Goal: Complete application form: Complete application form

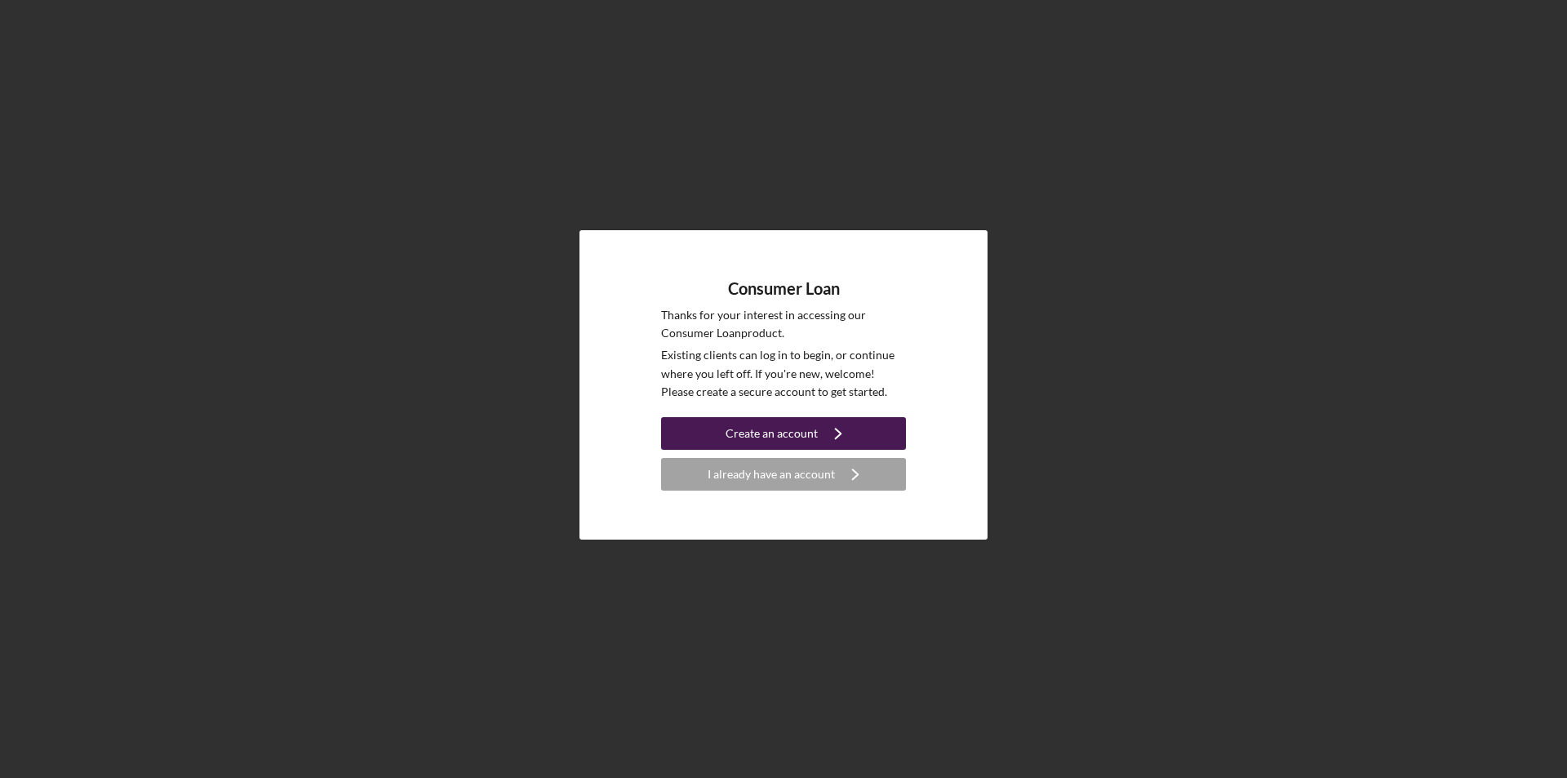
click at [787, 441] on div "Create an account" at bounding box center [771, 433] width 92 height 33
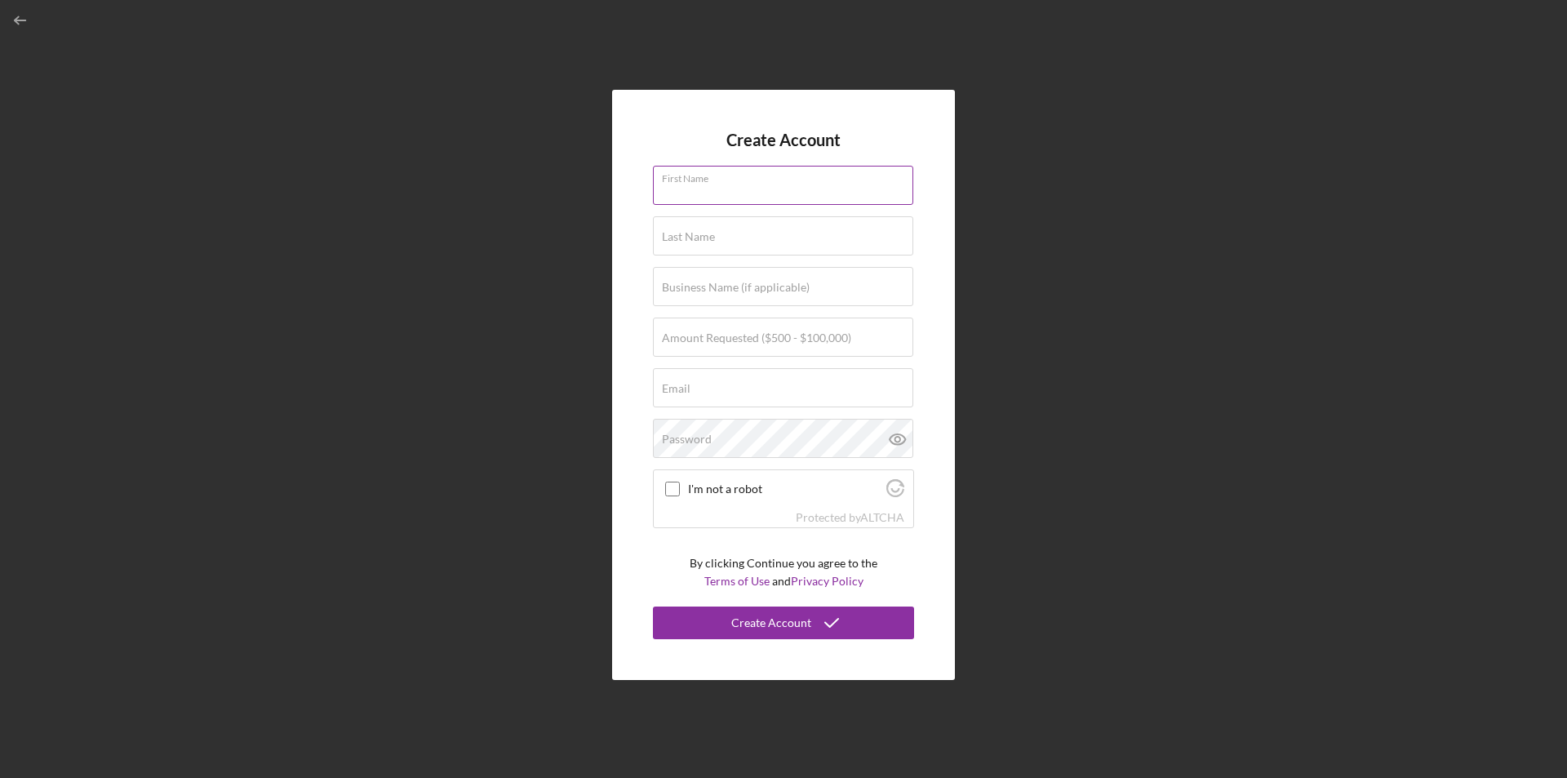
click at [768, 181] on div "First Name" at bounding box center [783, 186] width 261 height 41
type input "[PERSON_NAME]"
type input "White"
type input "[EMAIL_ADDRESS][DOMAIN_NAME]"
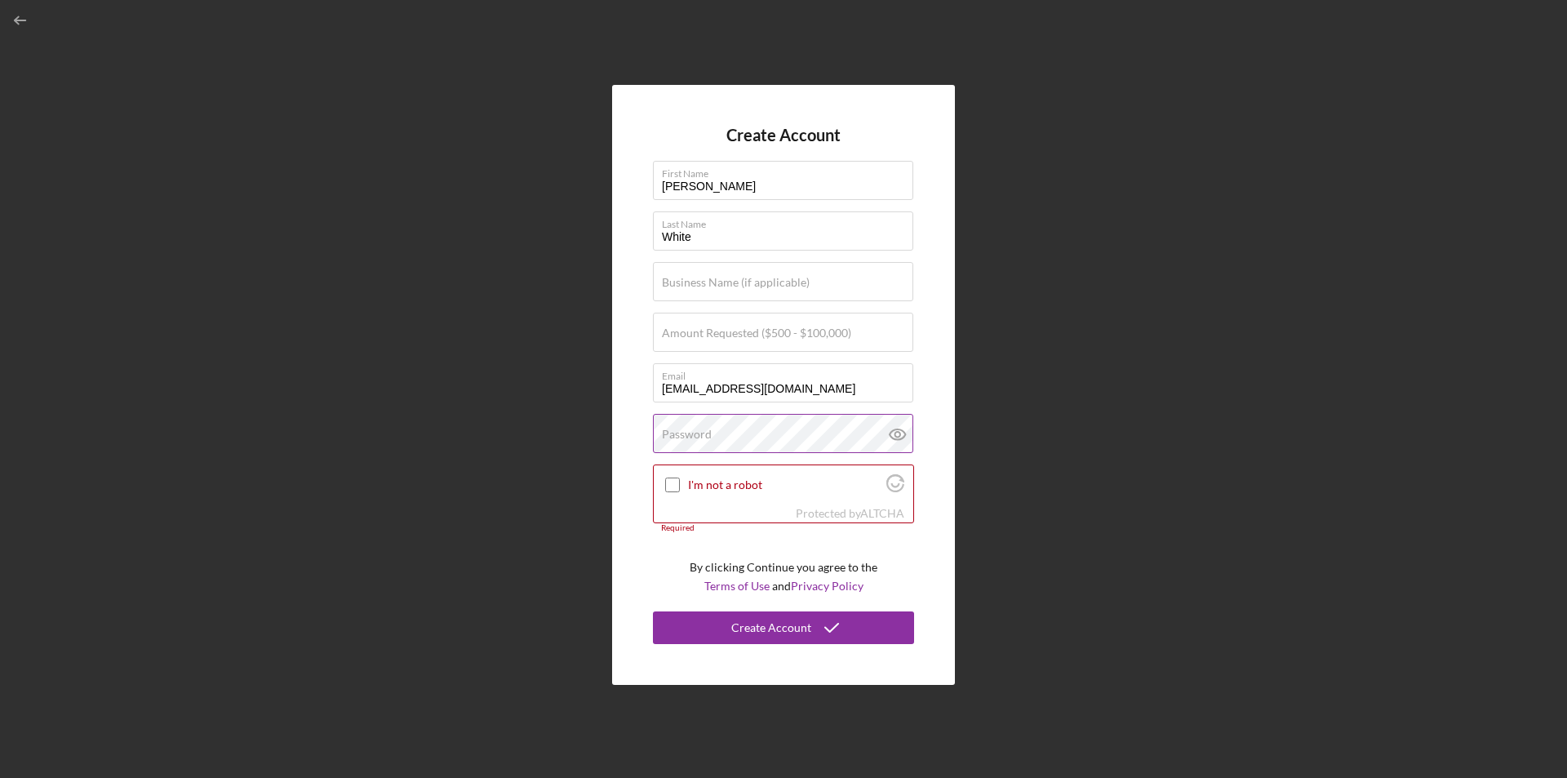
click at [793, 425] on div "Password" at bounding box center [783, 434] width 261 height 41
drag, startPoint x: 784, startPoint y: 431, endPoint x: 630, endPoint y: 439, distance: 154.4
click at [628, 439] on div "Create Account First Name [PERSON_NAME] Last Name White Business Name (if appli…" at bounding box center [783, 385] width 343 height 600
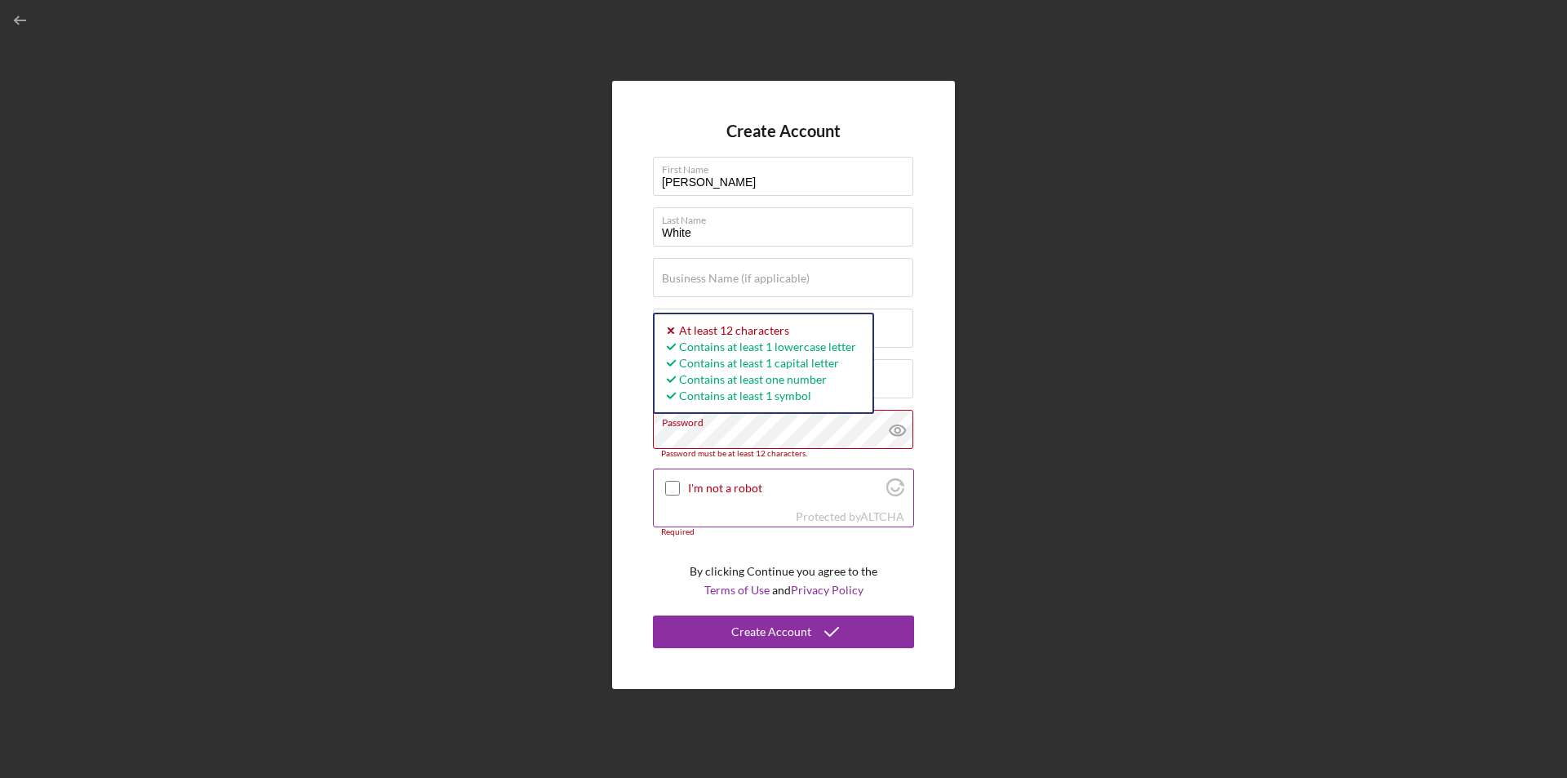
click at [653, 615] on button "Create Account" at bounding box center [783, 631] width 261 height 33
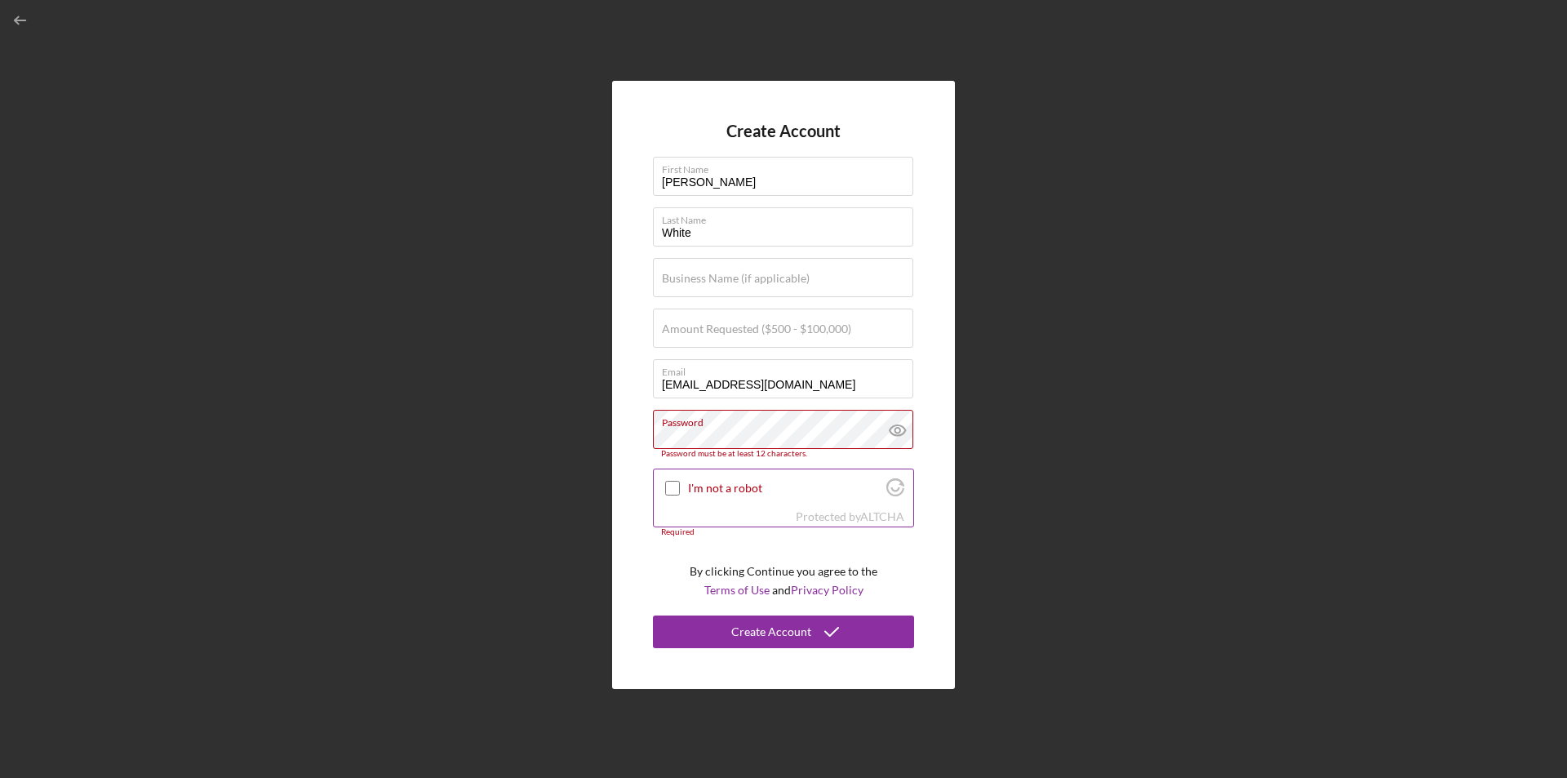
click at [671, 486] on input "I'm not a robot" at bounding box center [672, 488] width 15 height 15
checkbox input "true"
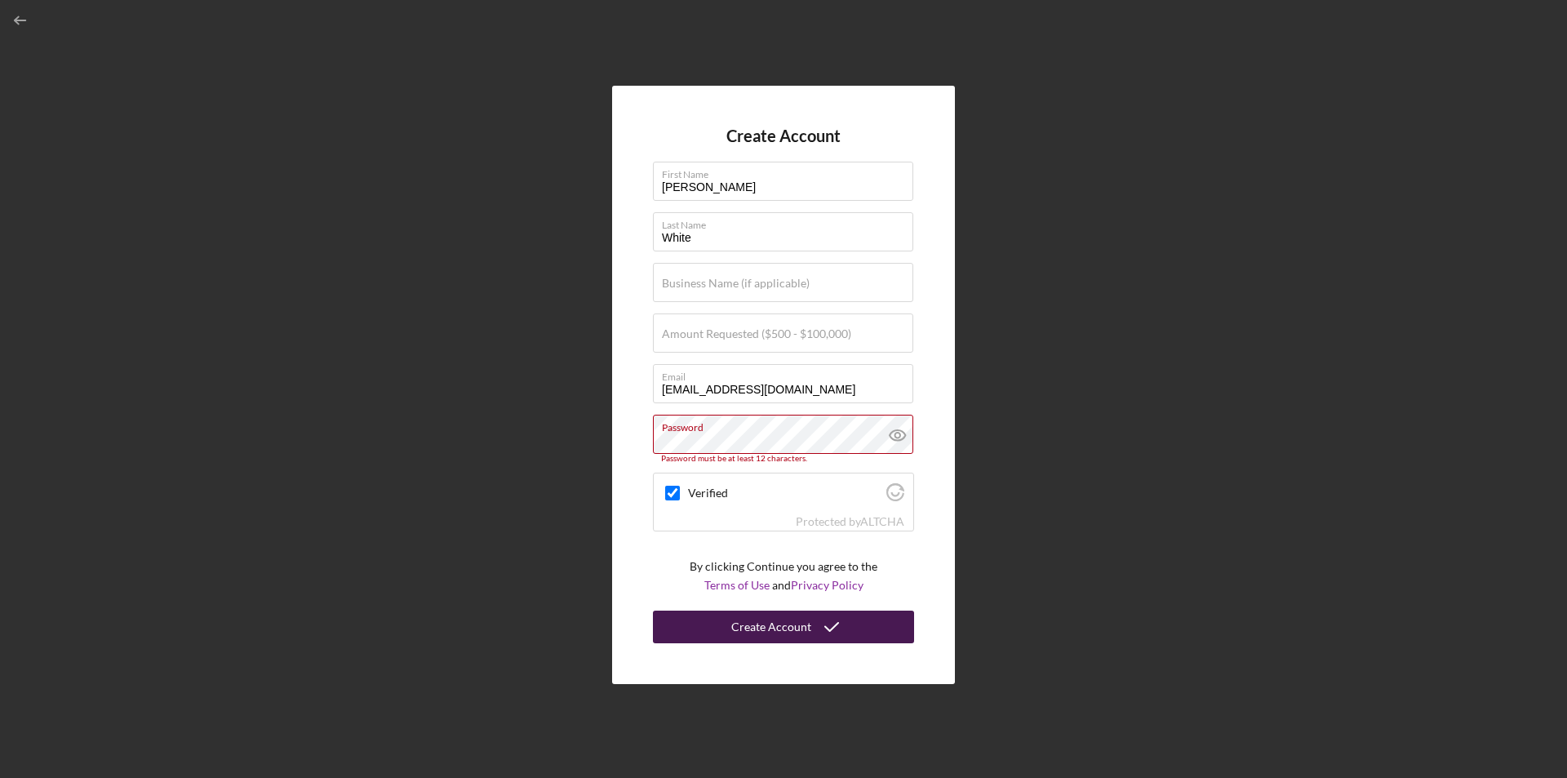
click at [720, 626] on button "Create Account" at bounding box center [783, 626] width 261 height 33
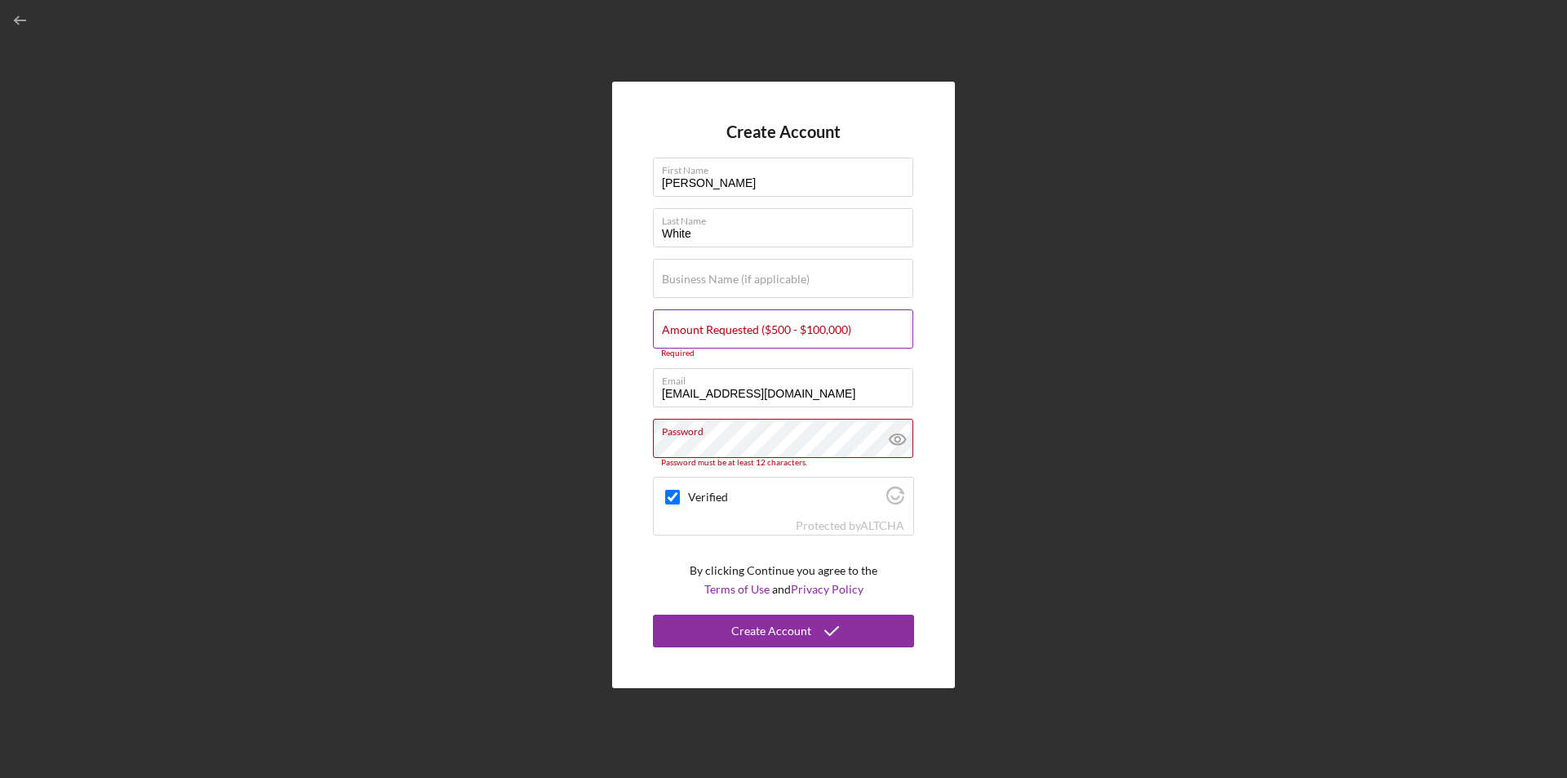
click at [754, 336] on label "Amount Requested ($500 - $100,000)" at bounding box center [756, 329] width 189 height 13
click at [754, 336] on input "Amount Requested ($500 - $100,000)" at bounding box center [783, 328] width 260 height 39
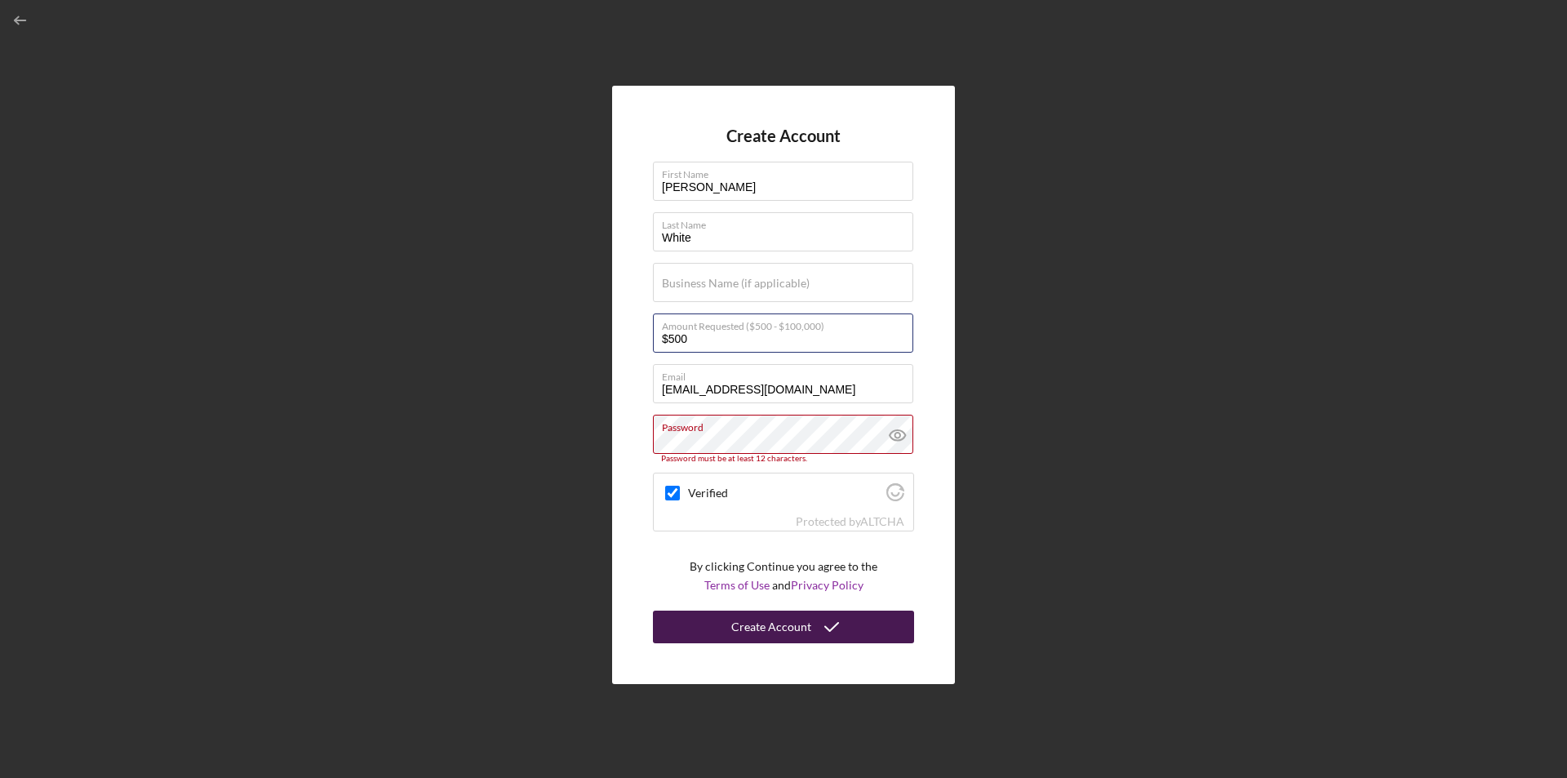
type input "$500"
click at [829, 627] on icon "submit" at bounding box center [831, 626] width 41 height 41
click at [811, 627] on icon "submit" at bounding box center [831, 626] width 41 height 41
click at [661, 433] on div "Password Password must be at least 12 characters." at bounding box center [783, 438] width 261 height 49
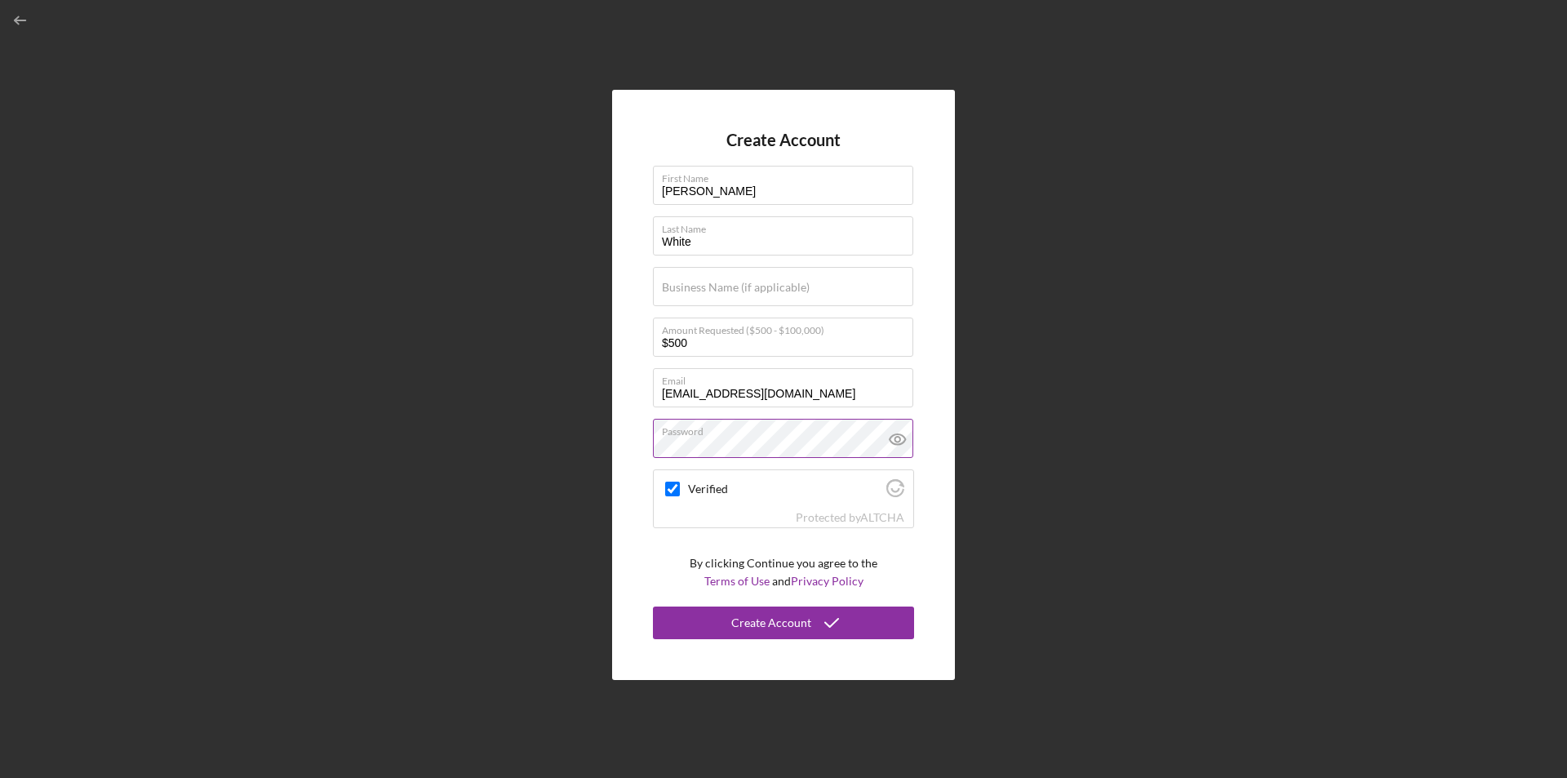
click at [902, 439] on icon at bounding box center [897, 439] width 41 height 41
click at [879, 625] on button "Create Account" at bounding box center [783, 622] width 261 height 33
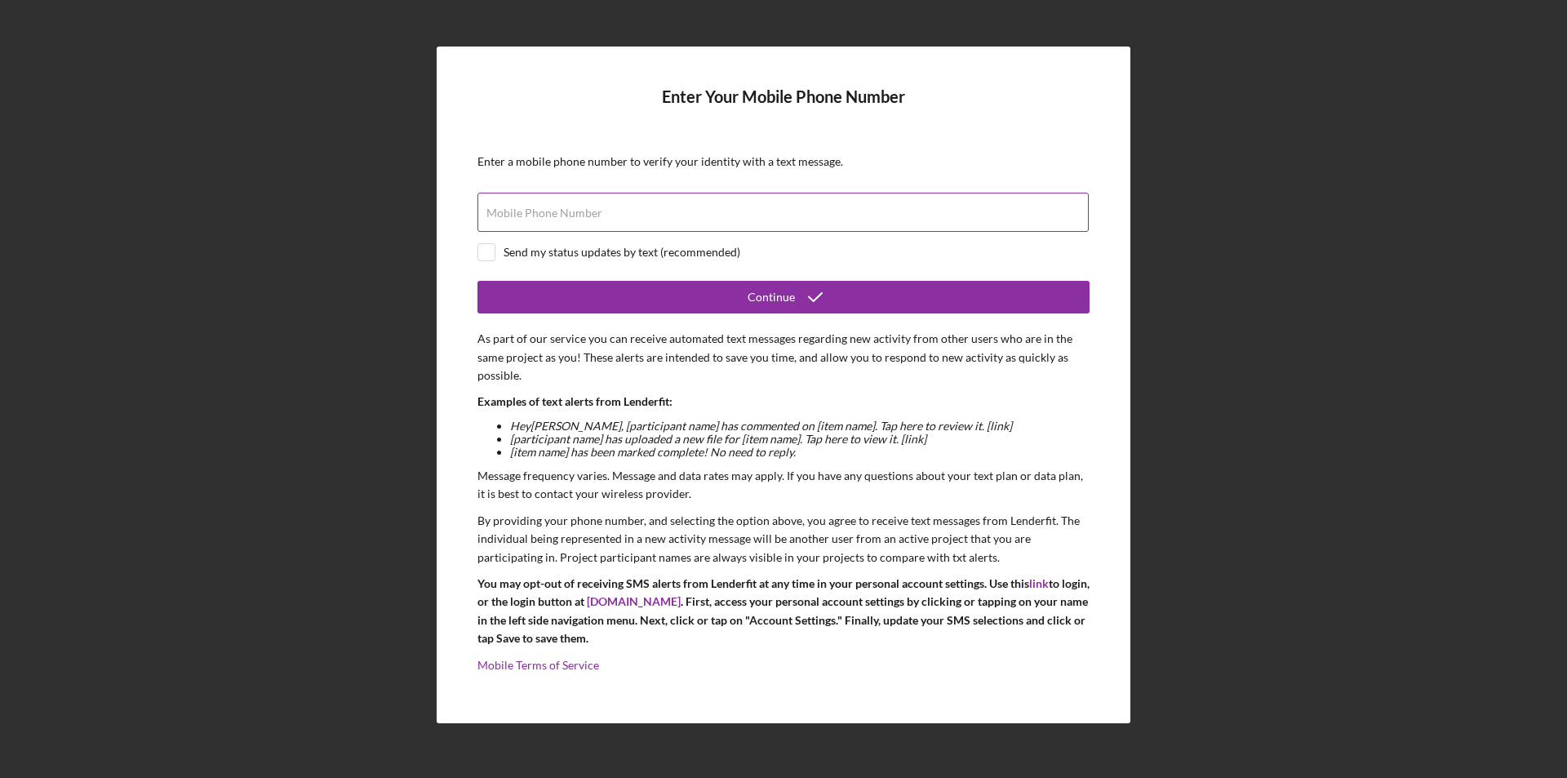
click at [805, 198] on div "Mobile Phone Number" at bounding box center [783, 213] width 612 height 41
click at [494, 249] on input "checkbox" at bounding box center [486, 252] width 16 height 16
checkbox input "true"
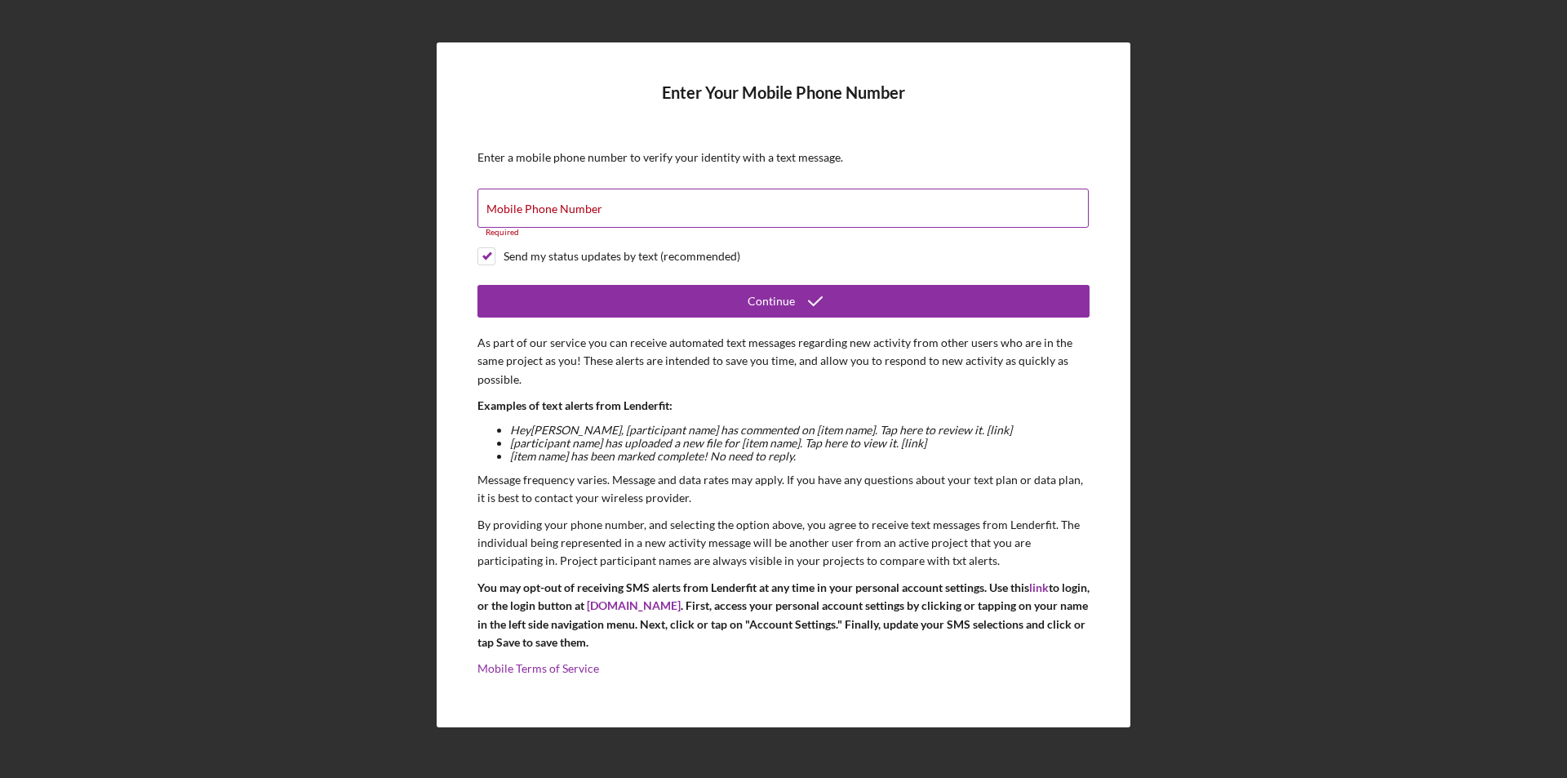
click at [524, 208] on label "Mobile Phone Number" at bounding box center [544, 208] width 116 height 13
click at [524, 208] on input "Mobile Phone Number" at bounding box center [782, 207] width 611 height 39
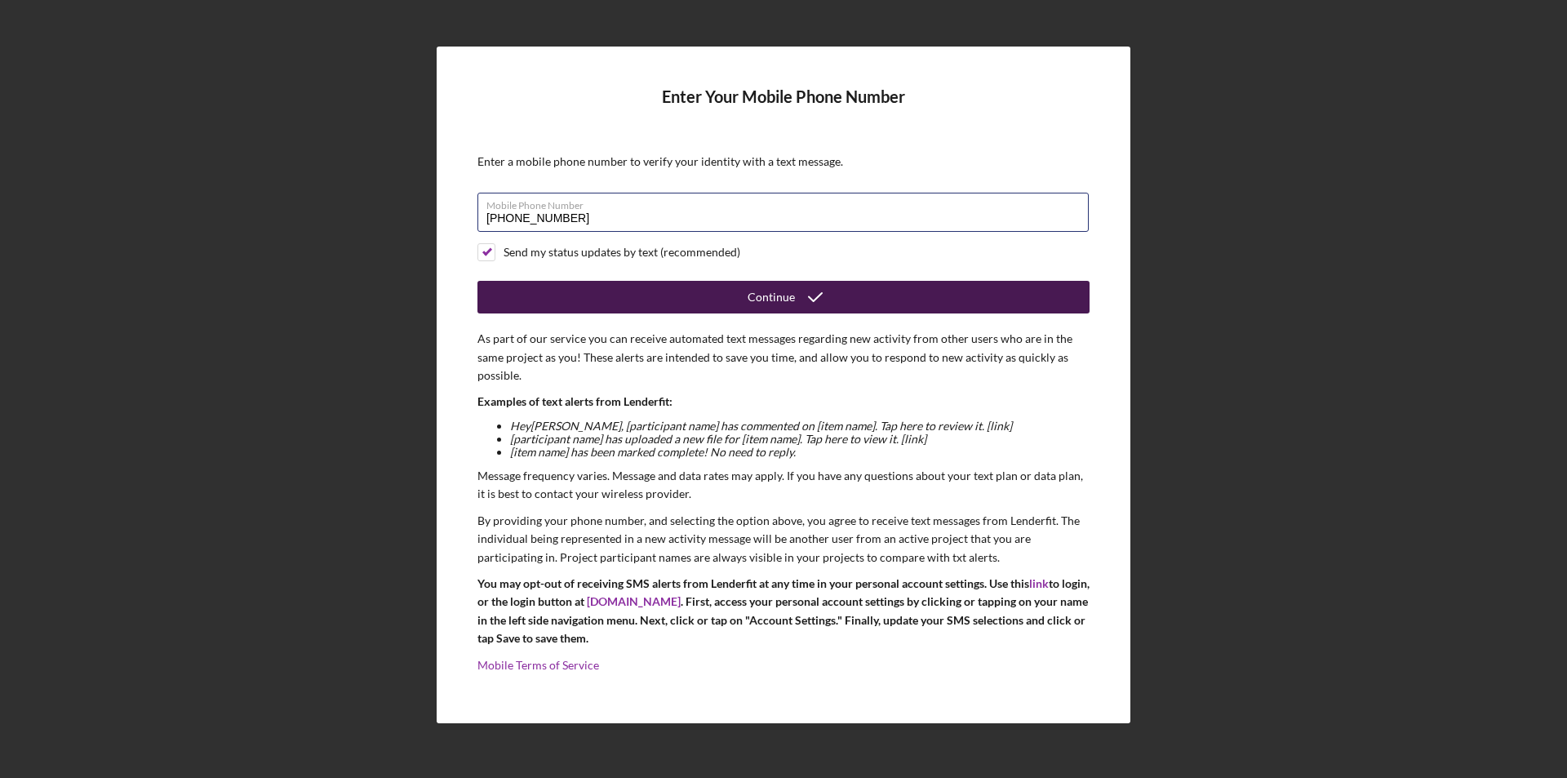
type input "[PHONE_NUMBER]"
click at [610, 299] on button "Continue" at bounding box center [783, 297] width 612 height 33
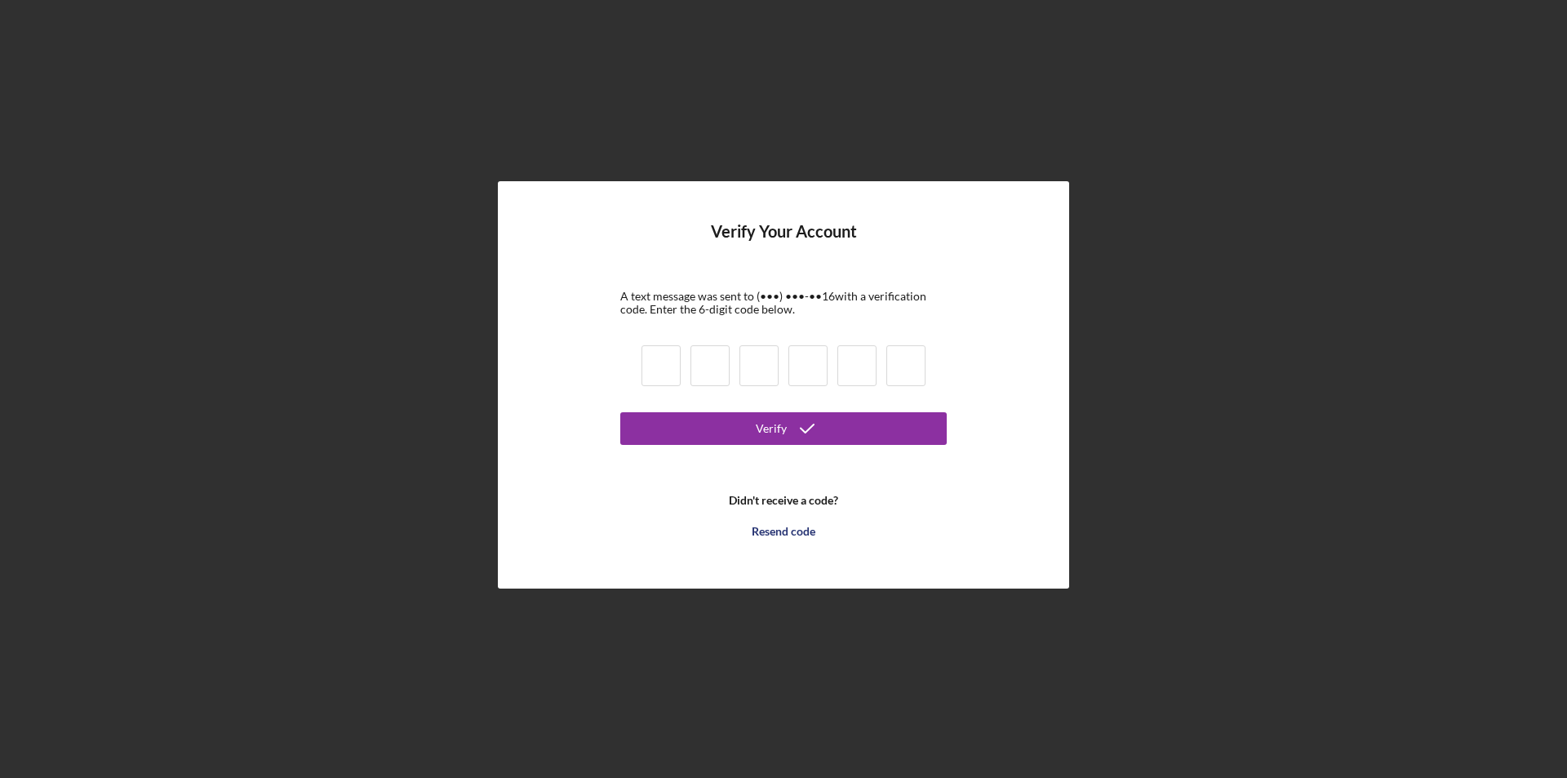
click at [653, 366] on input at bounding box center [660, 365] width 39 height 41
type input "6"
type input "9"
type input "2"
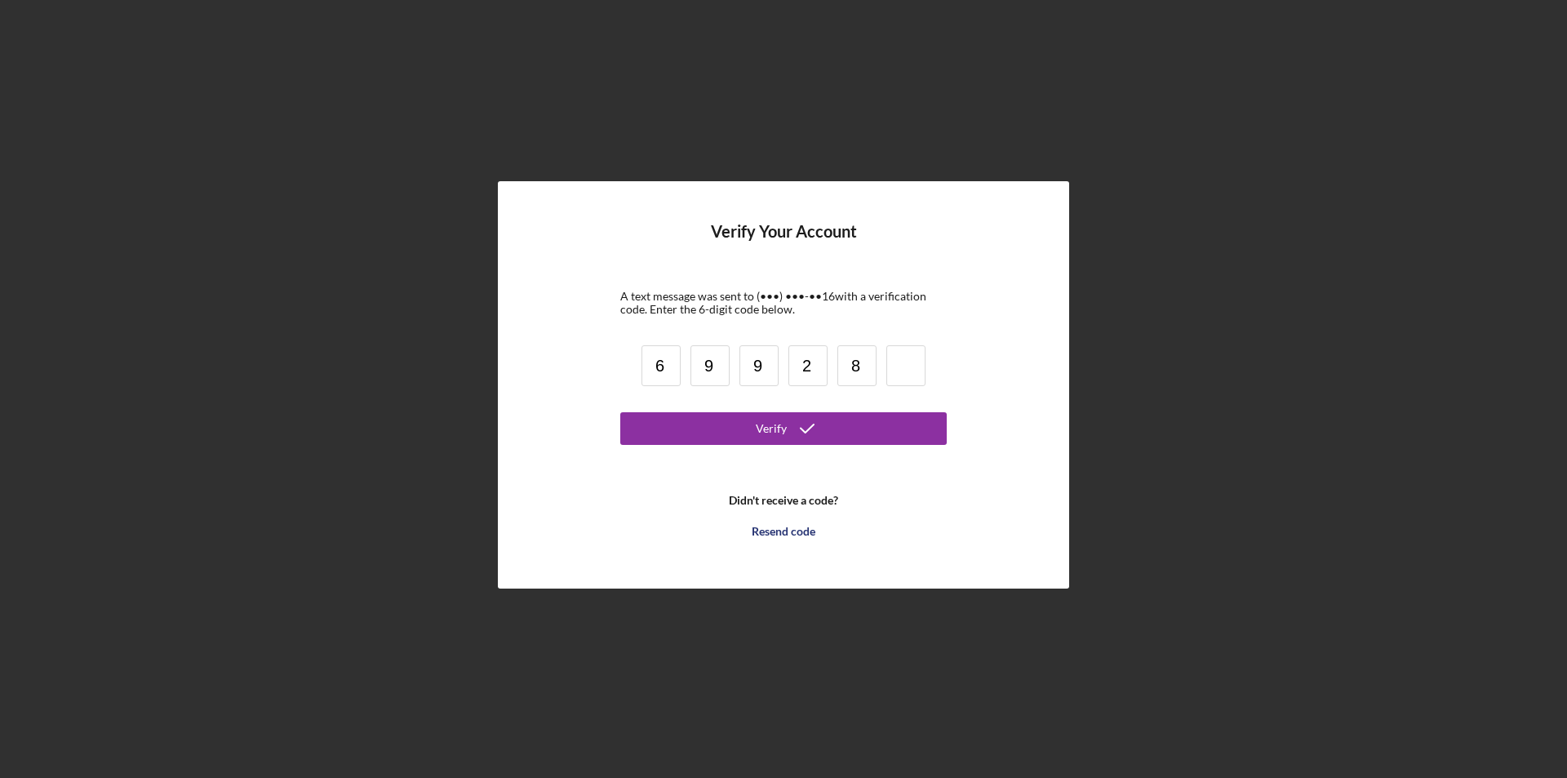
type input "8"
type input "2"
click at [620, 412] on button "Verify" at bounding box center [783, 428] width 326 height 33
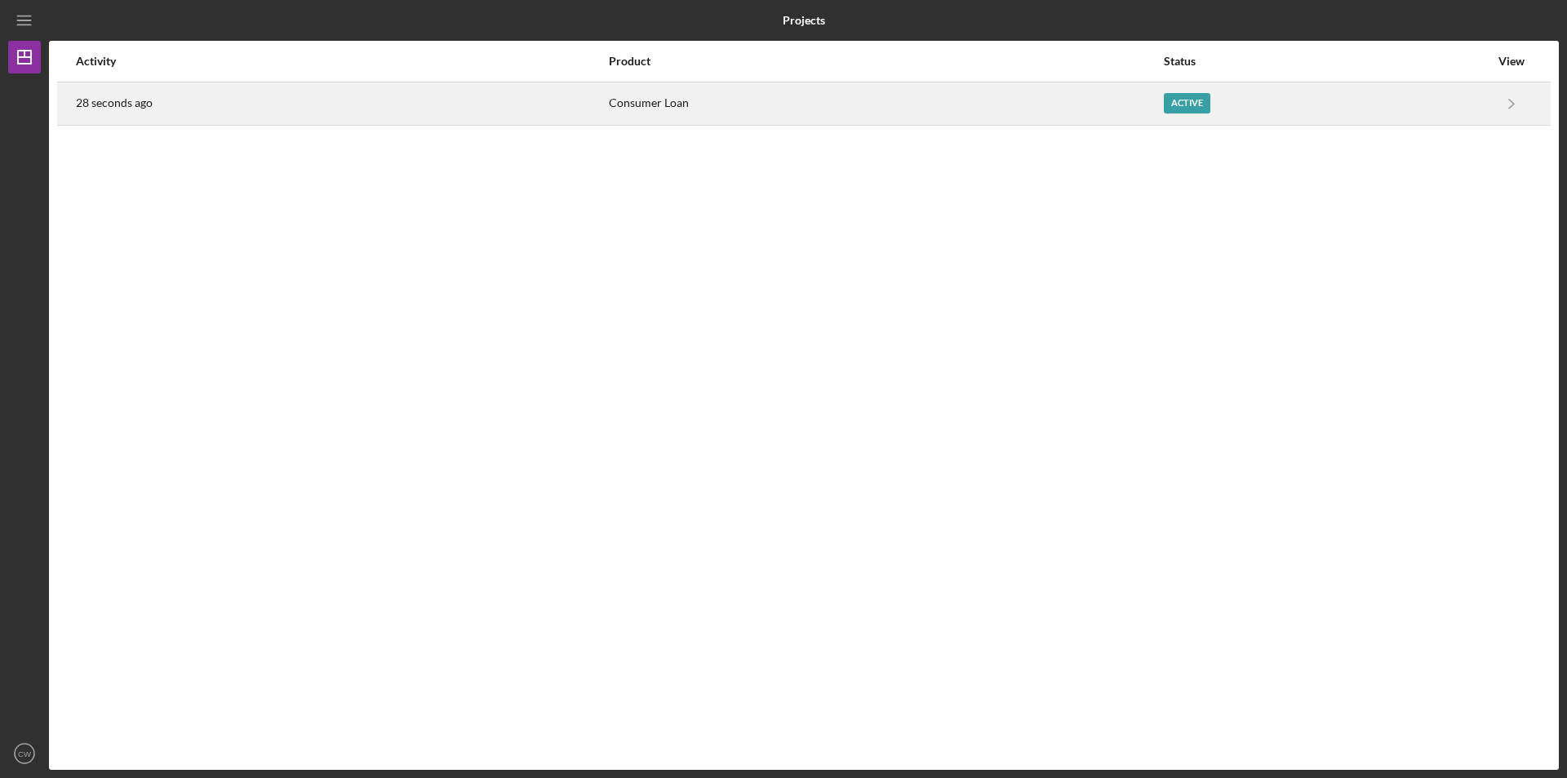
click at [782, 102] on div "Consumer Loan" at bounding box center [885, 103] width 553 height 41
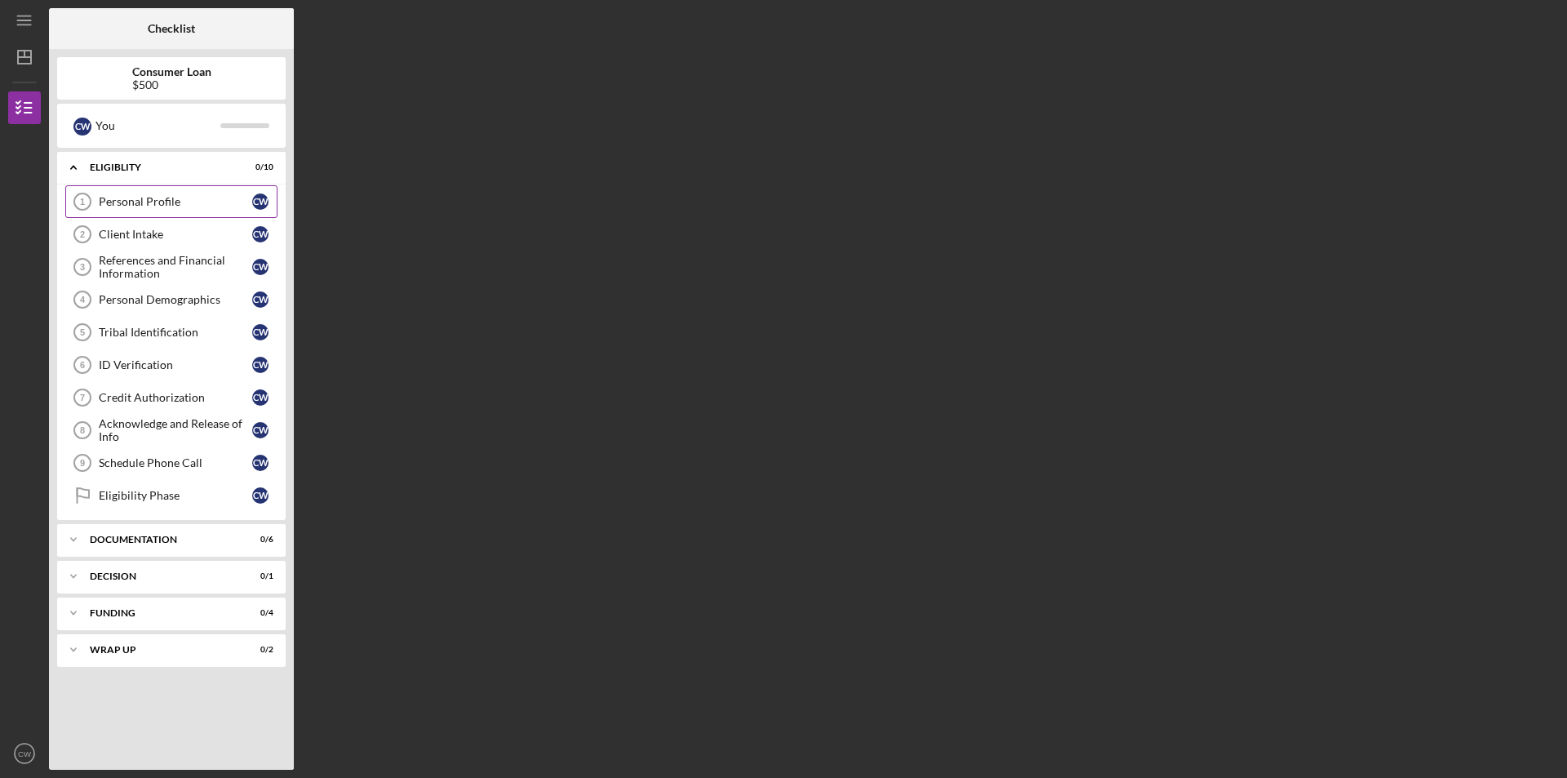
click at [176, 211] on link "Personal Profile 1 Personal Profile C W" at bounding box center [171, 201] width 212 height 33
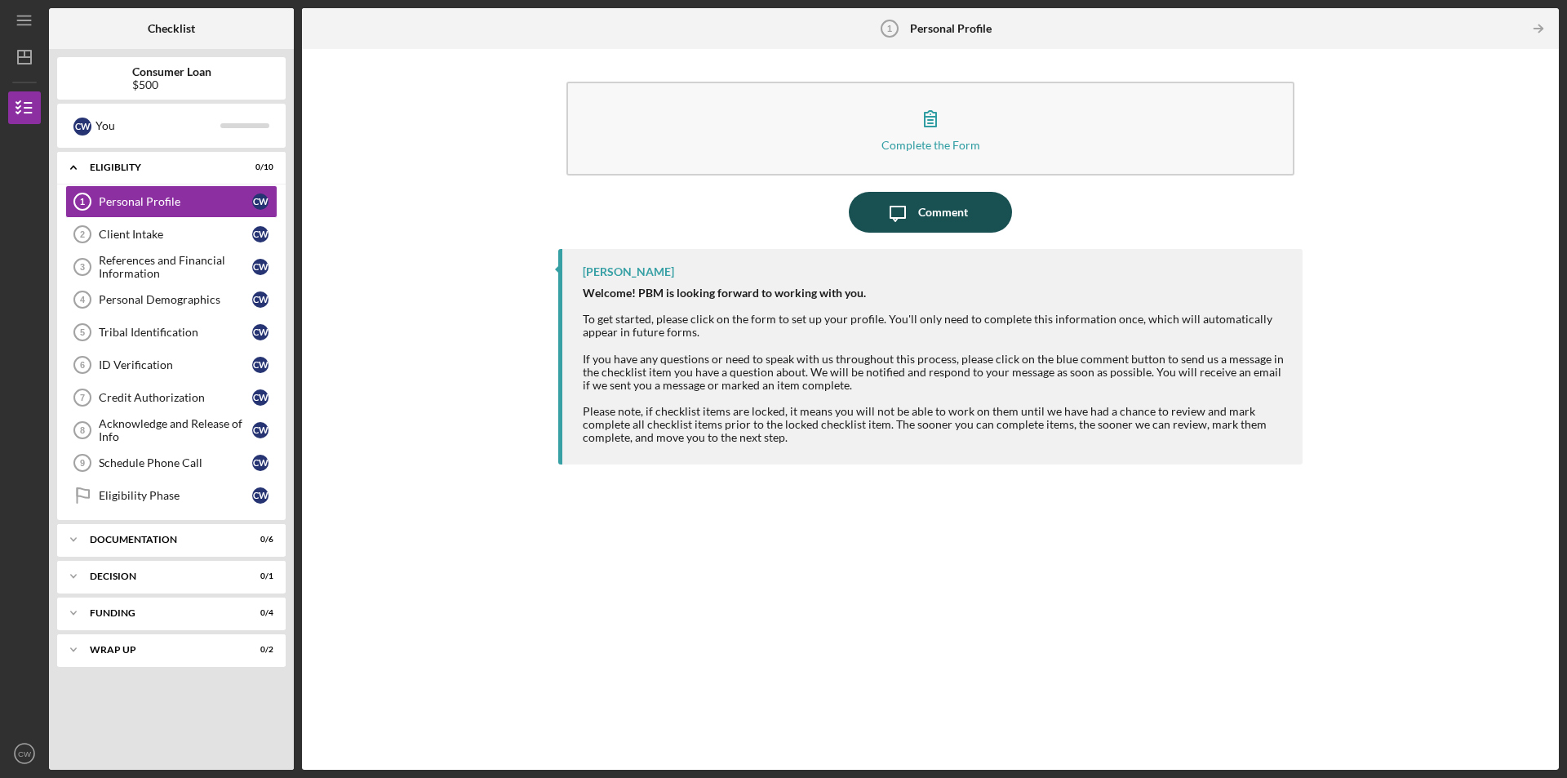
click at [941, 212] on div "Comment" at bounding box center [943, 212] width 50 height 41
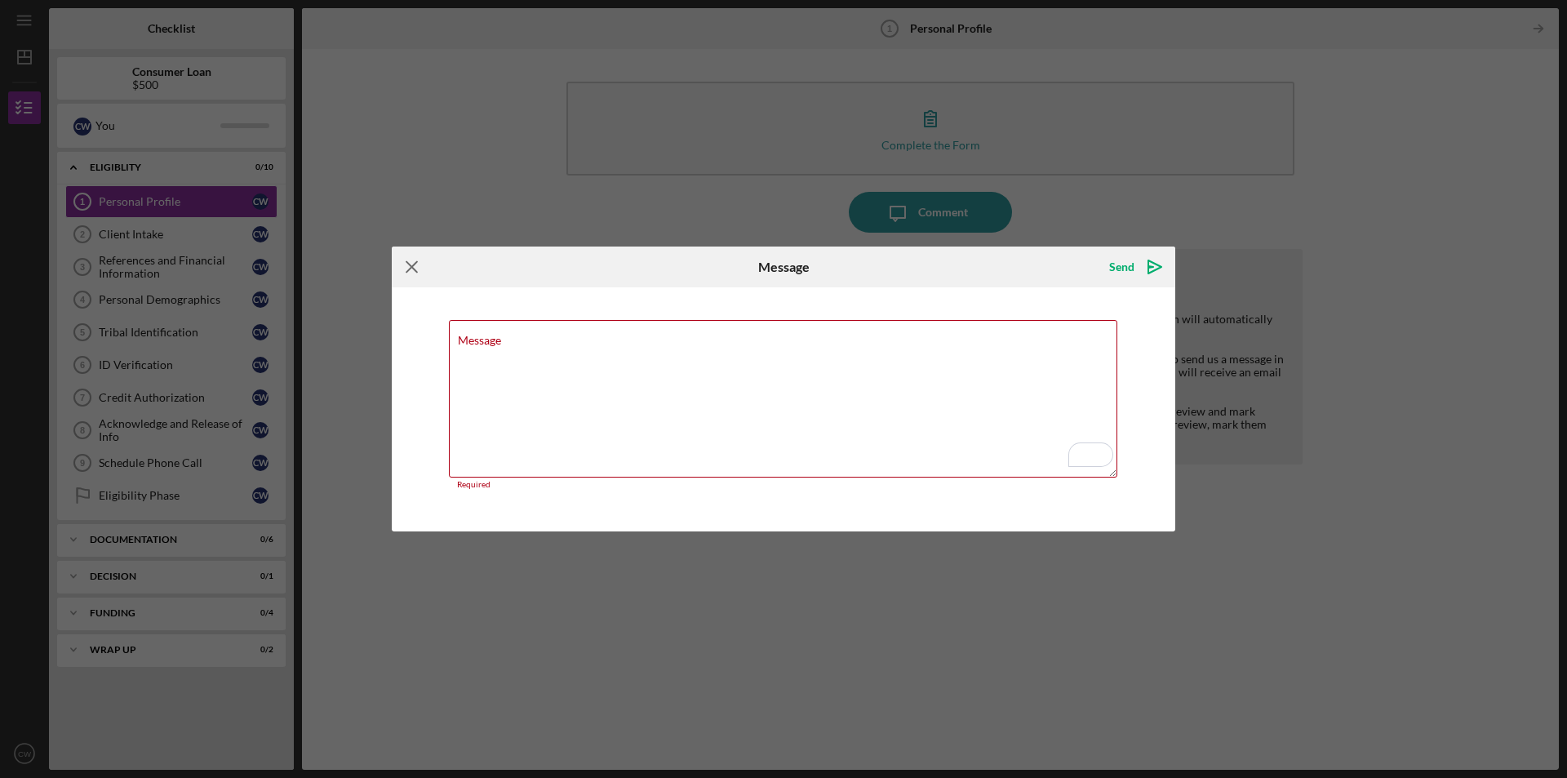
drag, startPoint x: 412, startPoint y: 274, endPoint x: 384, endPoint y: 268, distance: 28.3
click at [412, 273] on icon "Icon/Menu Close" at bounding box center [412, 266] width 41 height 41
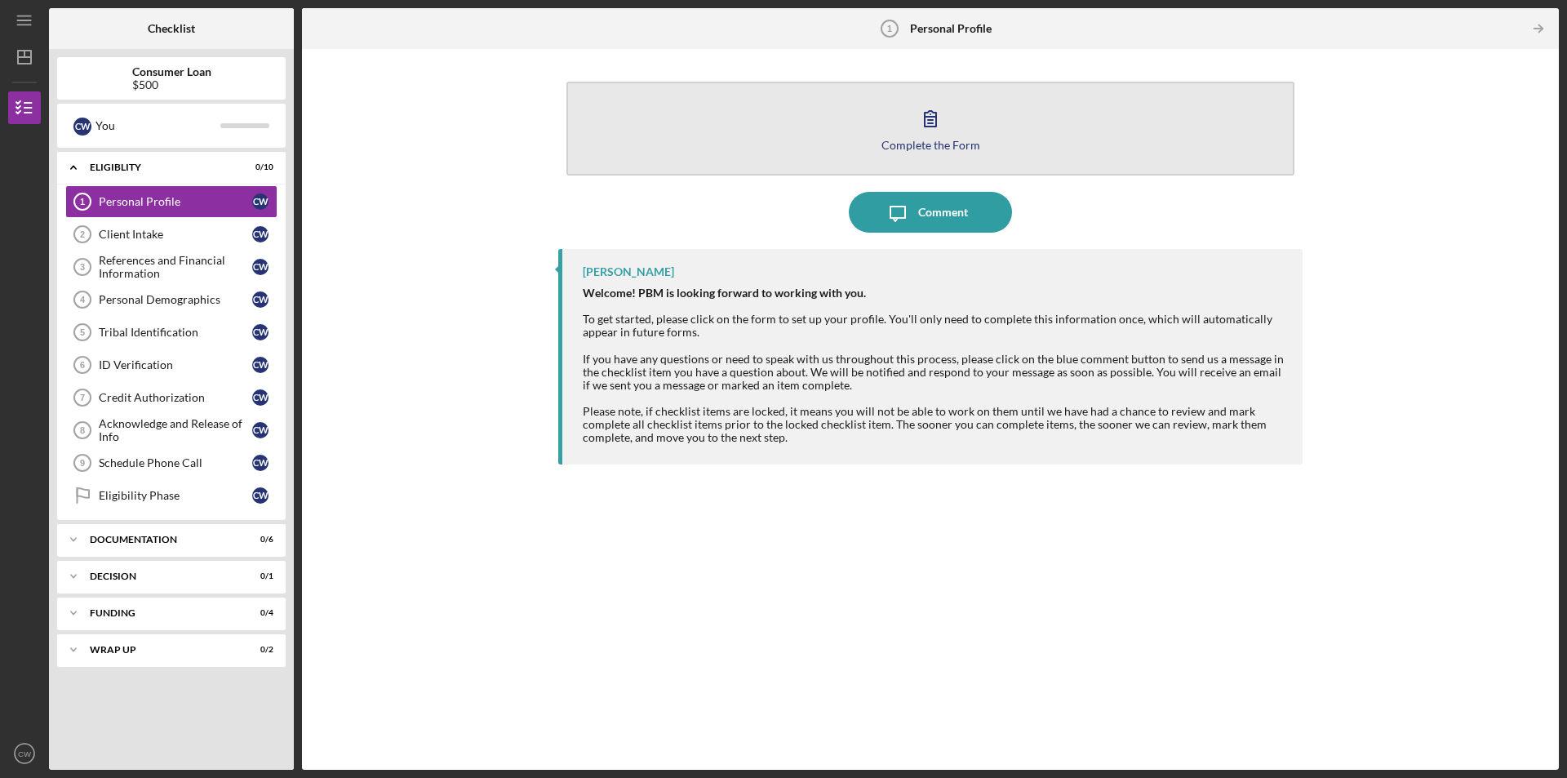
click at [1008, 140] on button "Complete the Form Form" at bounding box center [930, 129] width 728 height 94
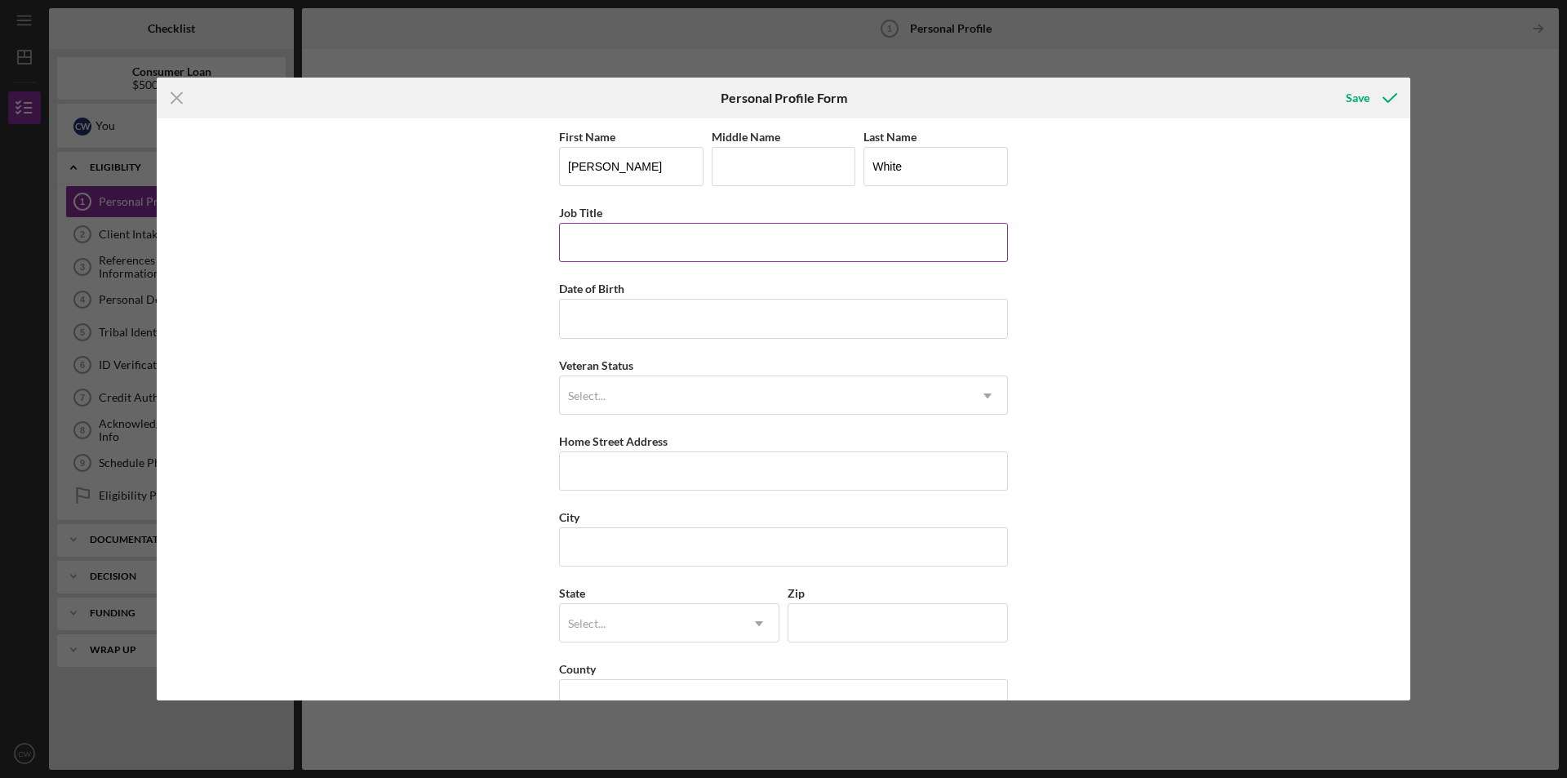
click at [684, 230] on input "Job Title" at bounding box center [783, 242] width 449 height 39
type input "Program Coordinator"
type input "[DATE]"
click at [700, 388] on div "Select..." at bounding box center [764, 396] width 408 height 38
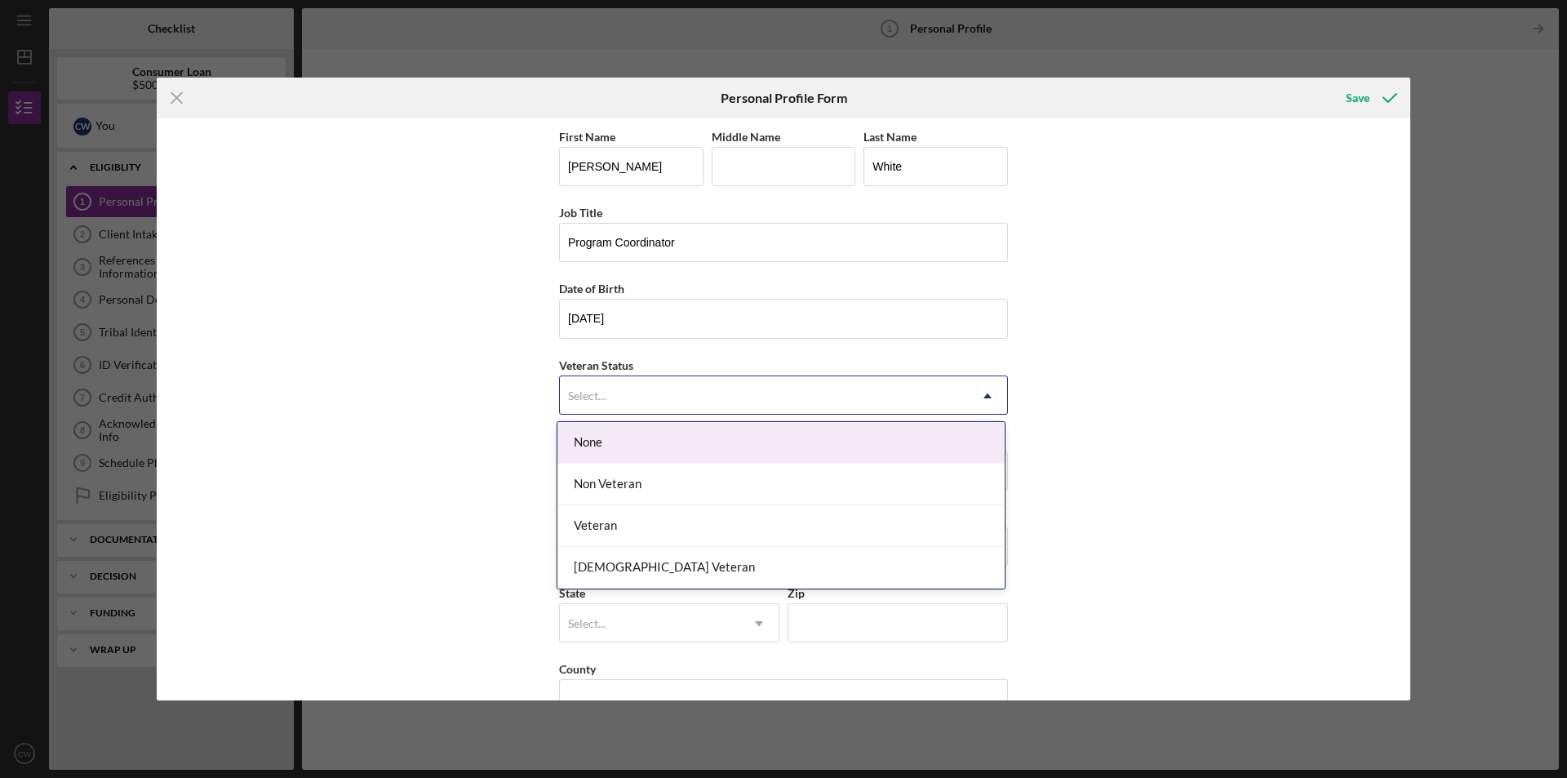
click at [708, 438] on div "None" at bounding box center [780, 443] width 447 height 42
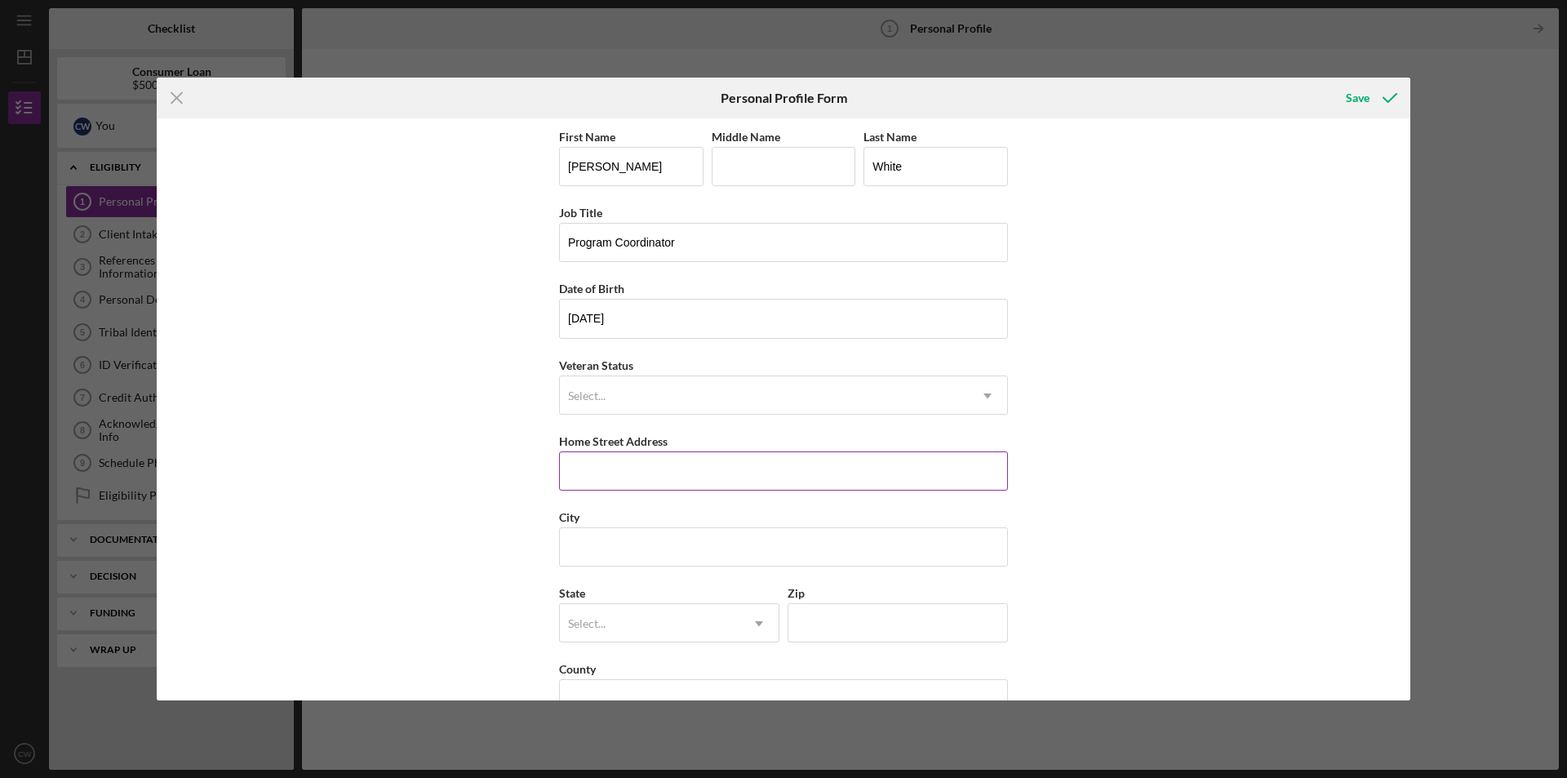
click at [708, 476] on input "Home Street Address" at bounding box center [783, 470] width 449 height 39
type input "[STREET_ADDRESS]"
type input "C"
type input "PAWHUSKA"
type input "OK"
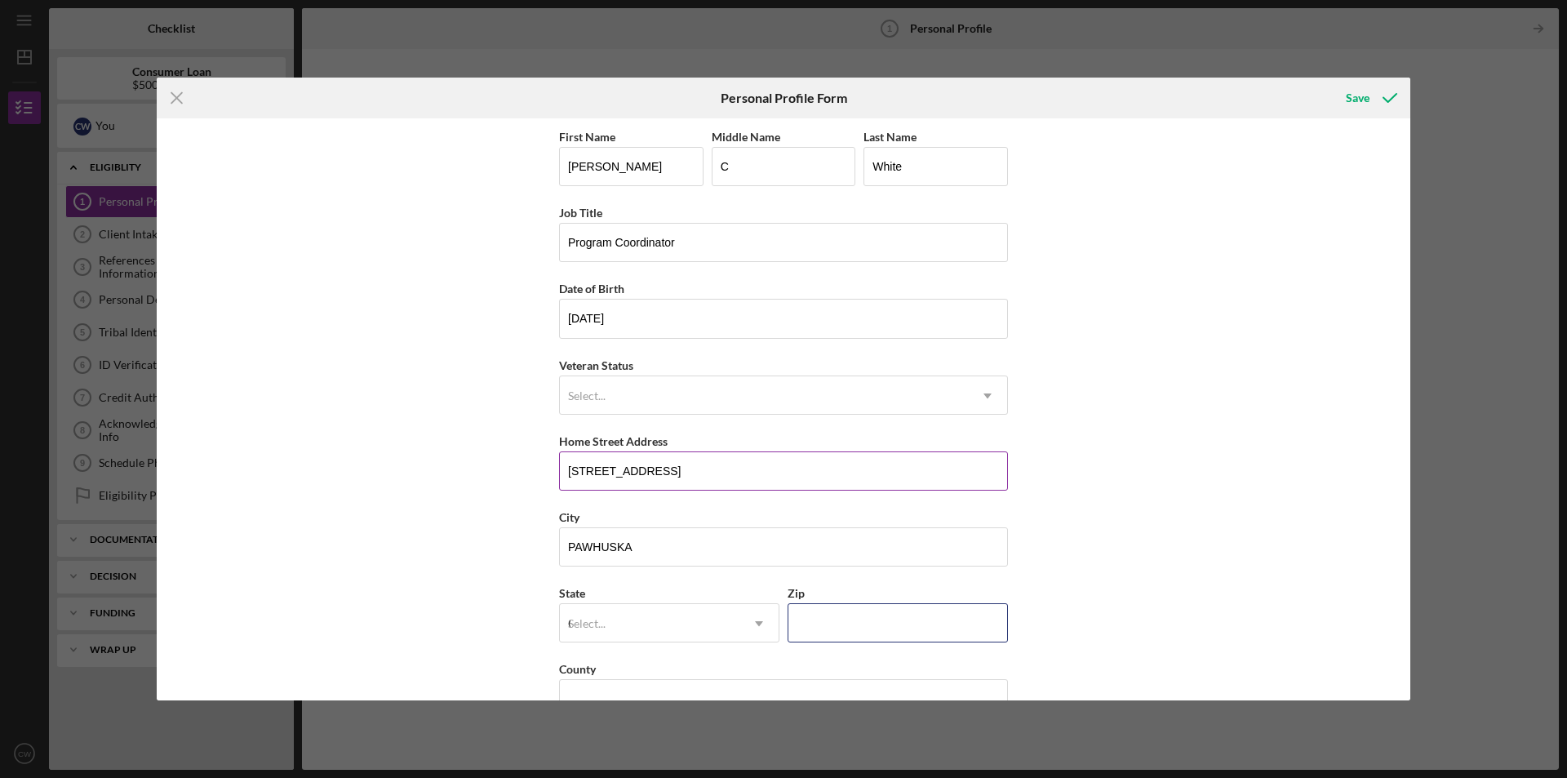
type input "74056"
type input "[GEOGRAPHIC_DATA]"
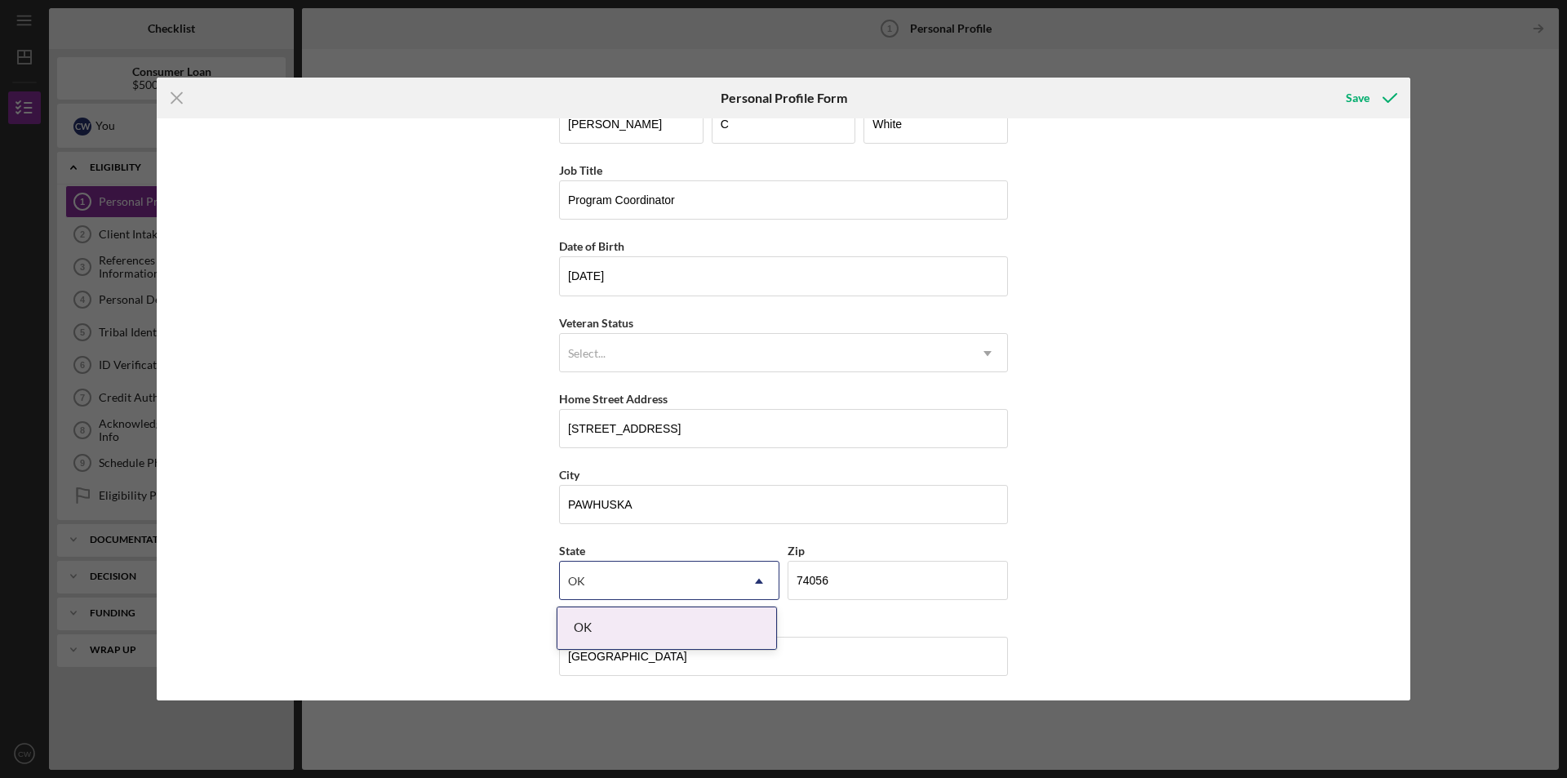
click at [759, 627] on div "OK" at bounding box center [666, 628] width 219 height 42
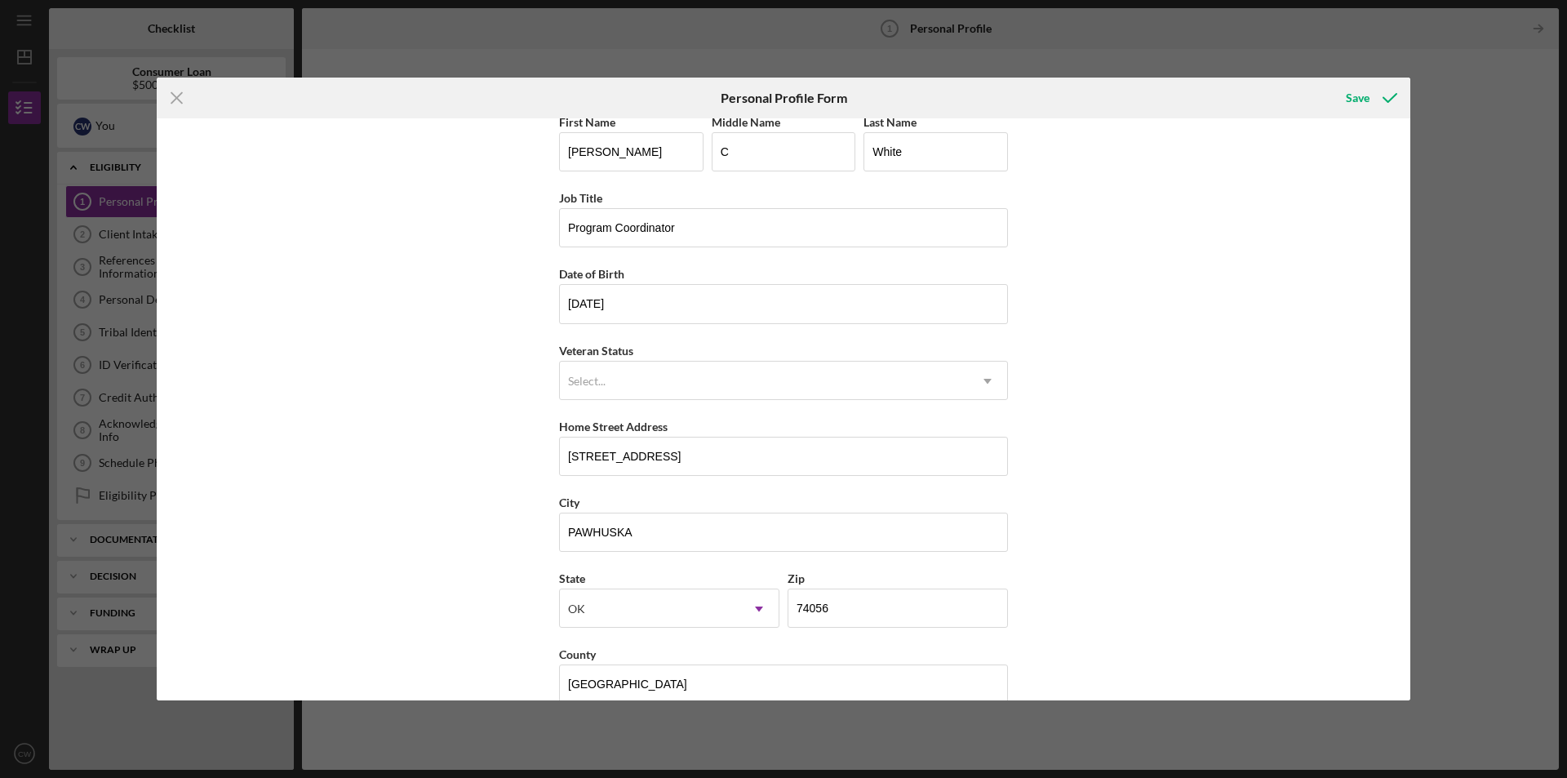
scroll to position [0, 0]
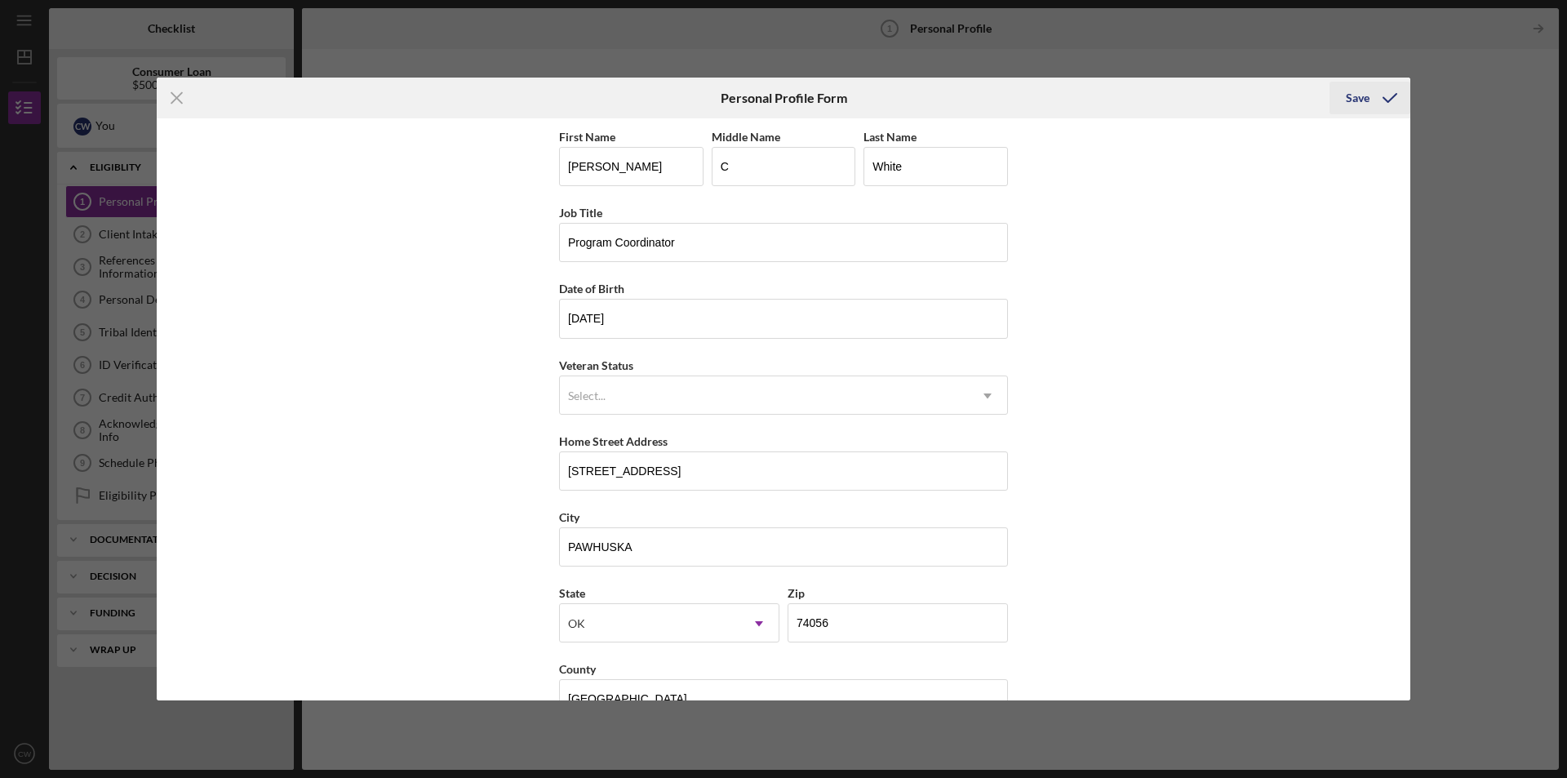
click at [1366, 104] on div "Save" at bounding box center [1357, 98] width 24 height 33
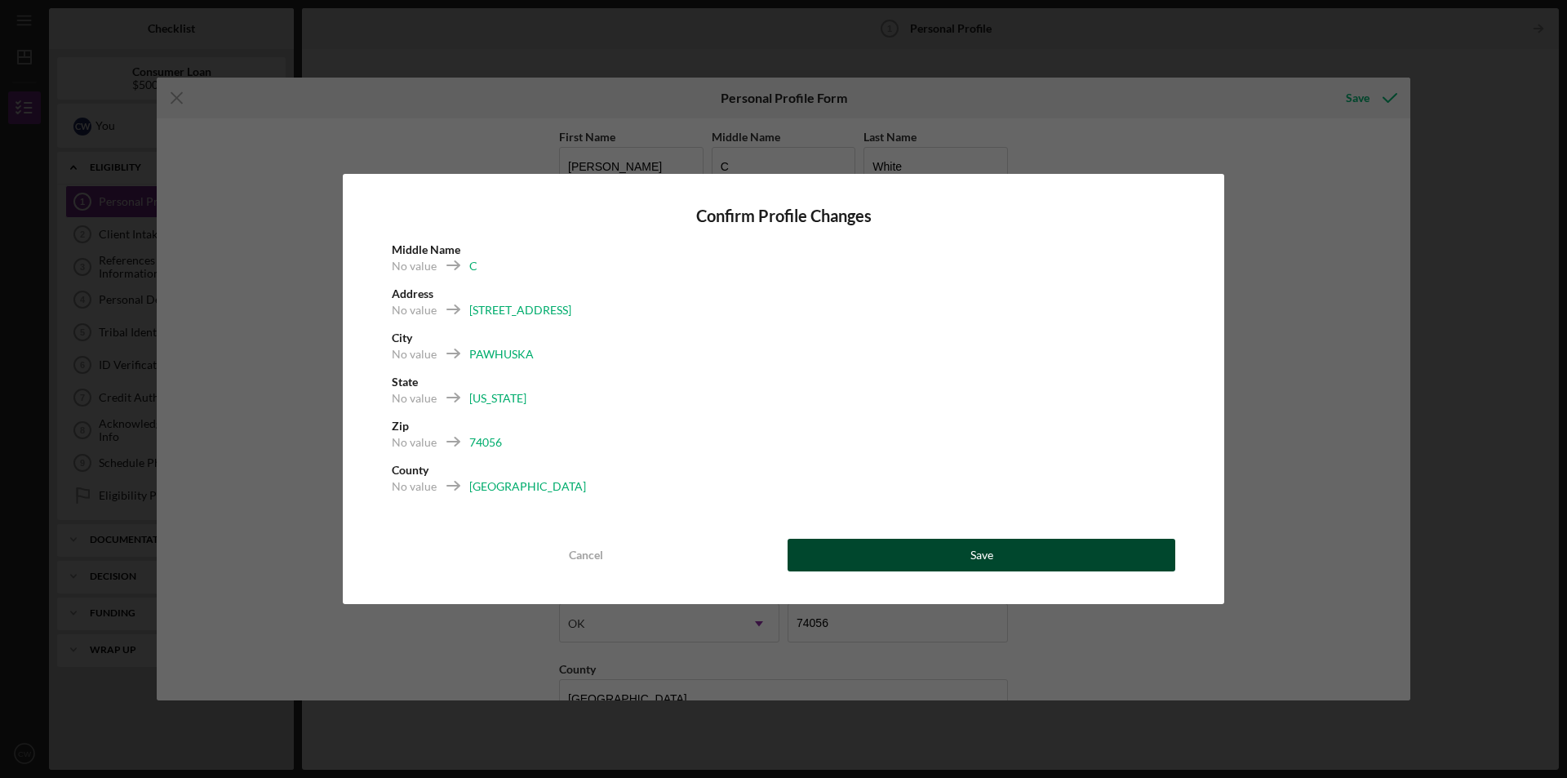
click at [1078, 562] on button "Save" at bounding box center [981, 555] width 388 height 33
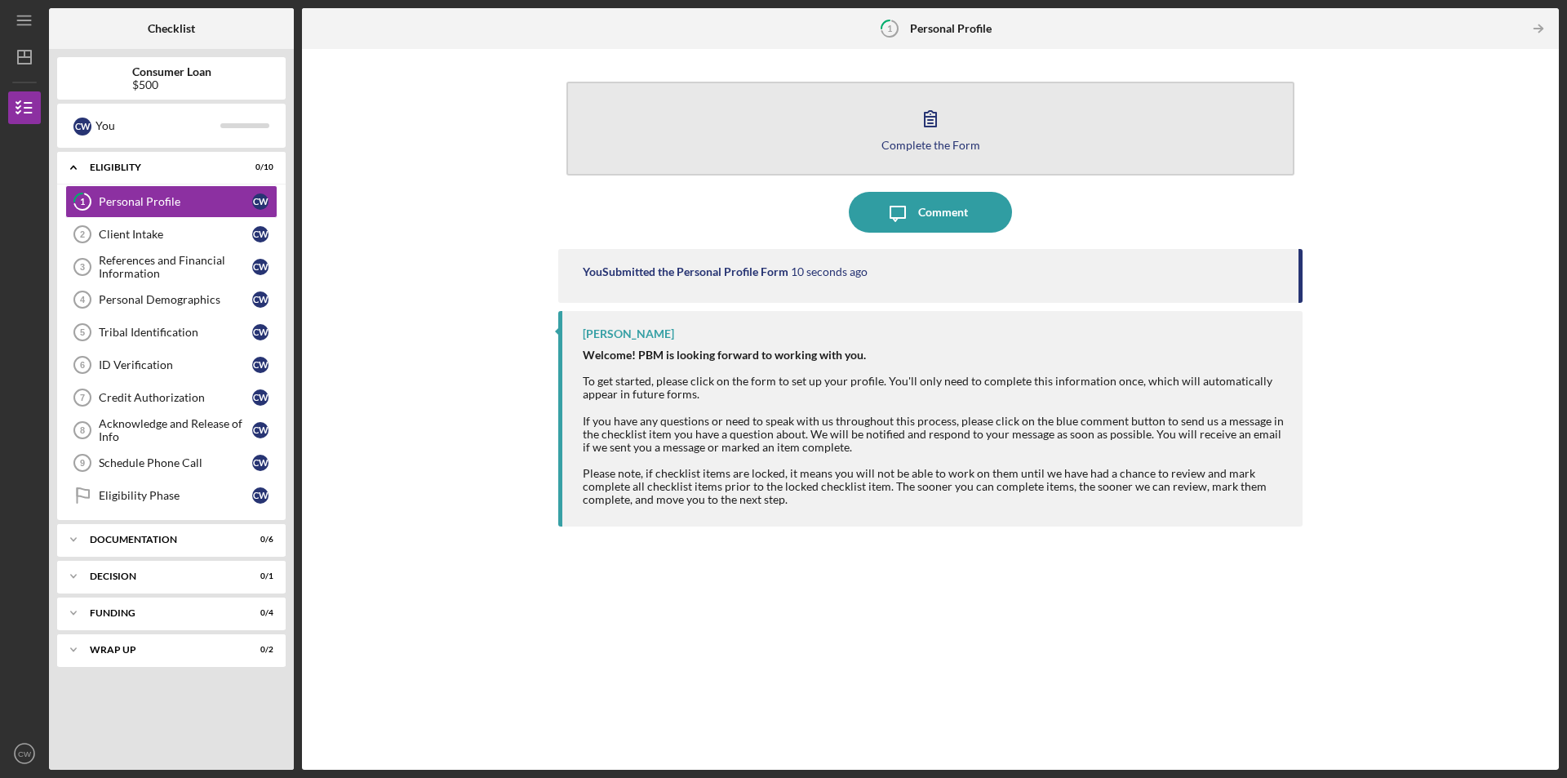
click at [909, 148] on div "Complete the Form" at bounding box center [930, 145] width 99 height 12
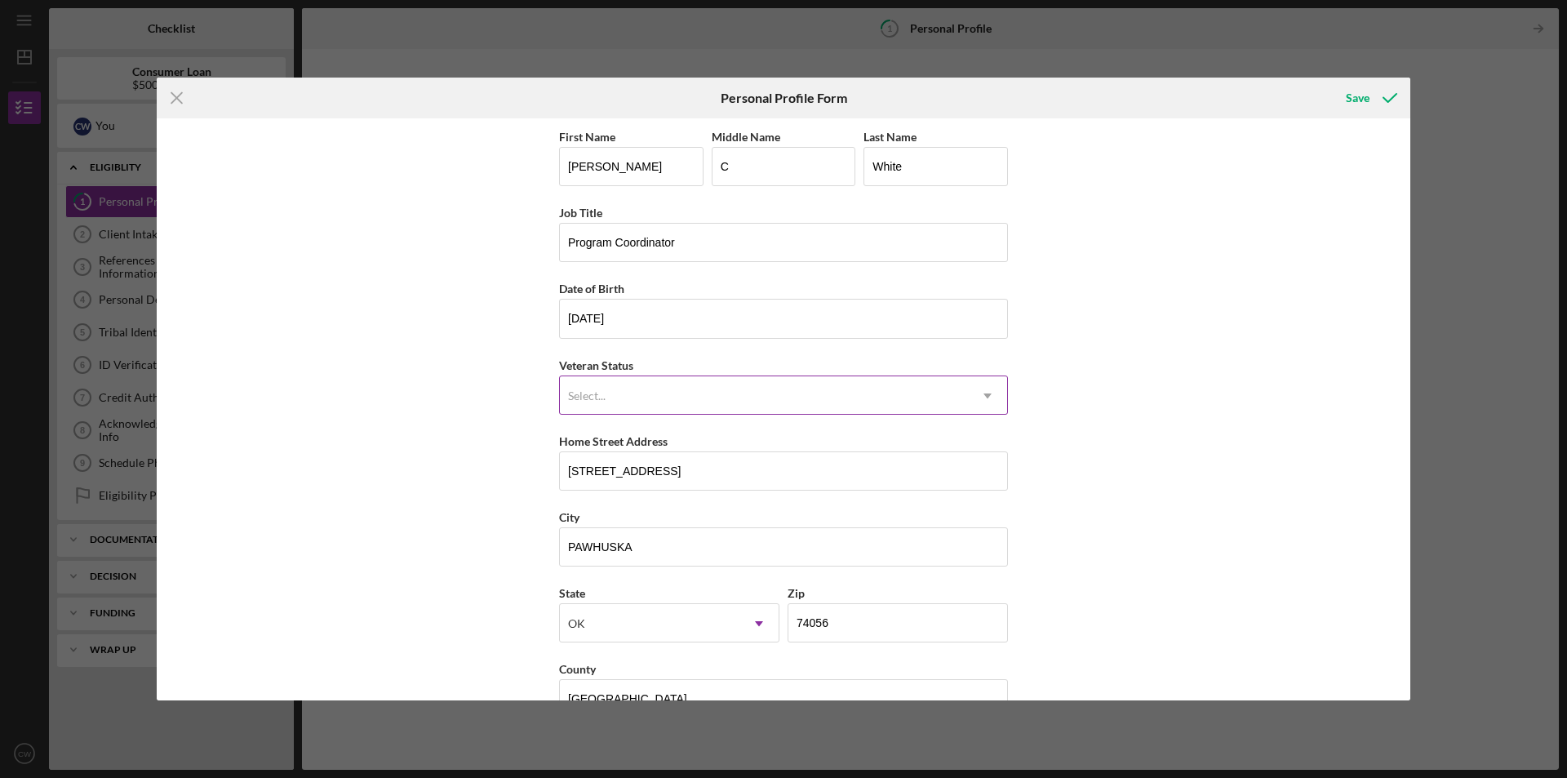
click at [997, 379] on icon "Icon/Dropdown Arrow" at bounding box center [987, 395] width 39 height 39
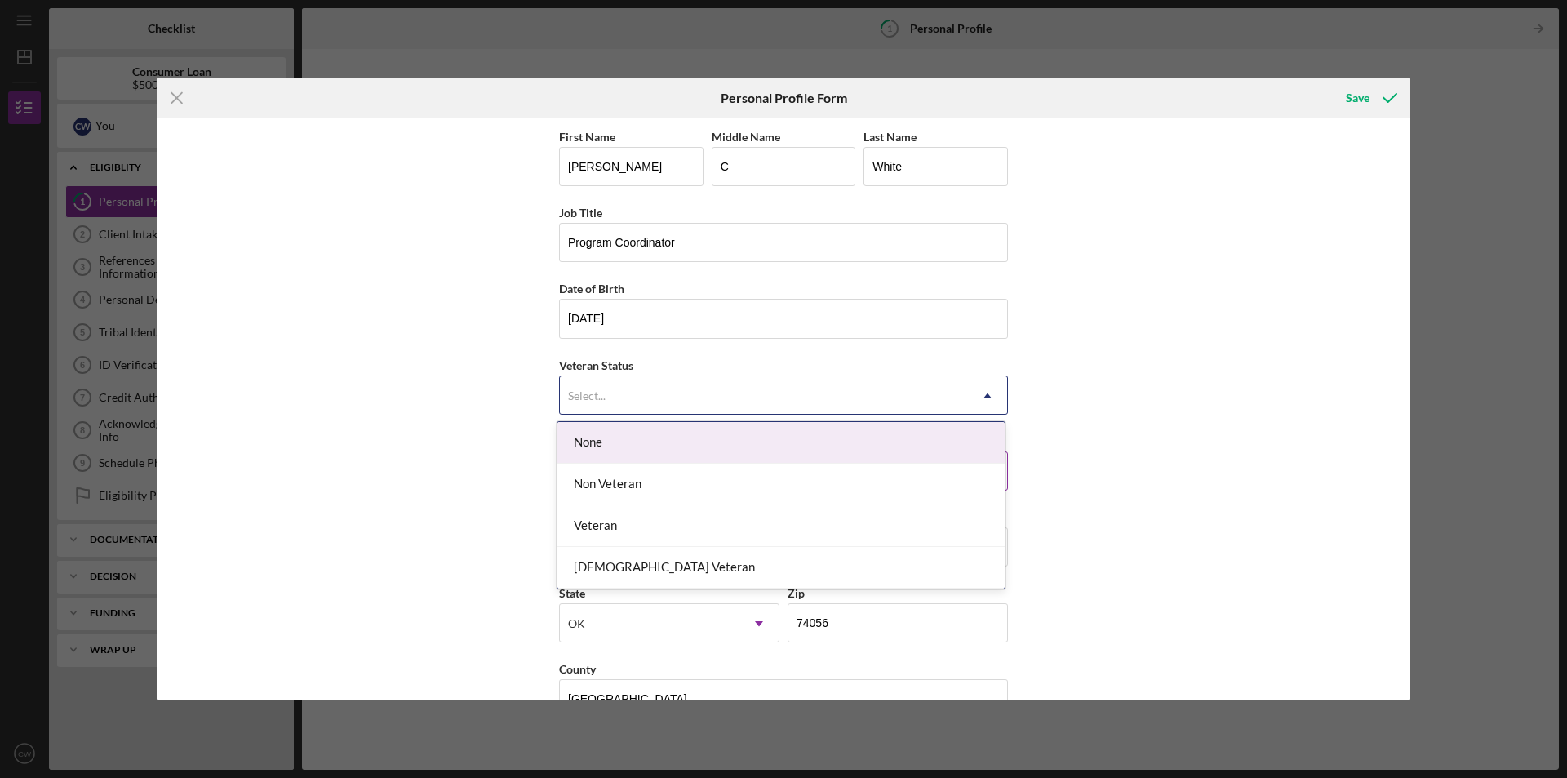
click at [900, 437] on div "None" at bounding box center [780, 443] width 447 height 42
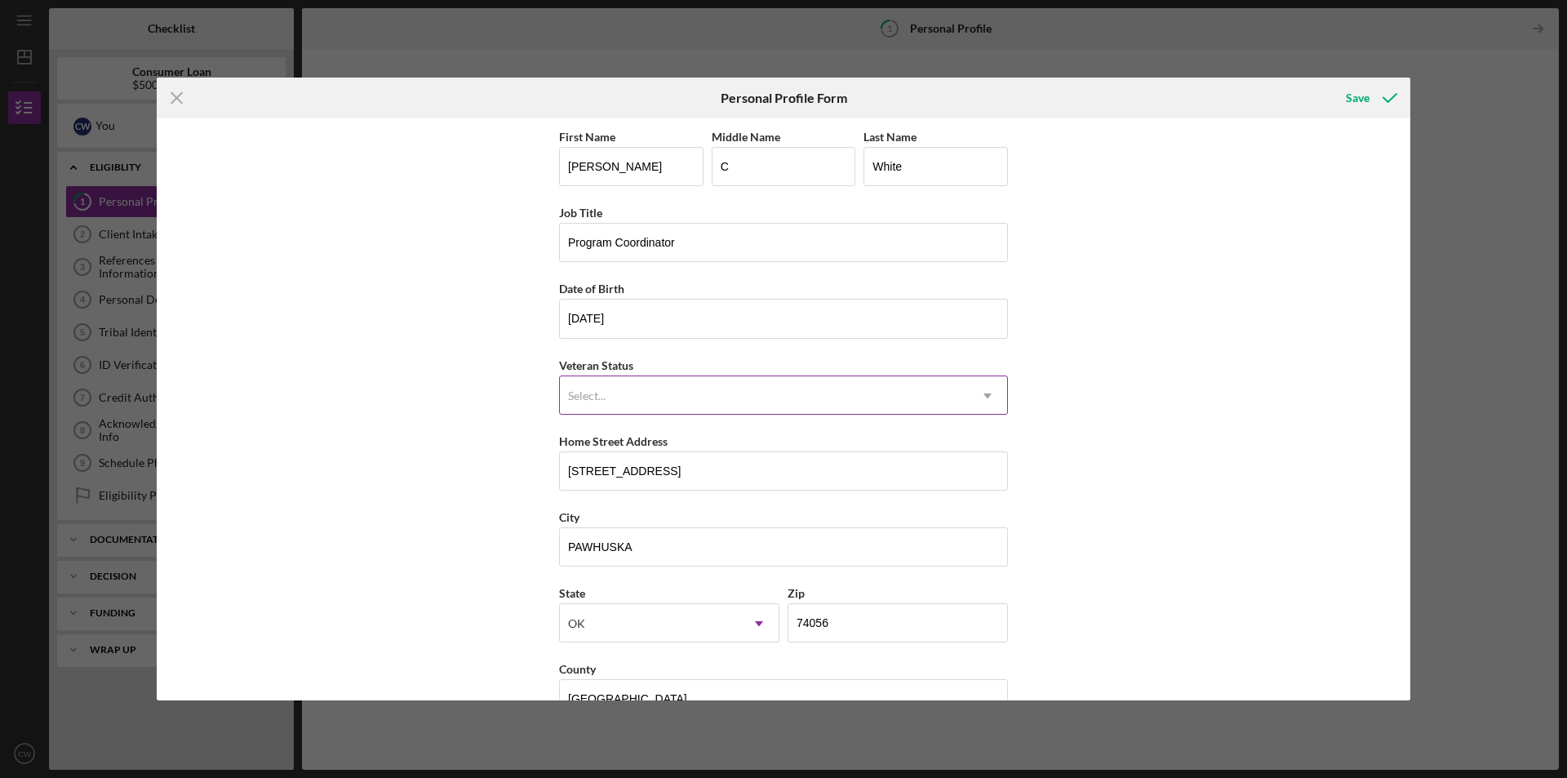
click at [956, 395] on div "Select..." at bounding box center [764, 396] width 408 height 38
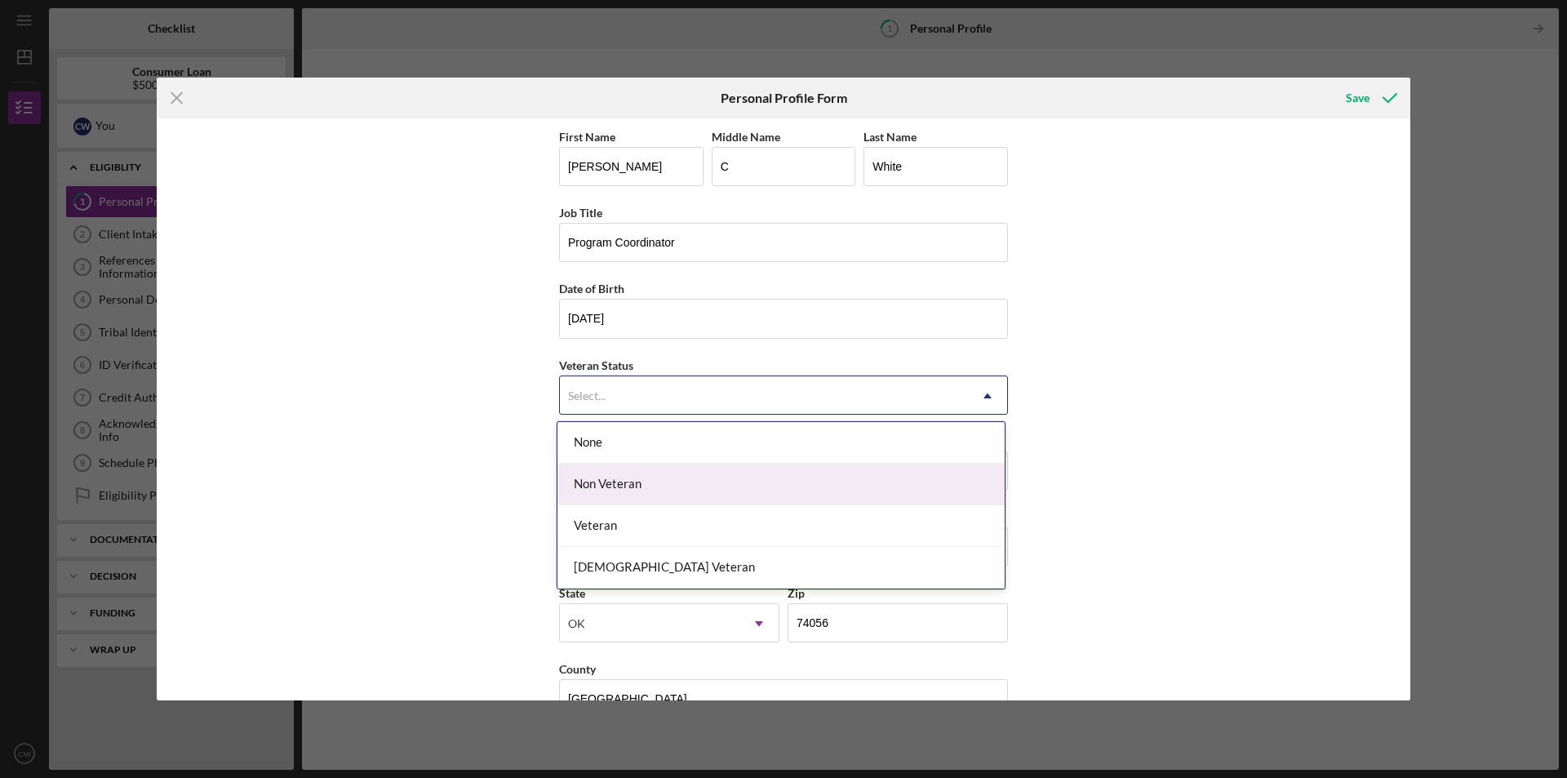
click at [920, 495] on div "Non Veteran" at bounding box center [780, 484] width 447 height 42
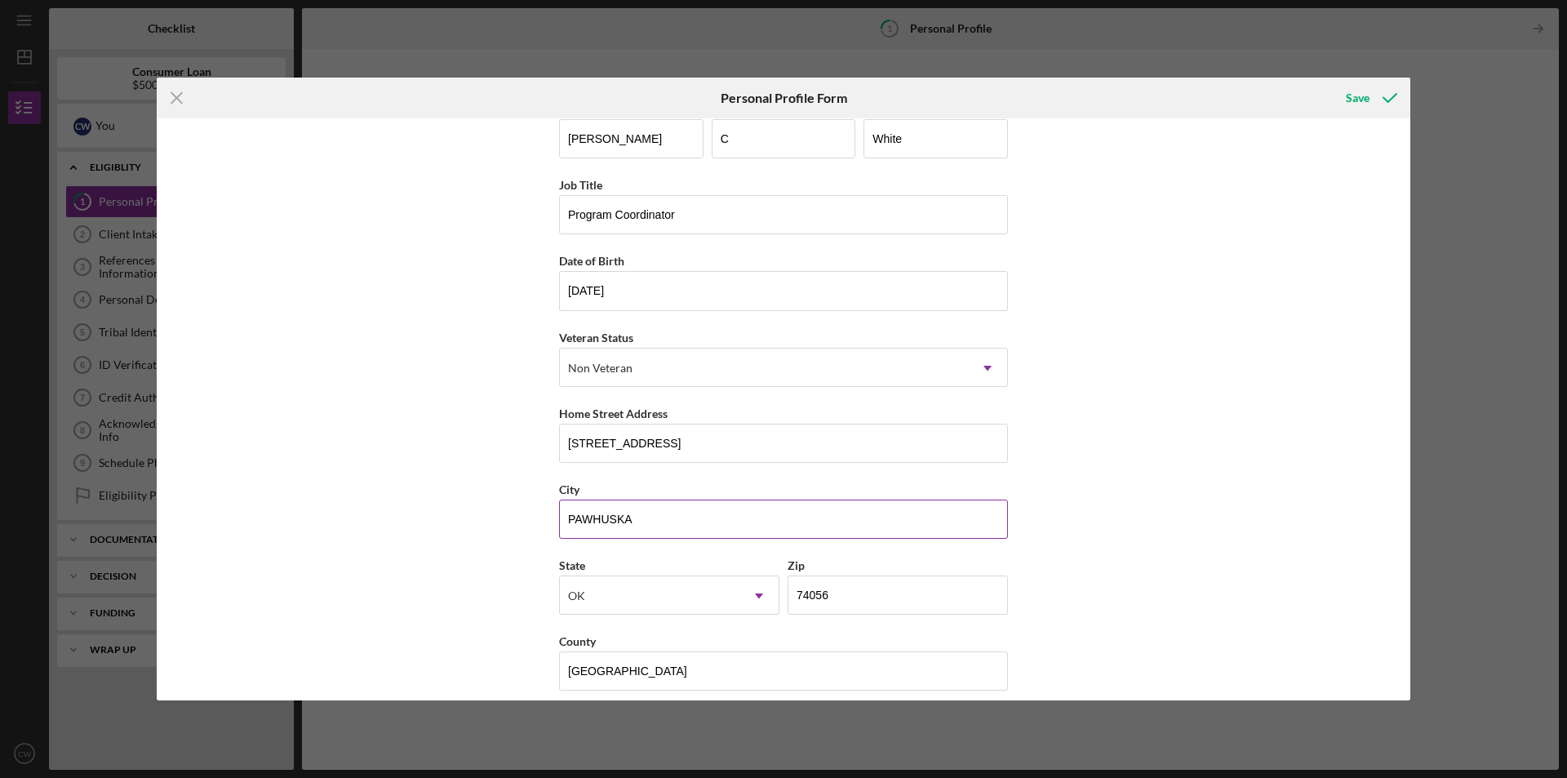
scroll to position [42, 0]
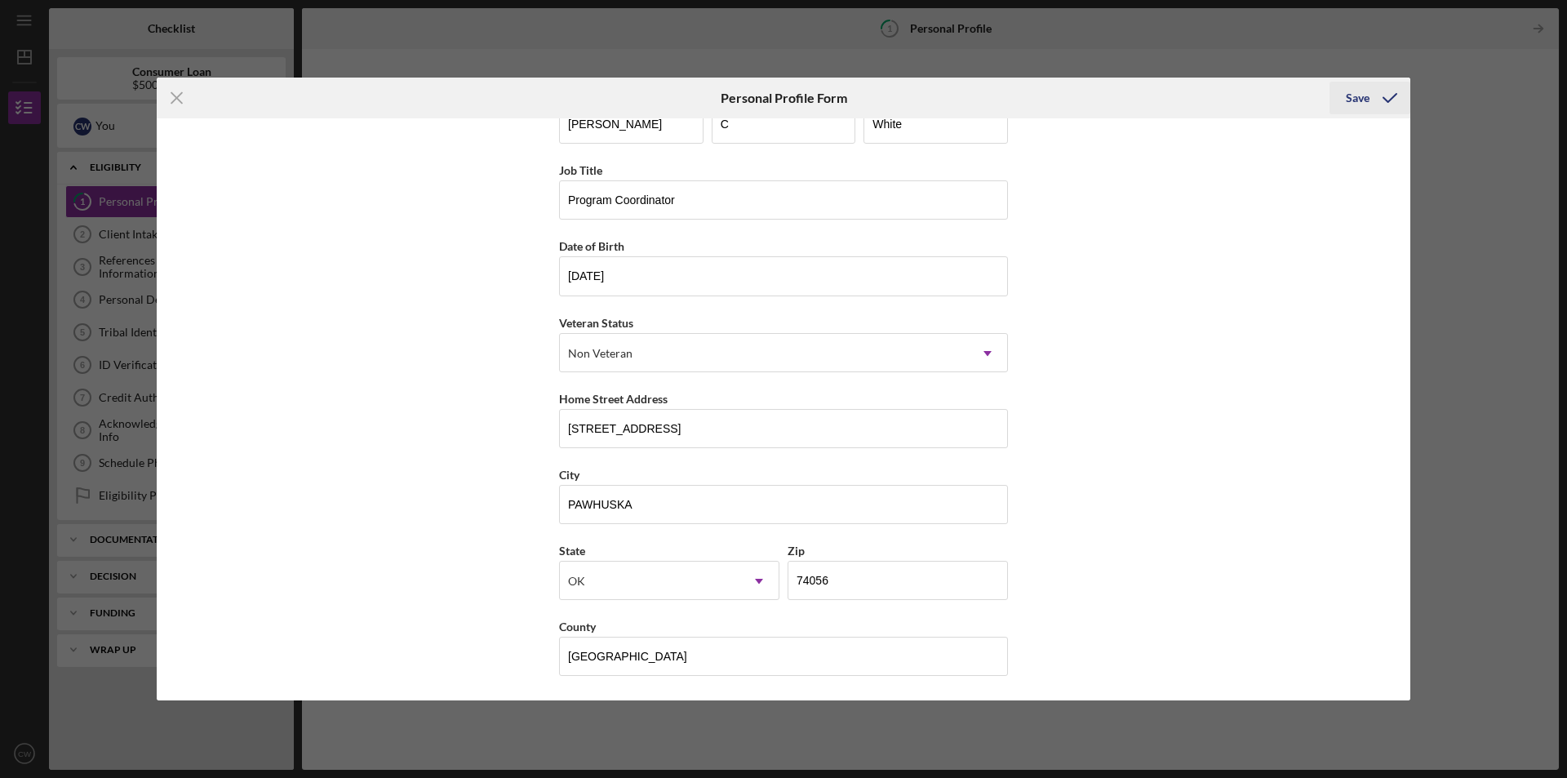
click at [1339, 109] on button "Save" at bounding box center [1369, 98] width 81 height 33
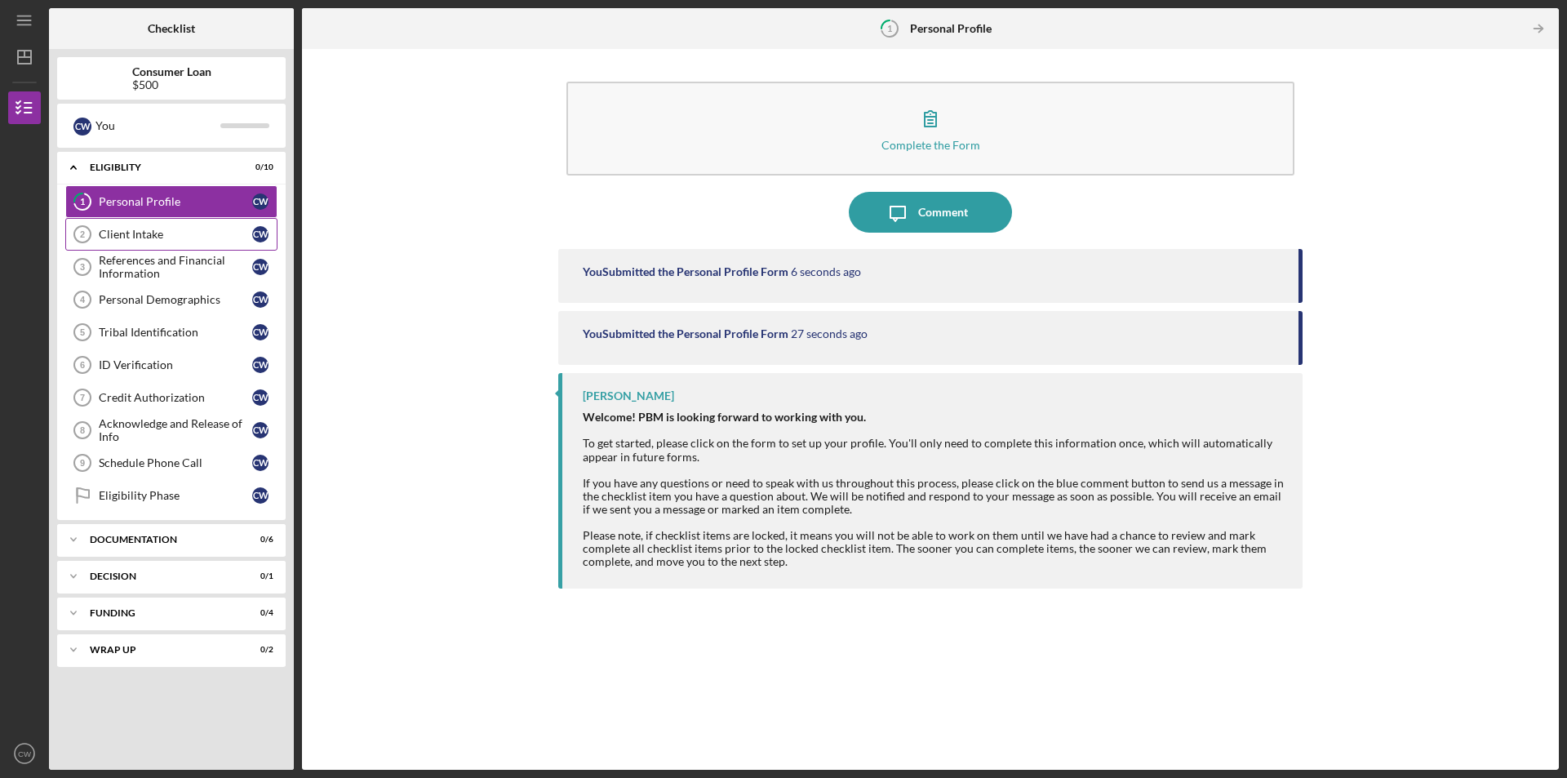
click at [225, 224] on link "Client Intake 2 Client Intake C W" at bounding box center [171, 234] width 212 height 33
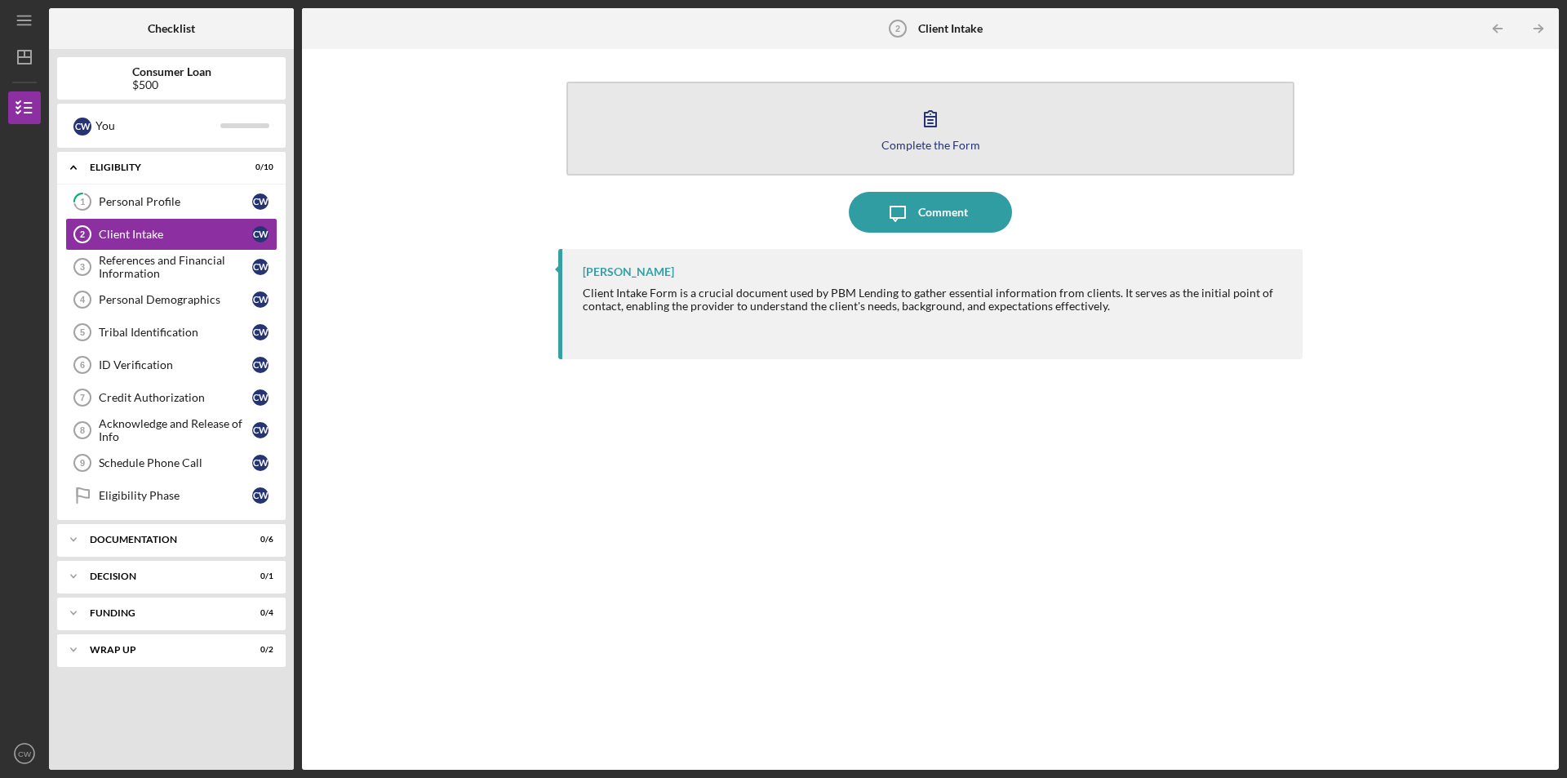
click at [921, 153] on button "Complete the Form Form" at bounding box center [930, 129] width 728 height 94
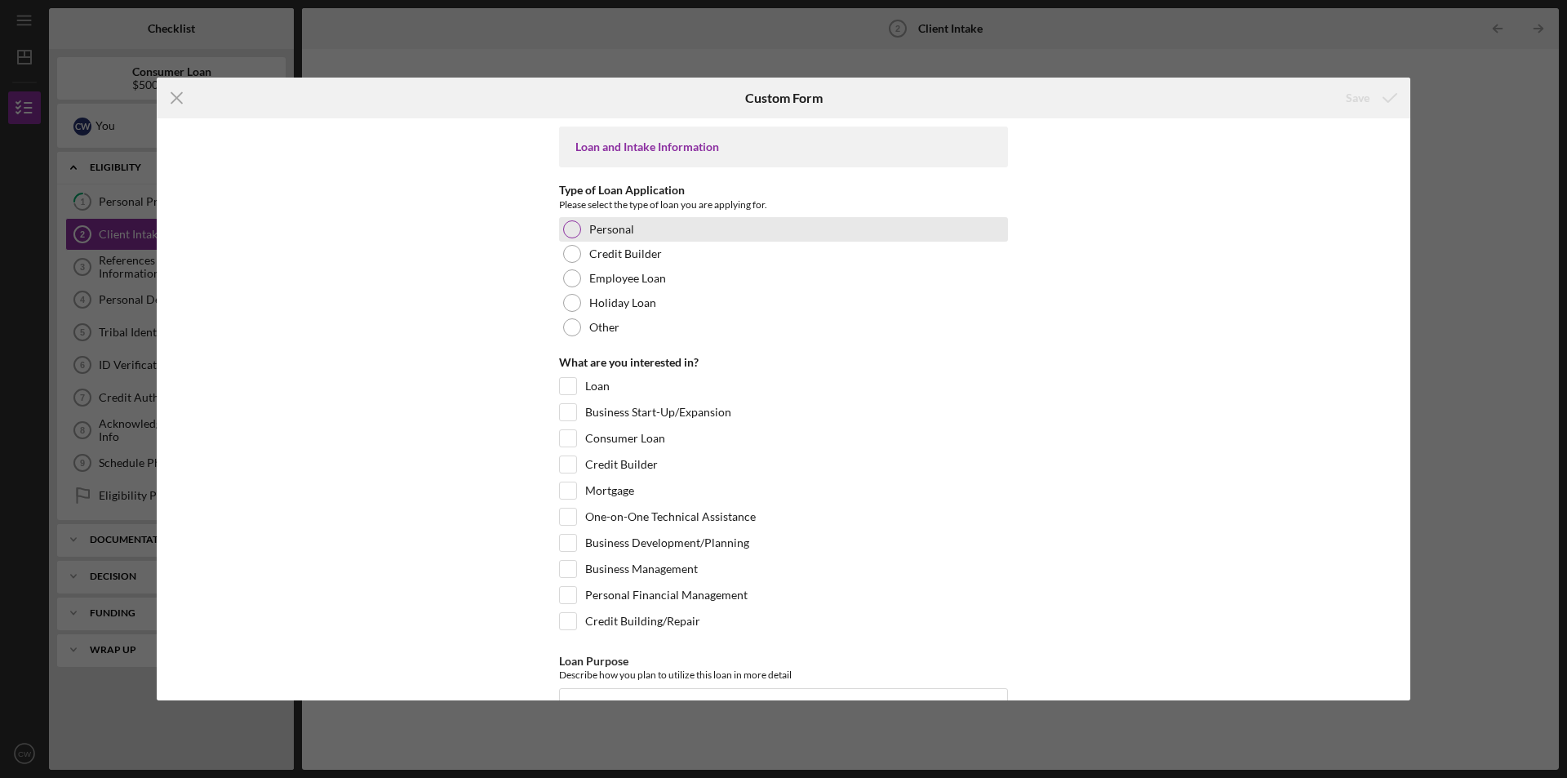
click at [607, 233] on label "Personal" at bounding box center [611, 229] width 45 height 13
click at [596, 384] on label "Loan" at bounding box center [597, 386] width 24 height 16
click at [576, 384] on input "Loan" at bounding box center [568, 386] width 16 height 16
checkbox input "true"
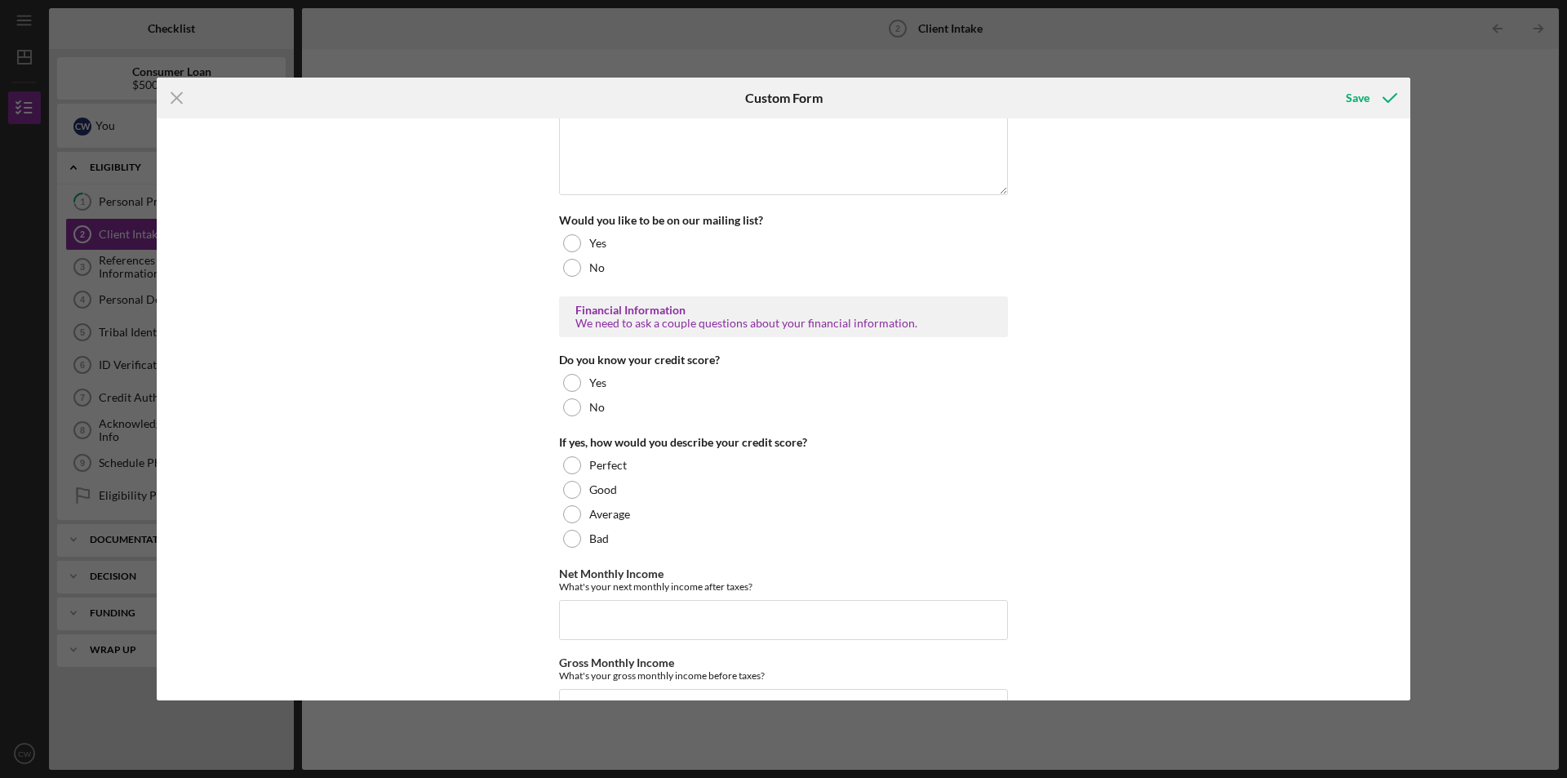
scroll to position [408, 0]
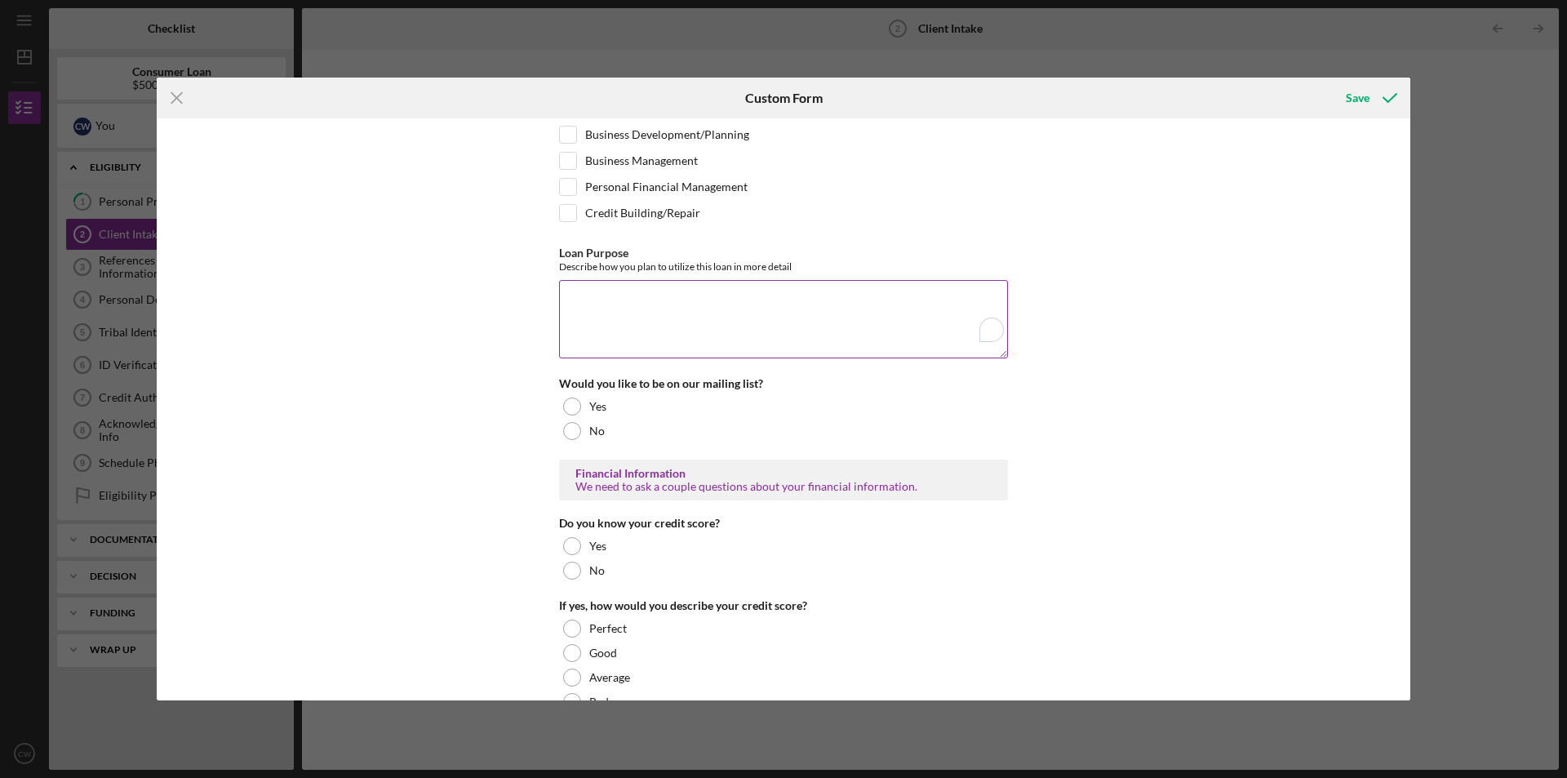
click at [654, 296] on textarea "Loan Purpose" at bounding box center [783, 319] width 449 height 78
type textarea "P"
type textarea "Household expenses"
click at [569, 414] on div at bounding box center [572, 406] width 18 height 18
click at [570, 569] on div at bounding box center [572, 570] width 18 height 18
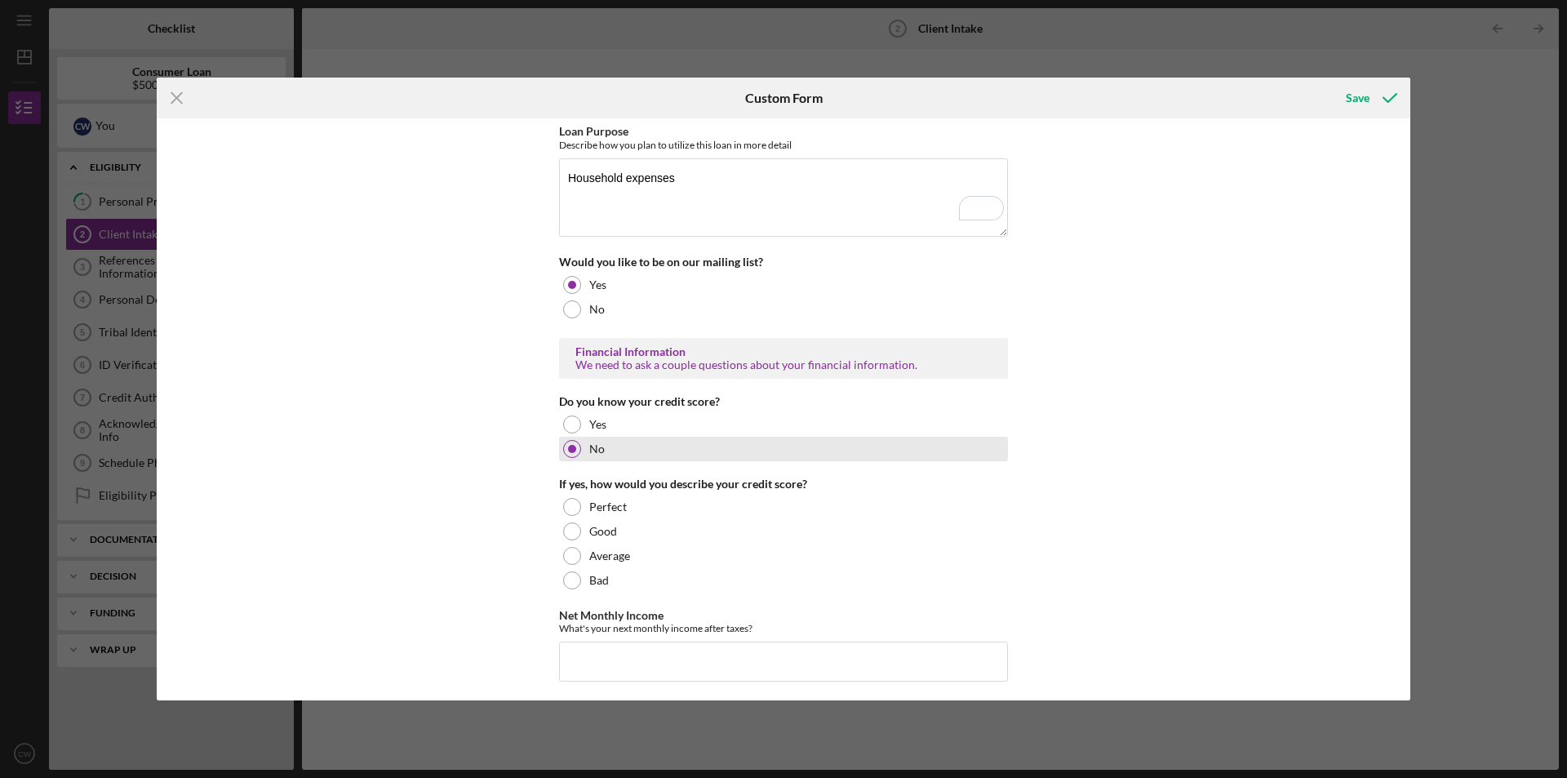
scroll to position [571, 0]
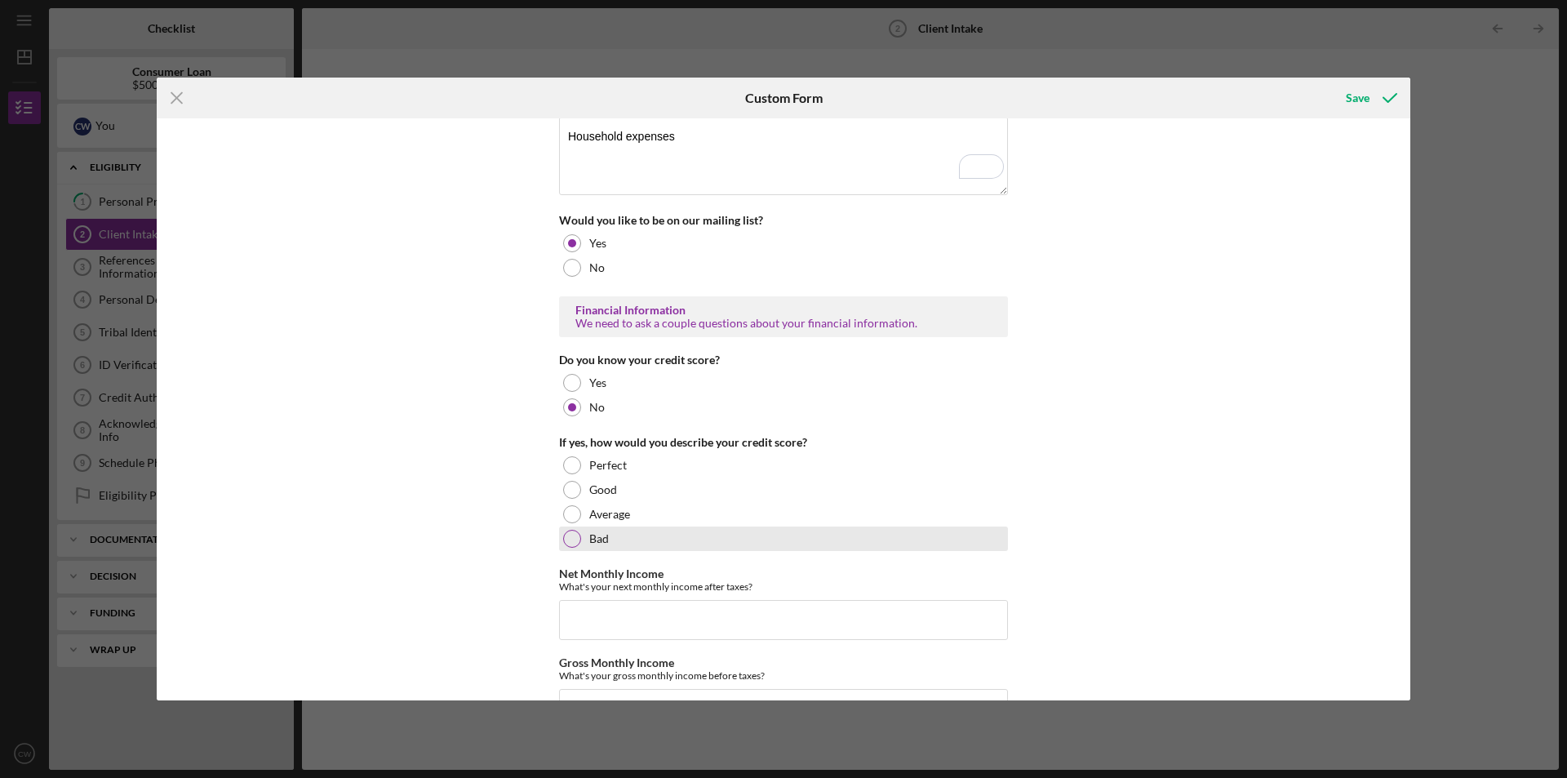
click at [570, 542] on div at bounding box center [572, 539] width 18 height 18
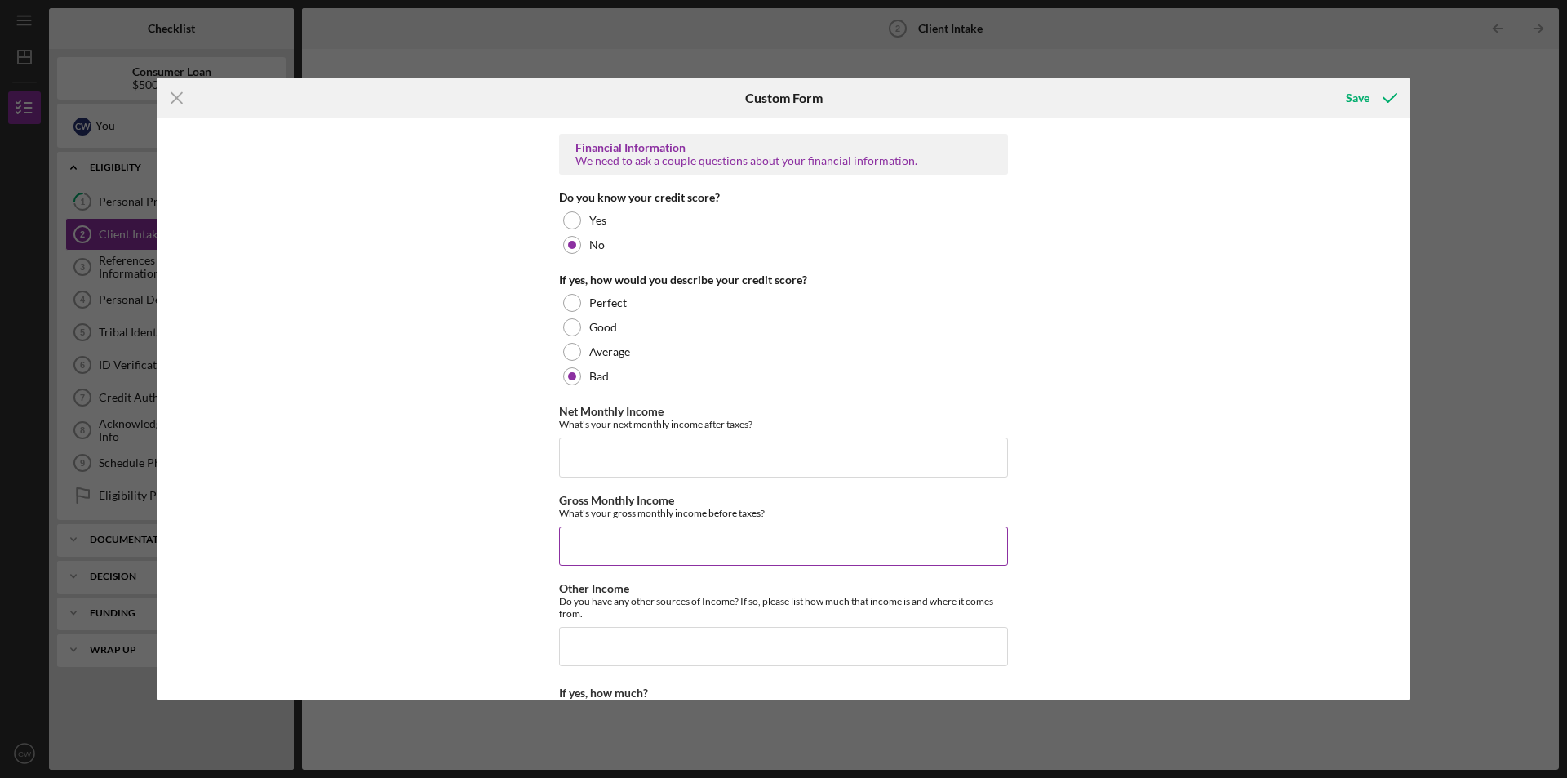
scroll to position [734, 0]
click at [621, 465] on input "Net Monthly Income" at bounding box center [783, 456] width 449 height 39
type input "$3,600"
click at [652, 549] on input "Gross Monthly Income" at bounding box center [783, 544] width 449 height 39
type input "$4"
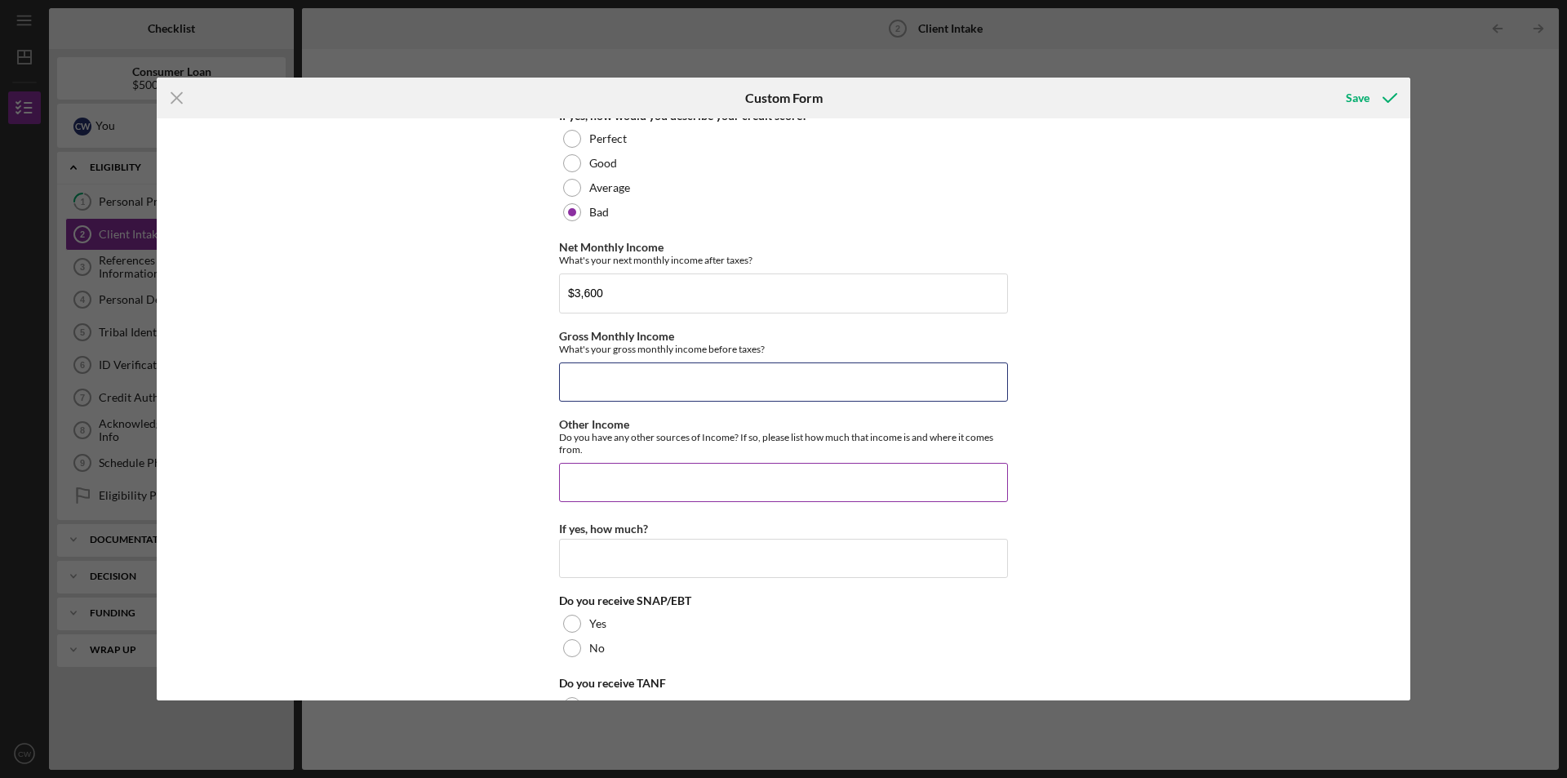
scroll to position [898, 0]
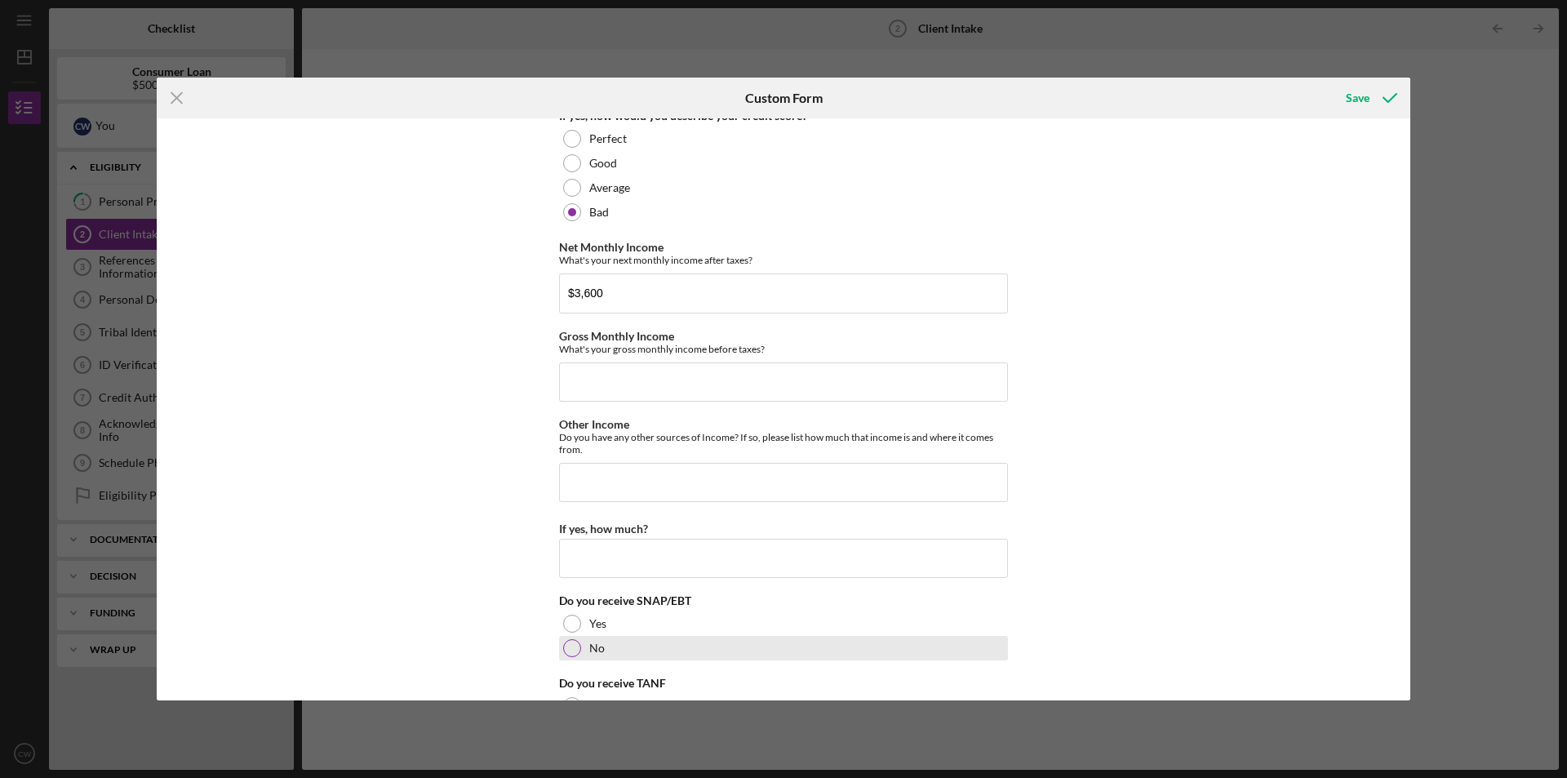
click at [579, 656] on div "No" at bounding box center [783, 648] width 449 height 24
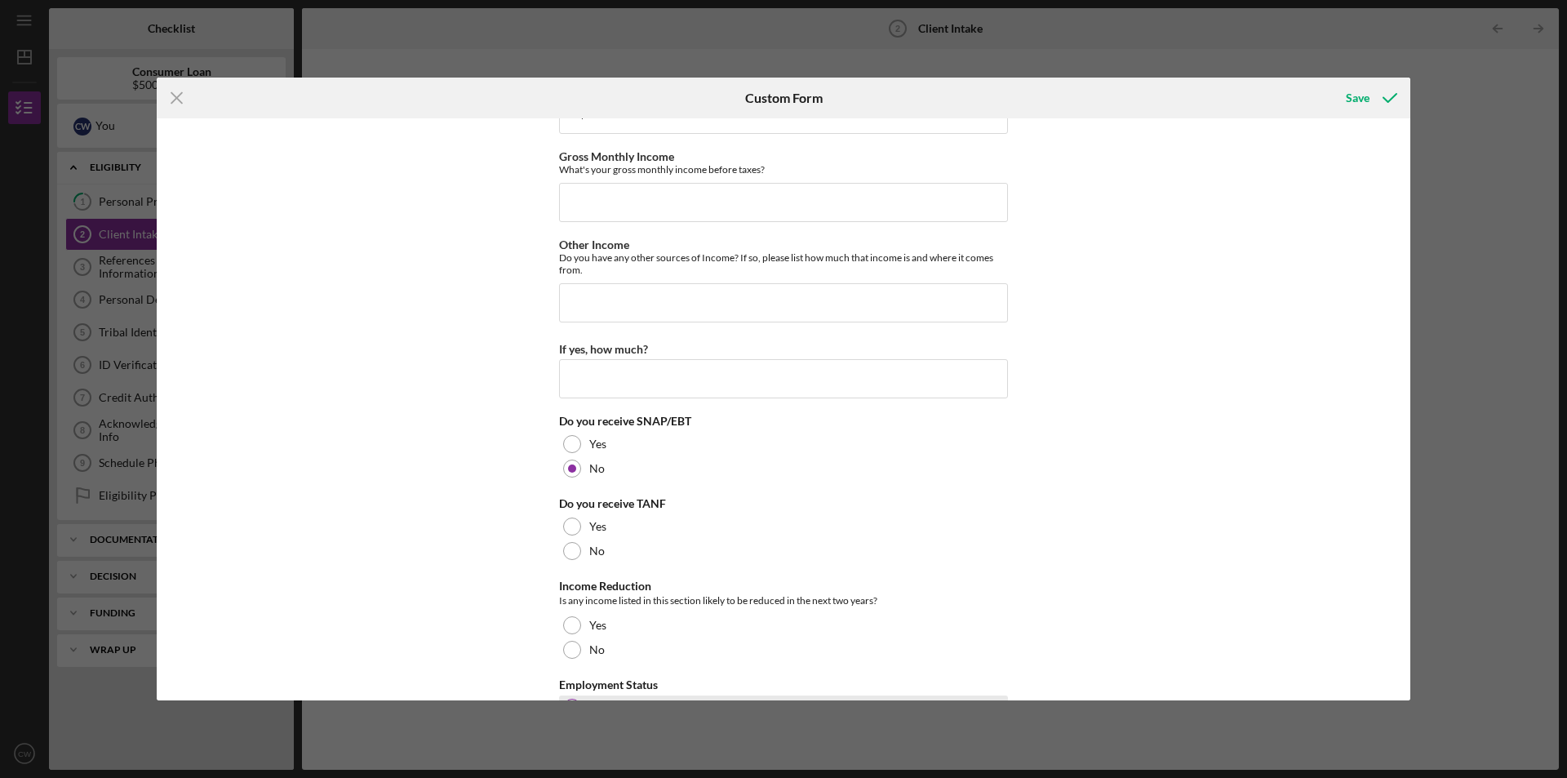
scroll to position [1142, 0]
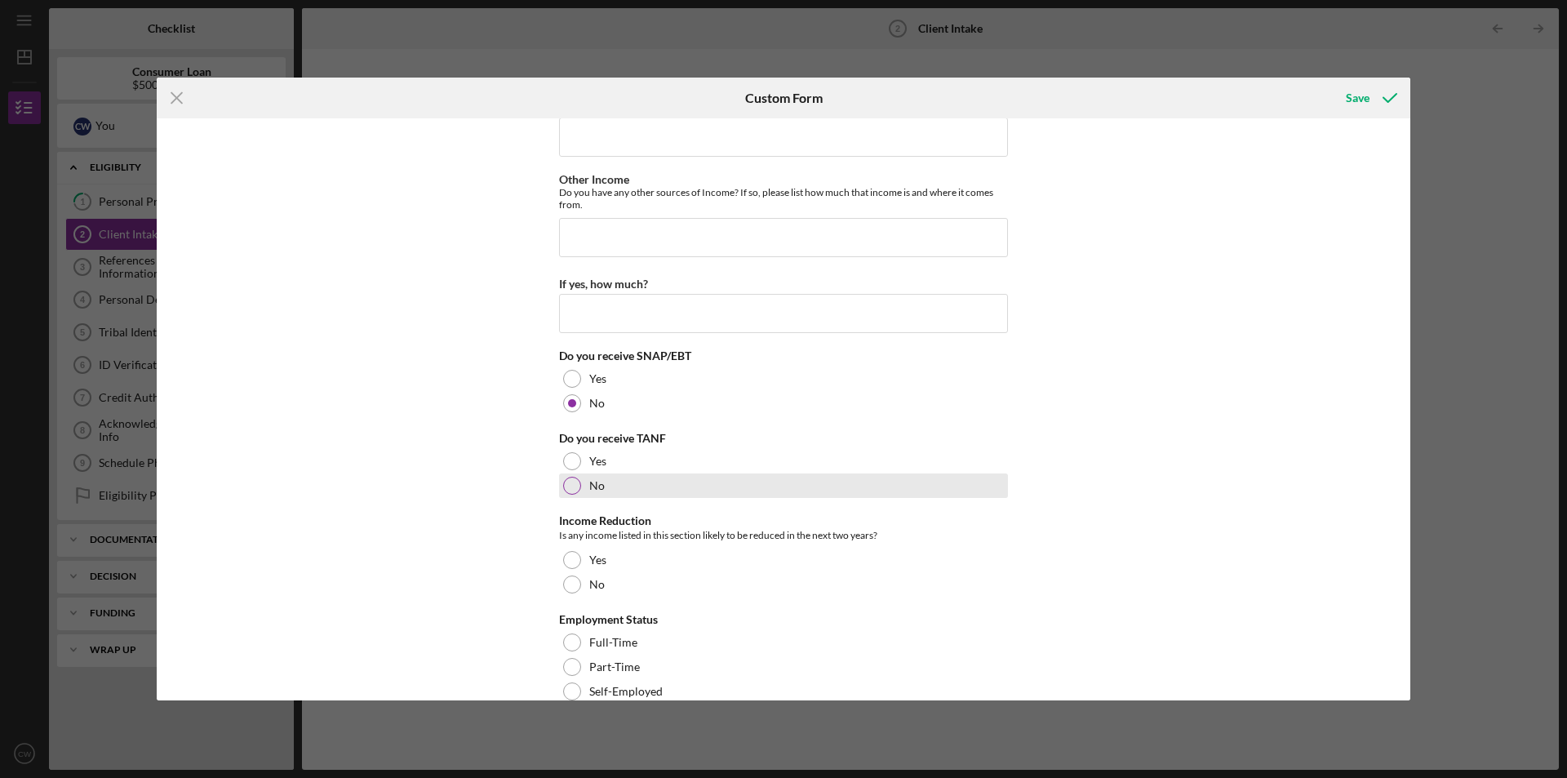
click at [592, 487] on label "No" at bounding box center [597, 485] width 16 height 13
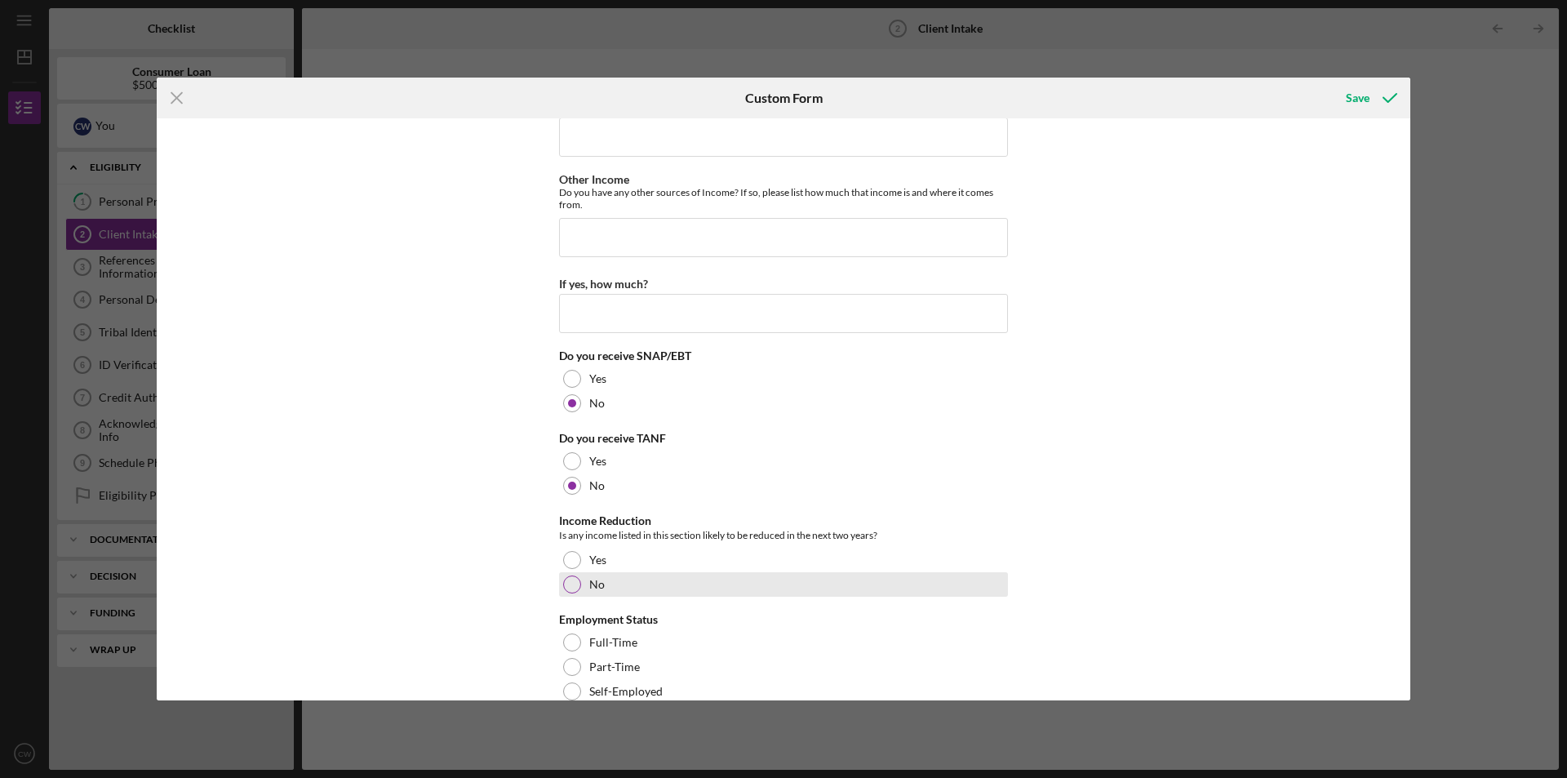
click at [571, 583] on div at bounding box center [572, 584] width 18 height 18
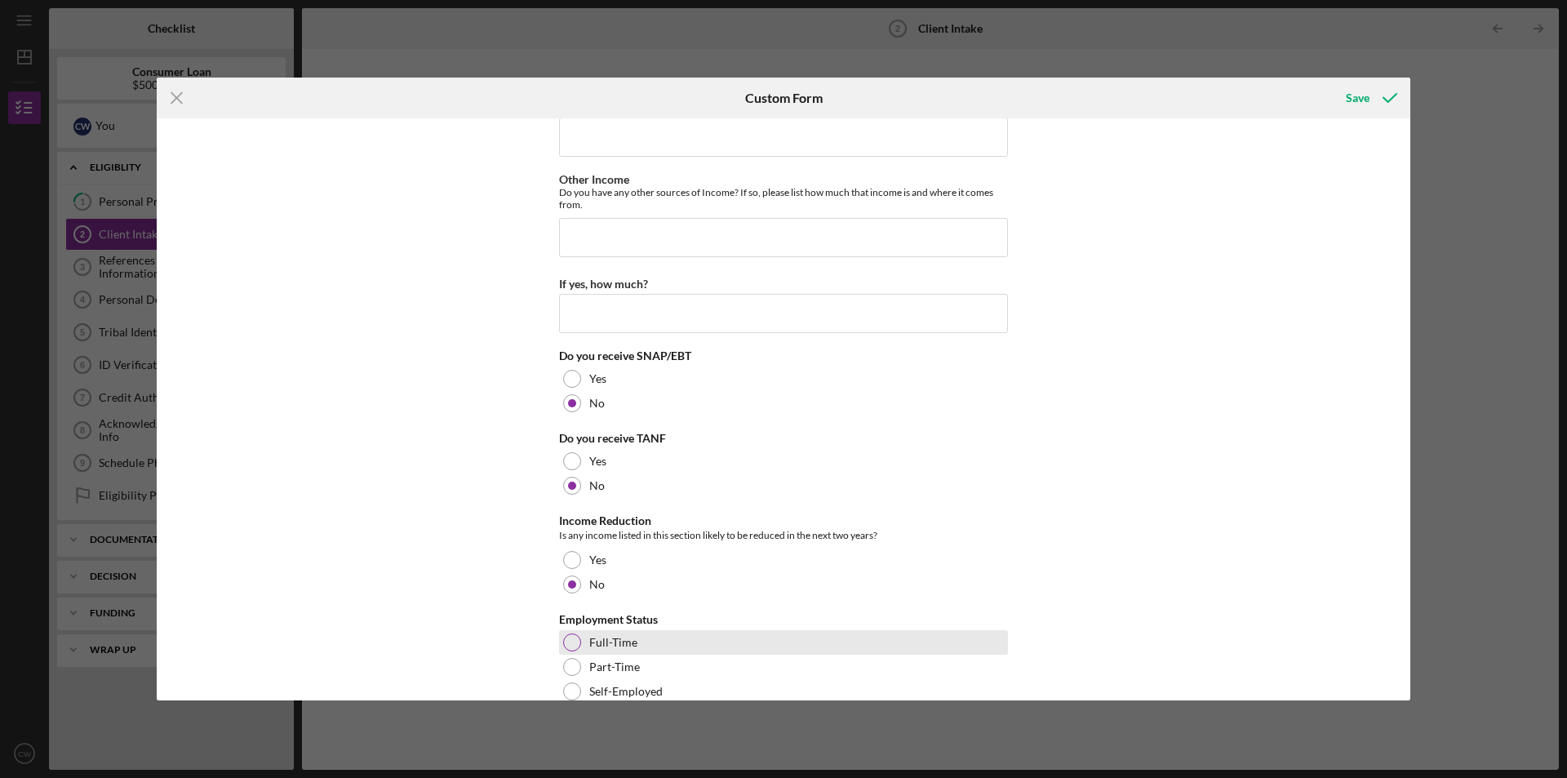
click at [581, 646] on div "Full-Time" at bounding box center [783, 642] width 449 height 24
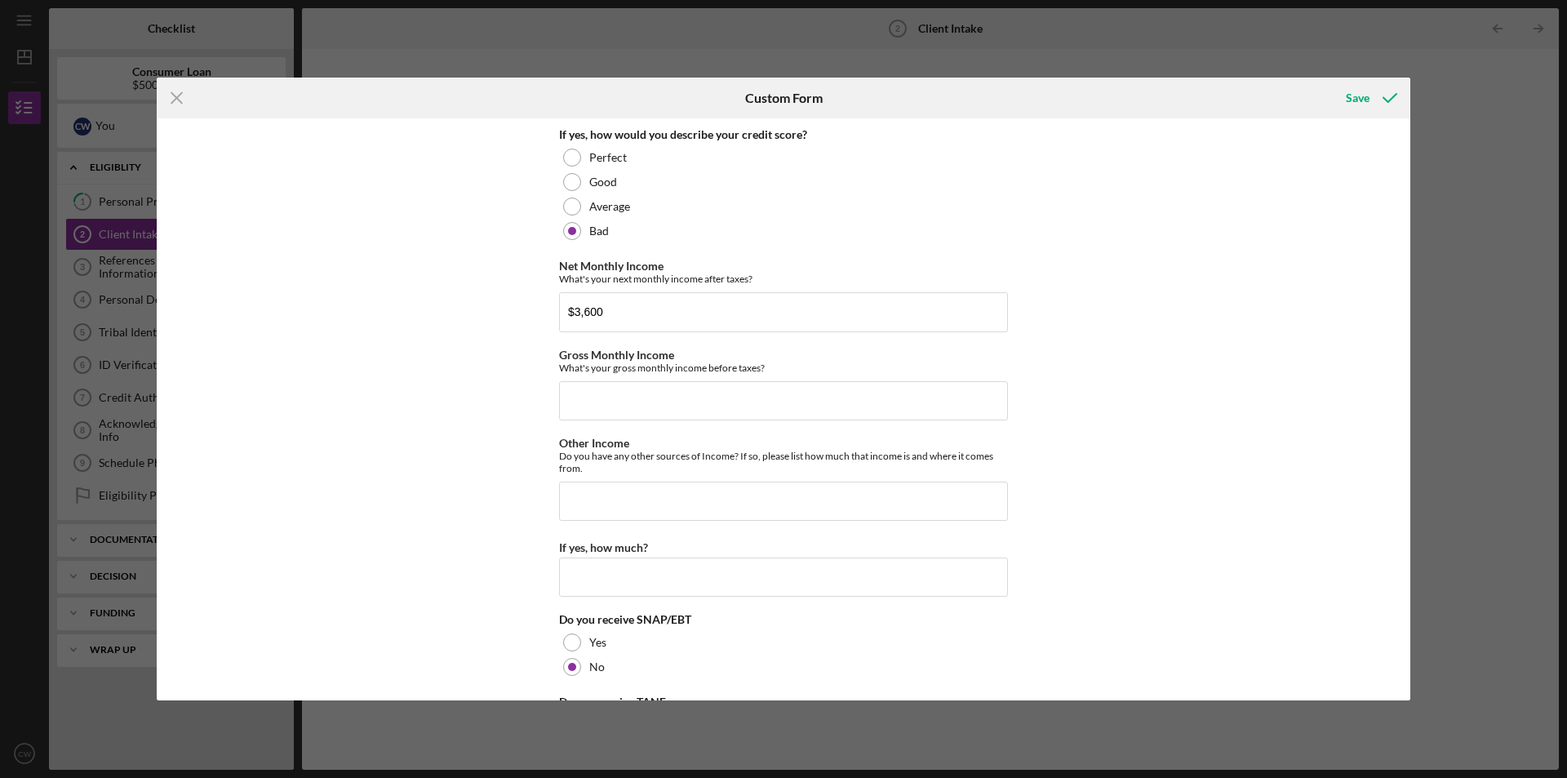
scroll to position [816, 0]
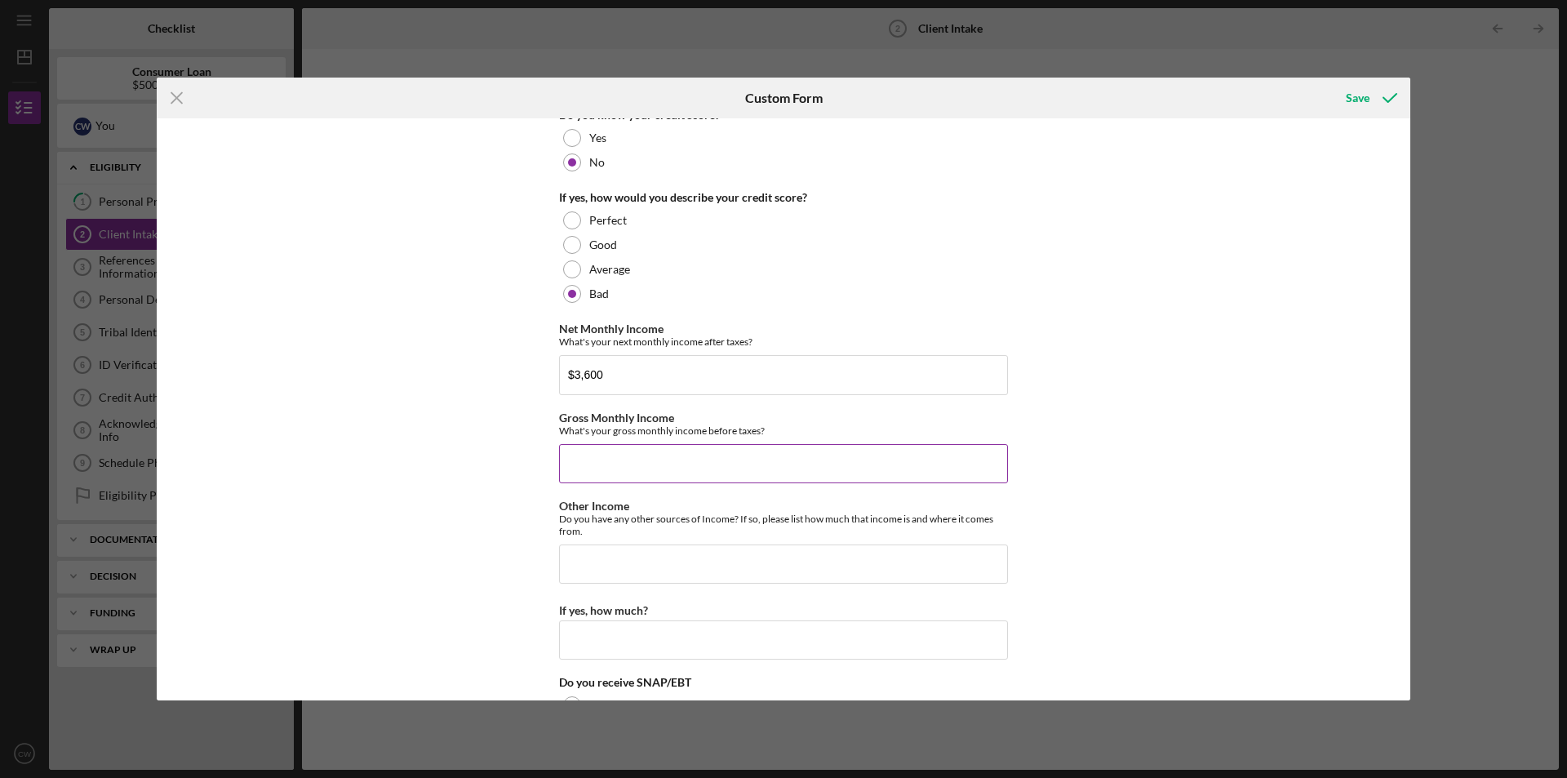
click at [641, 459] on input "Gross Monthly Income" at bounding box center [783, 463] width 449 height 39
type input "$2"
type input "$4,967.82"
click at [707, 560] on input "Other Income" at bounding box center [783, 563] width 449 height 39
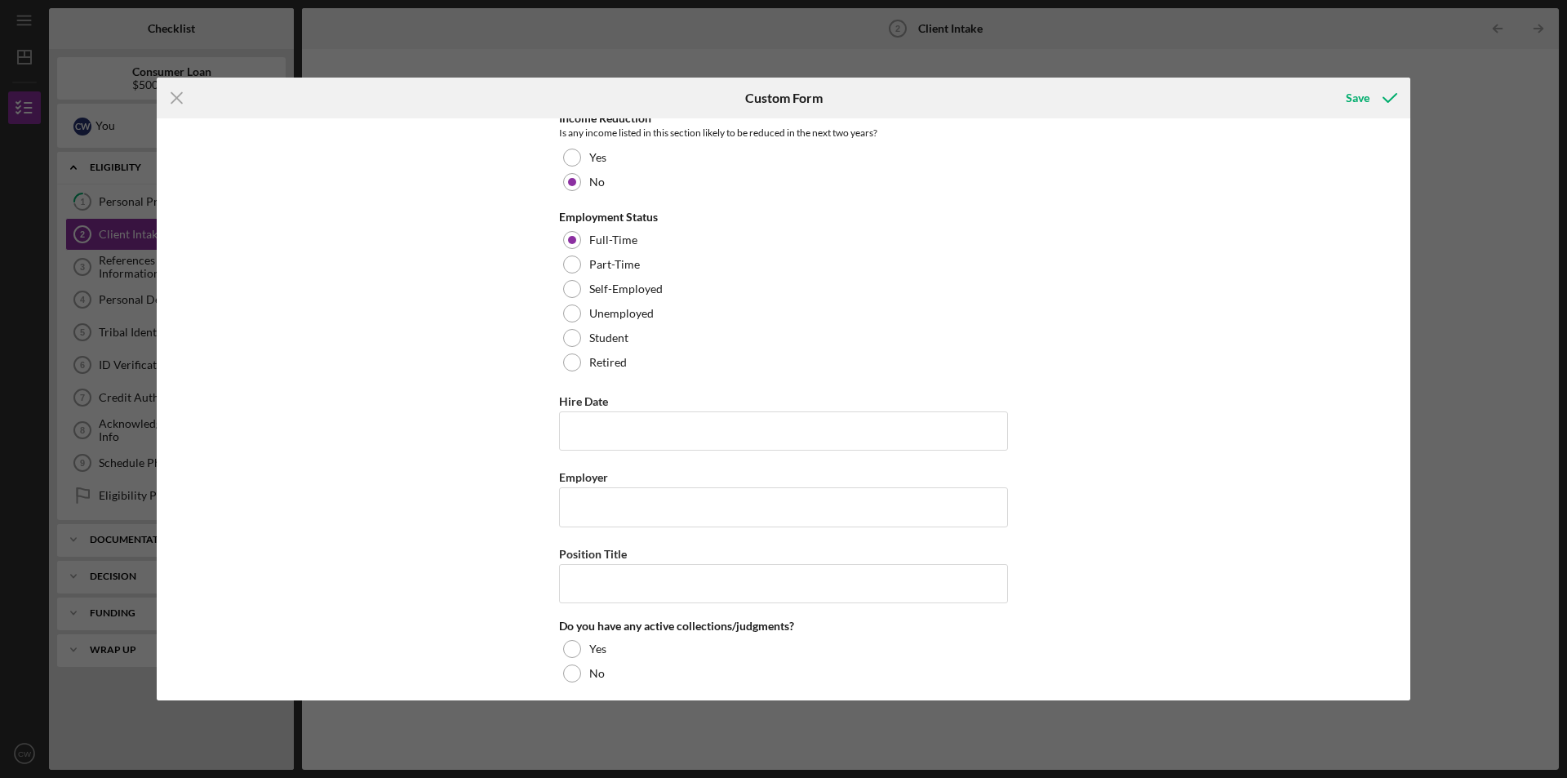
scroll to position [1550, 0]
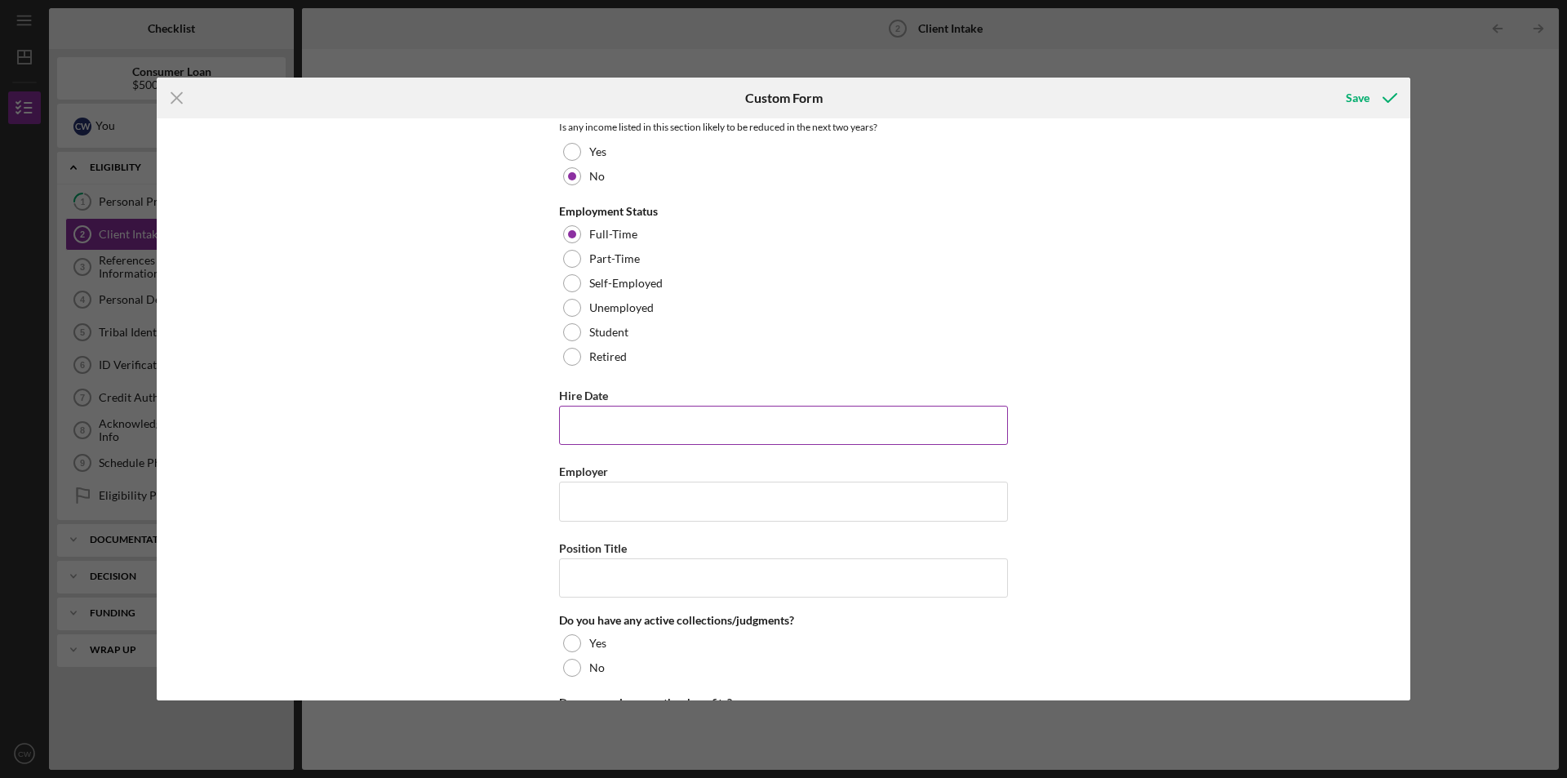
click at [650, 431] on input "Hire Date" at bounding box center [783, 425] width 449 height 39
type input "11/2016"
click at [649, 485] on input "Employer" at bounding box center [783, 500] width 449 height 39
type input "Osage Nation"
type input "Program Coordinator"
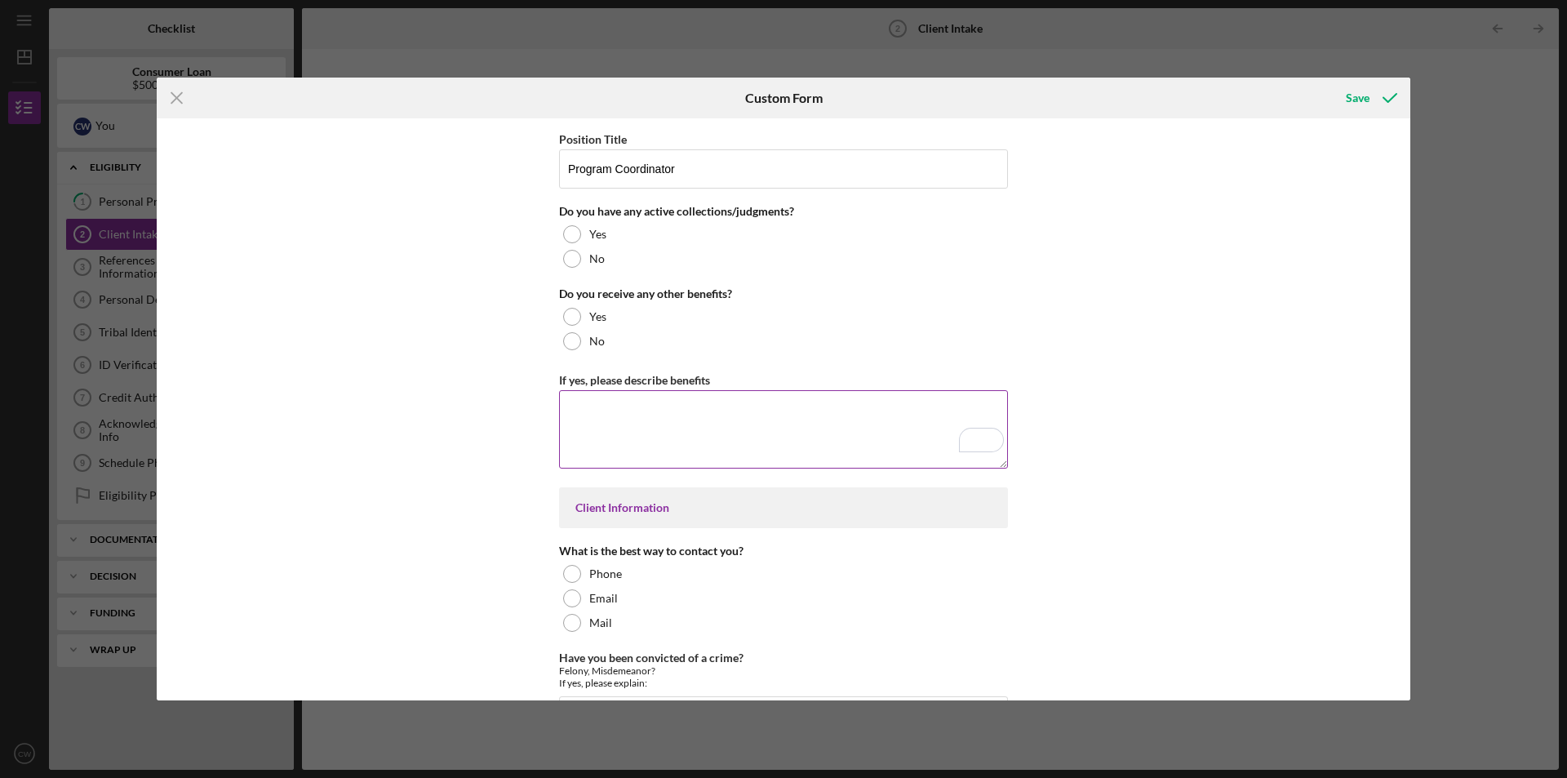
scroll to position [1959, 0]
click at [570, 347] on div at bounding box center [572, 341] width 18 height 18
click at [572, 266] on div at bounding box center [572, 259] width 18 height 18
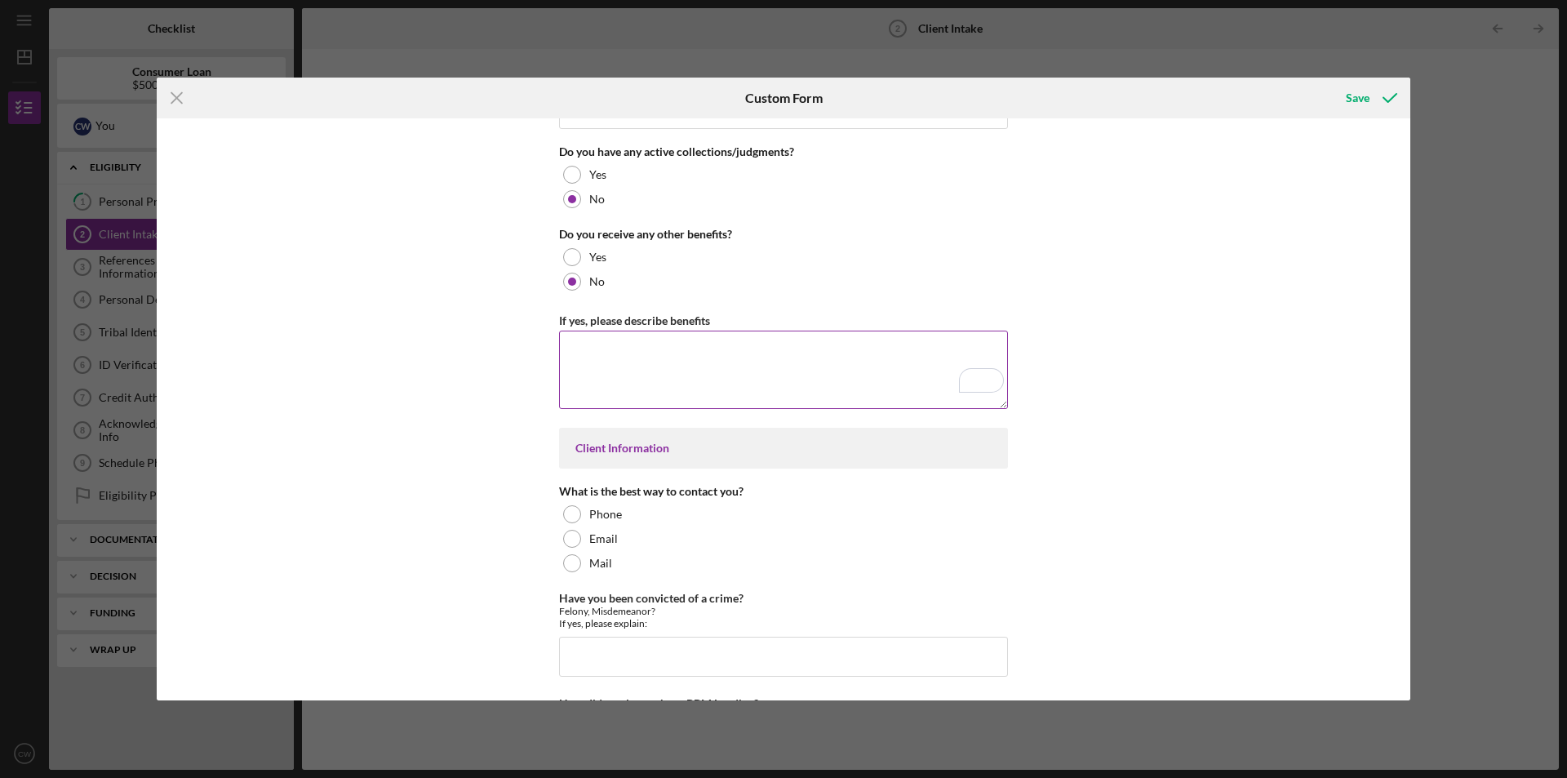
scroll to position [2204, 0]
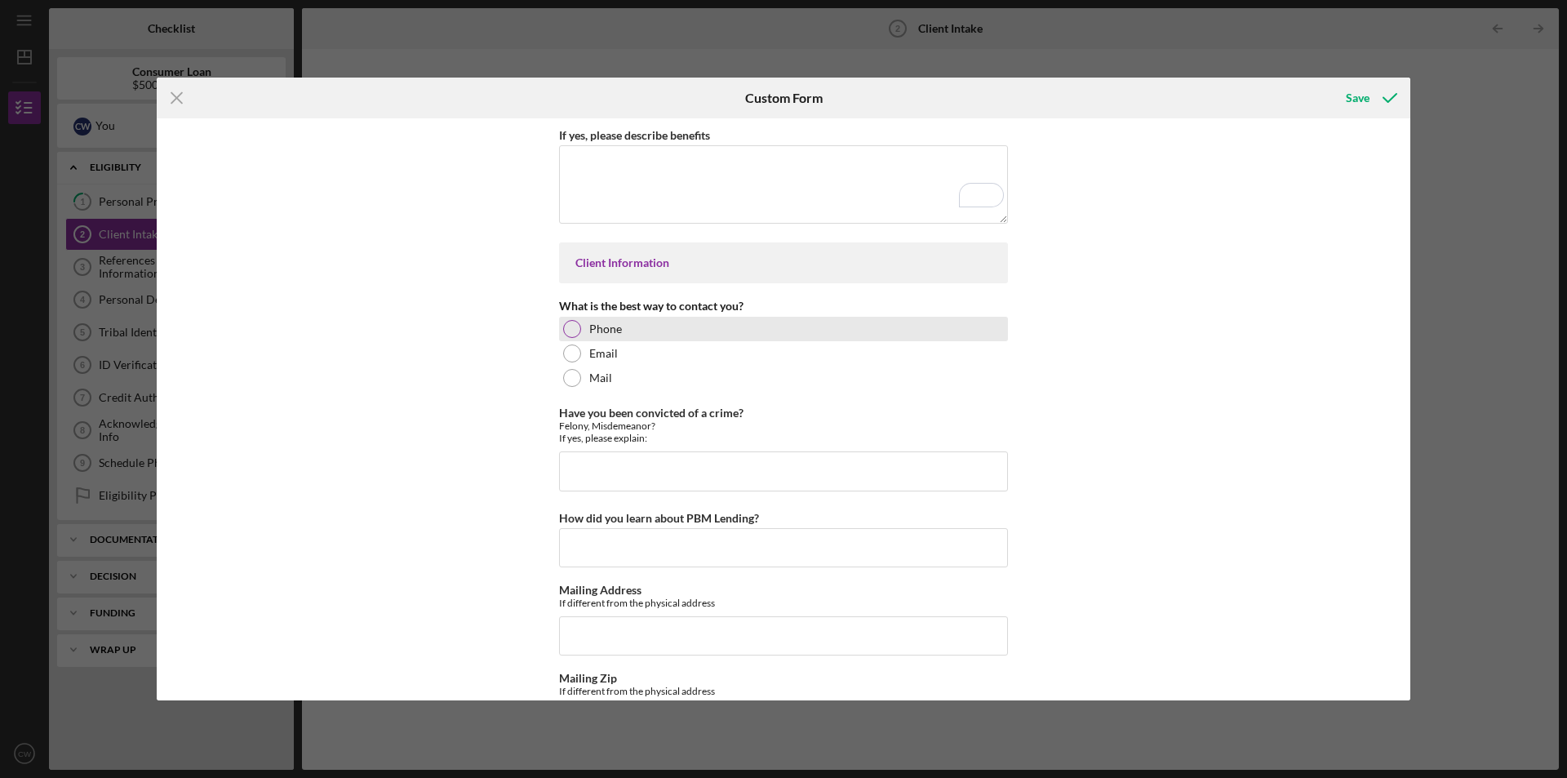
click at [574, 328] on div at bounding box center [572, 329] width 18 height 18
click at [620, 481] on input "Have you been convicted of a crime?" at bounding box center [783, 470] width 449 height 39
type input "No"
click at [638, 539] on input "How did you learn about PBM Lending?" at bounding box center [783, 547] width 449 height 39
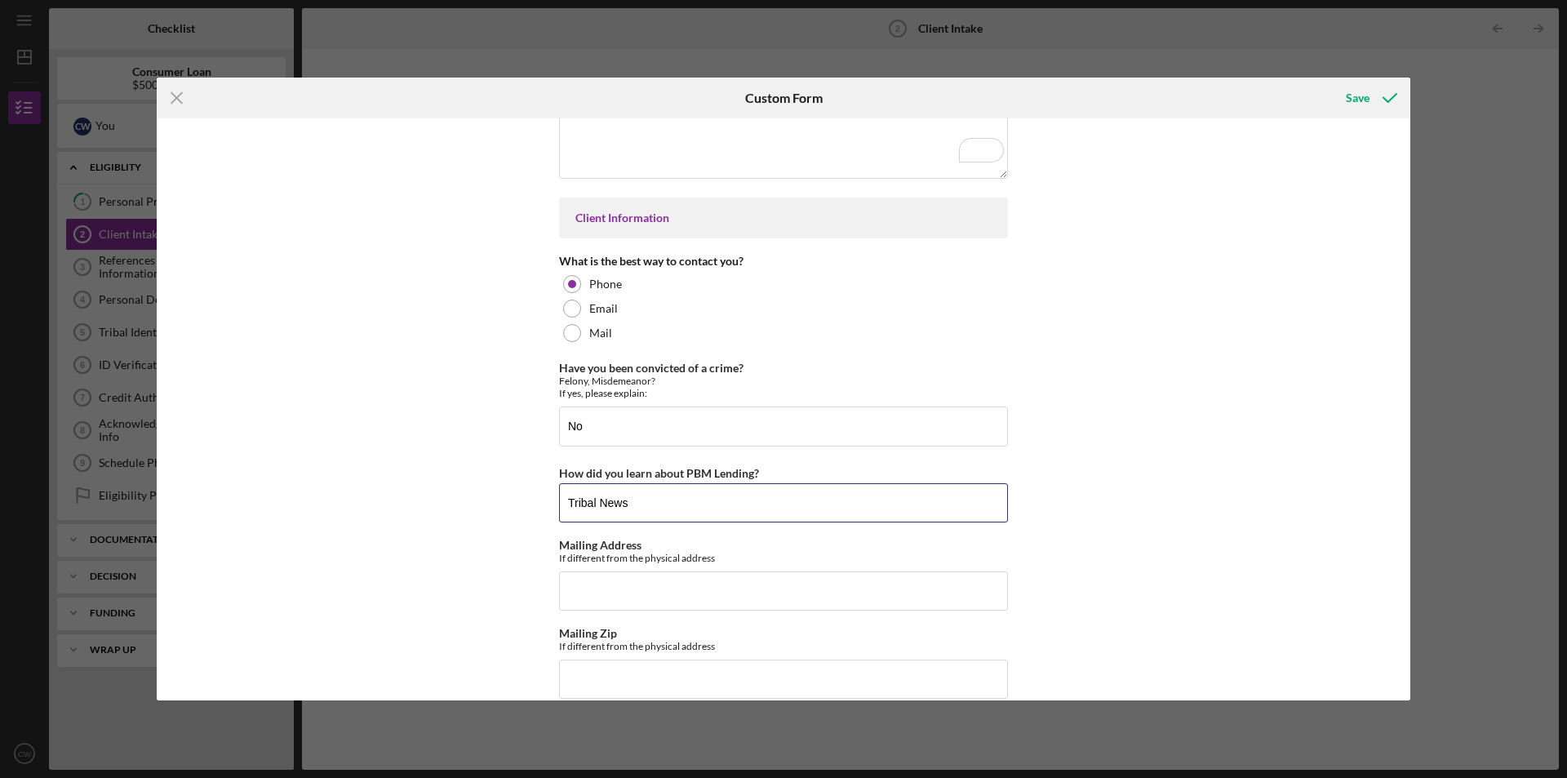
scroll to position [0, 0]
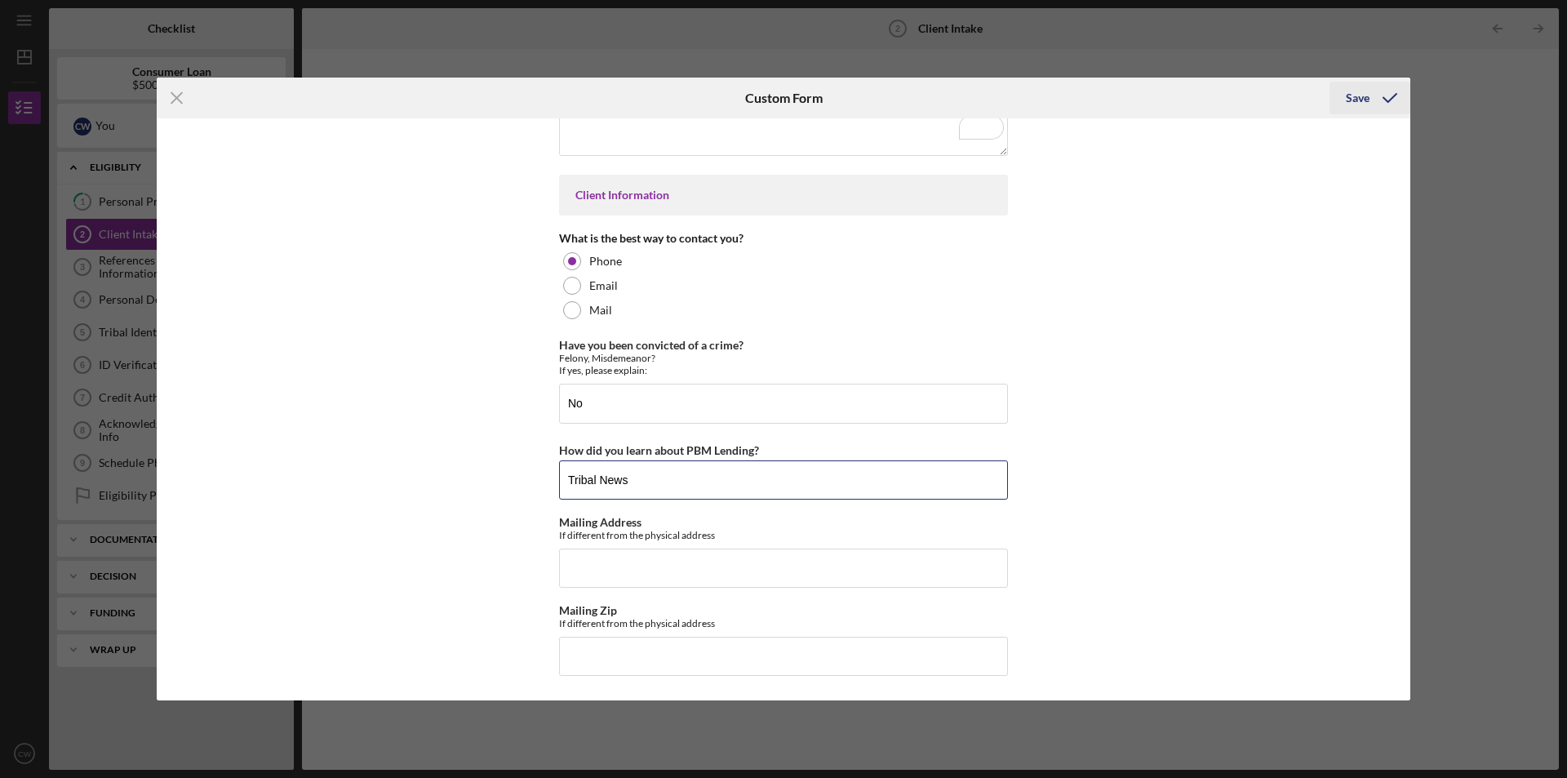
type input "Tribal News"
click at [1376, 94] on icon "submit" at bounding box center [1389, 98] width 41 height 41
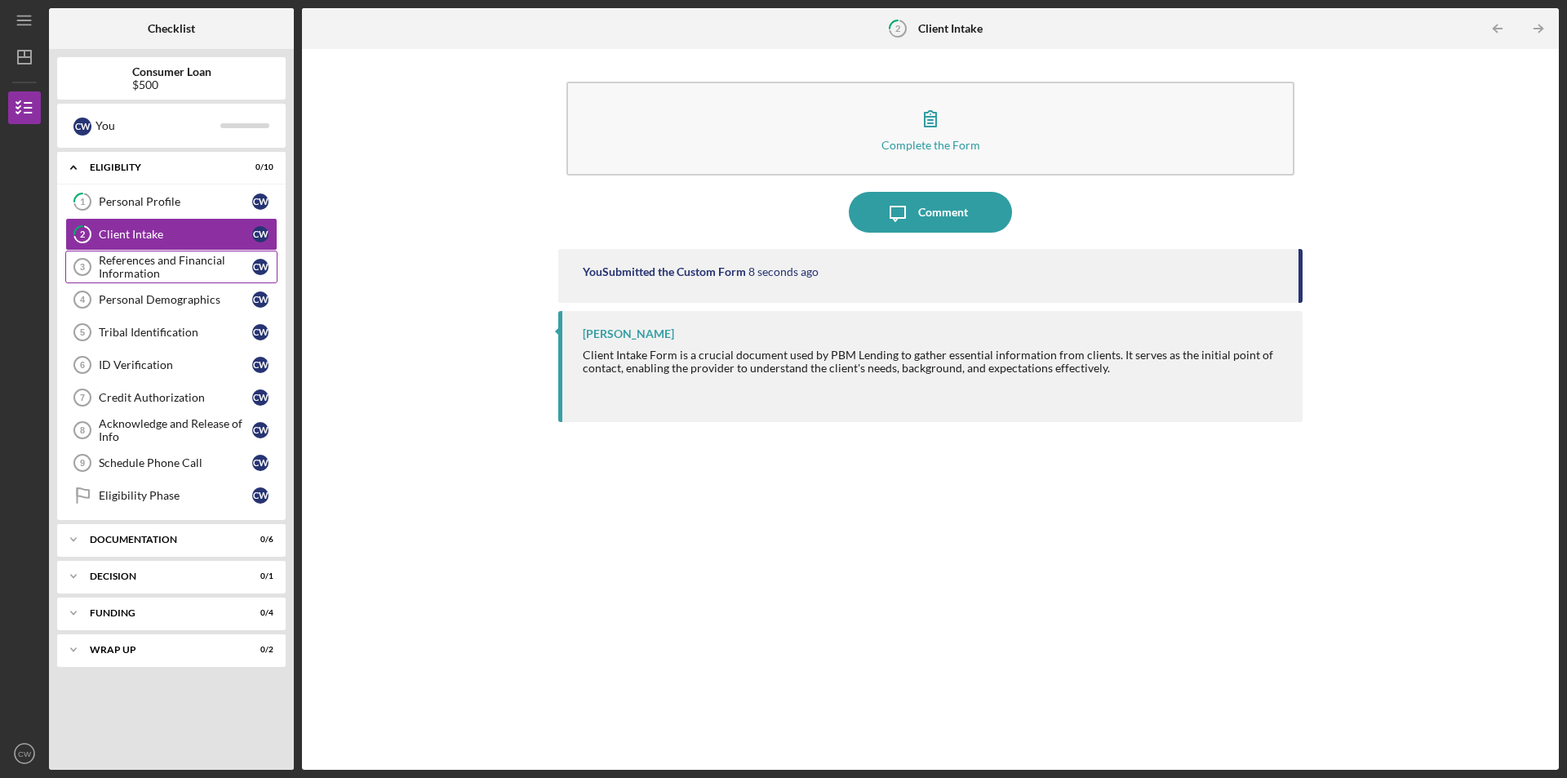
click at [212, 272] on div "References and Financial Information" at bounding box center [175, 267] width 153 height 26
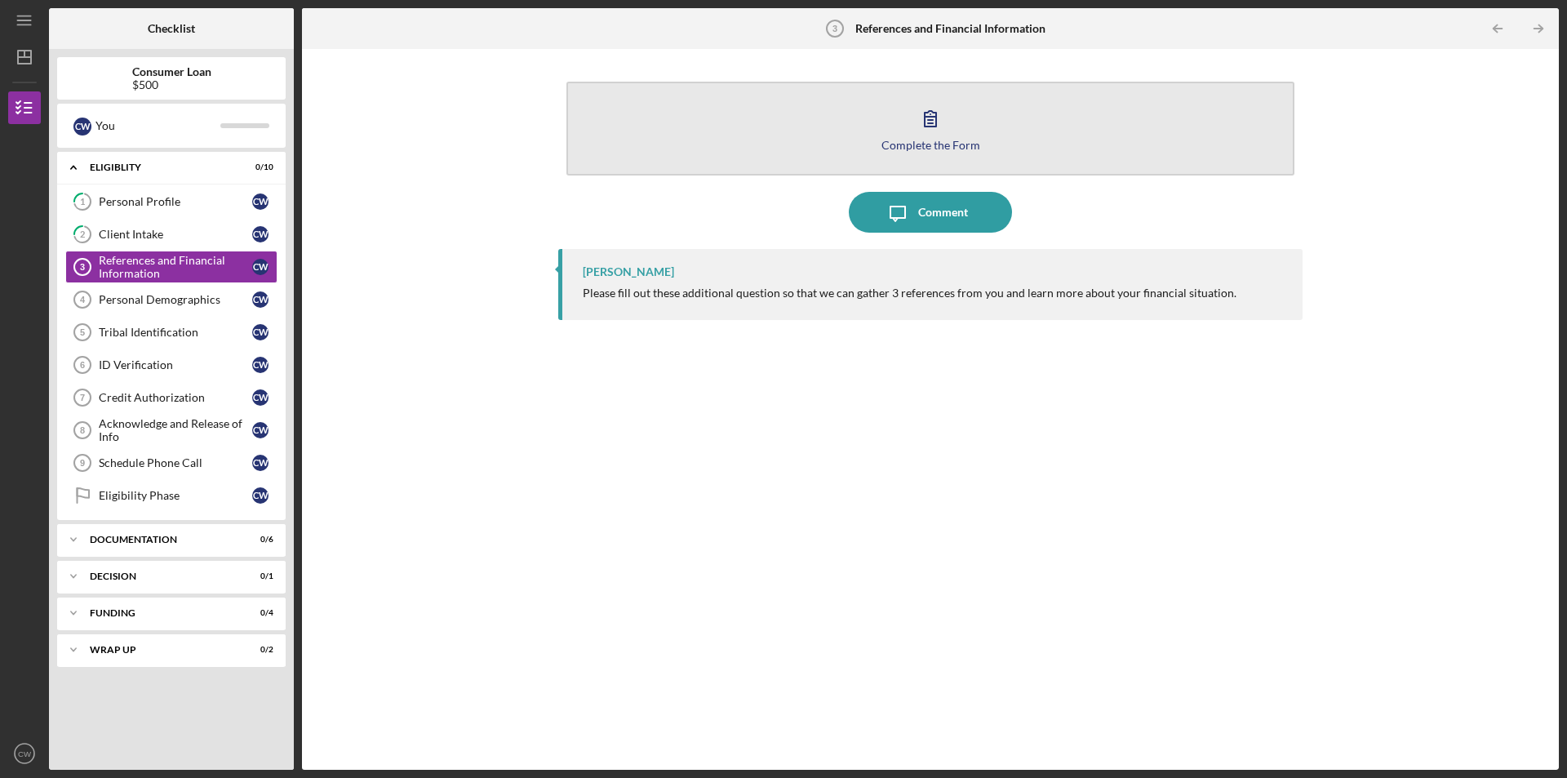
click at [884, 160] on button "Complete the Form Form" at bounding box center [930, 129] width 728 height 94
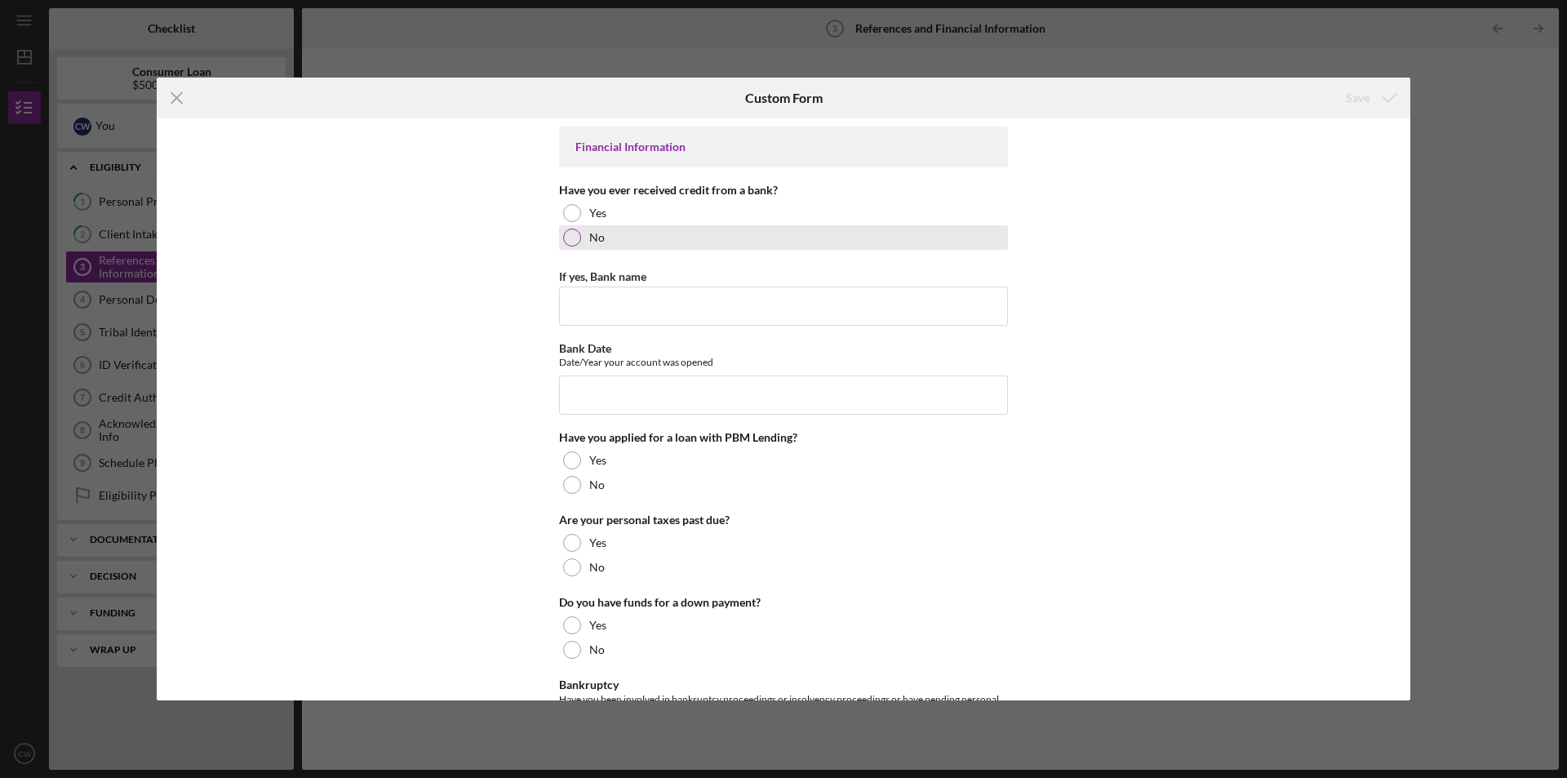
click at [596, 235] on label "No" at bounding box center [597, 237] width 16 height 13
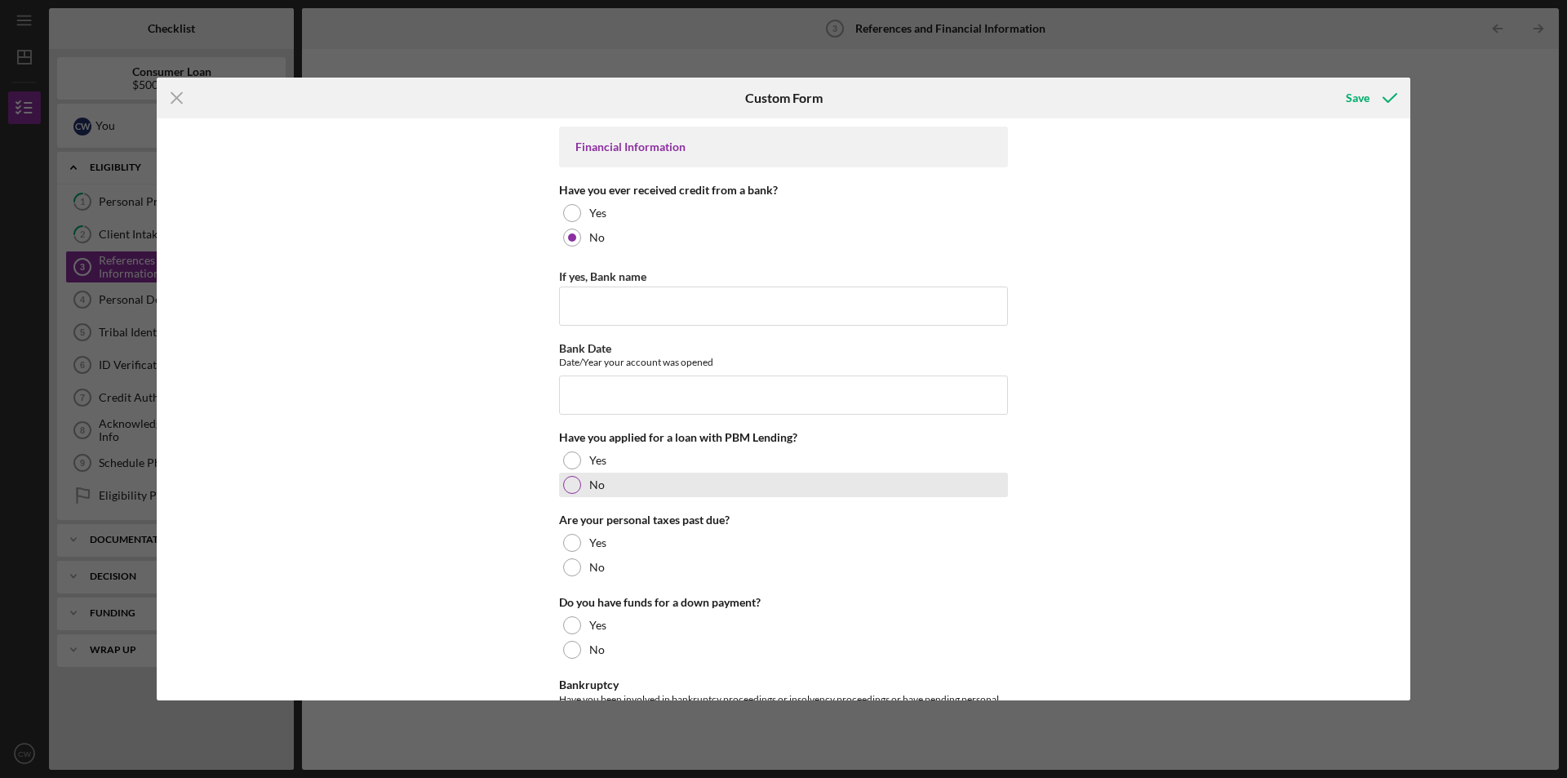
click at [605, 481] on div "No" at bounding box center [783, 484] width 449 height 24
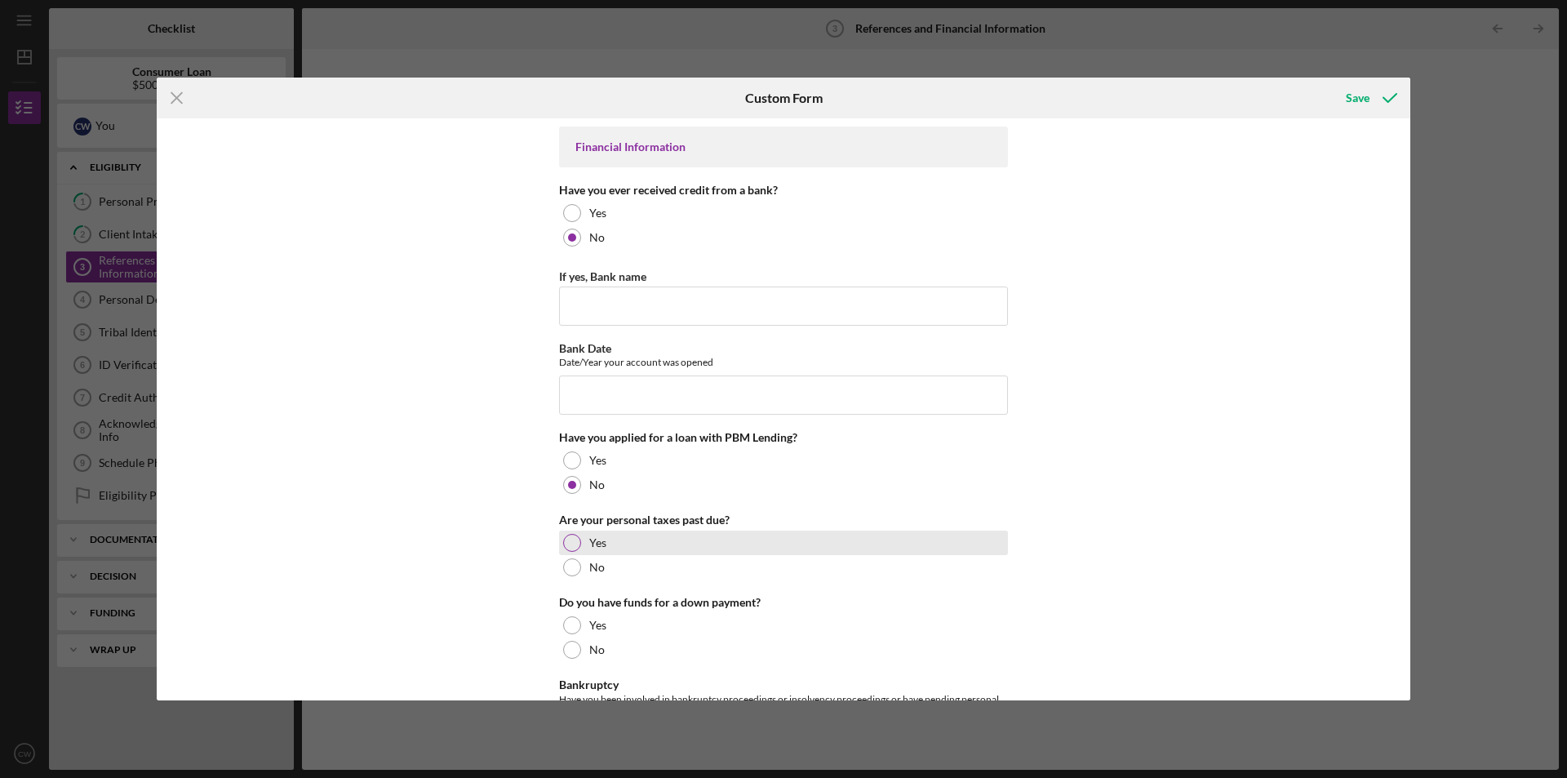
click at [594, 547] on label "Yes" at bounding box center [597, 542] width 17 height 13
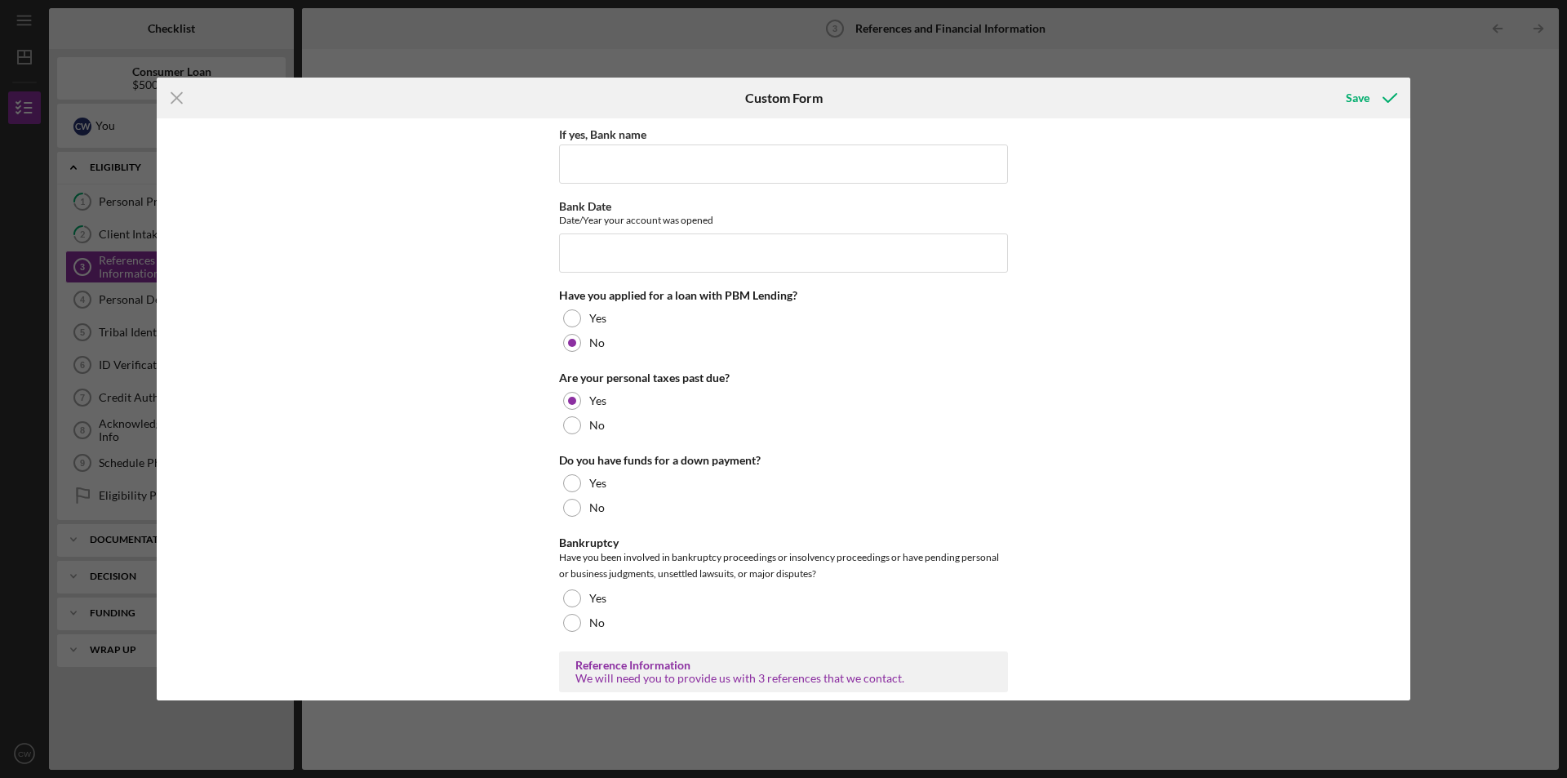
scroll to position [163, 0]
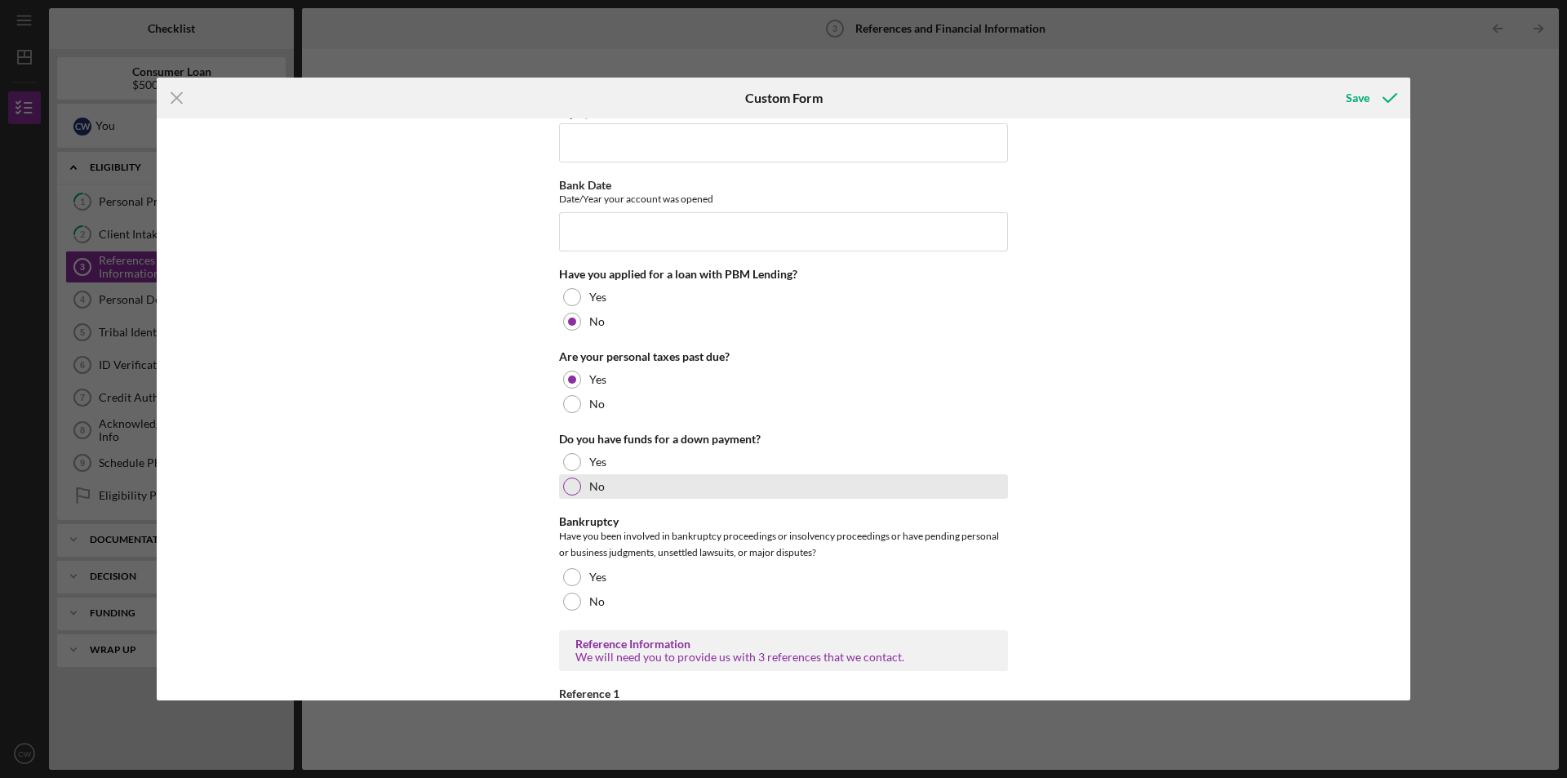
click at [594, 480] on label "No" at bounding box center [597, 486] width 16 height 13
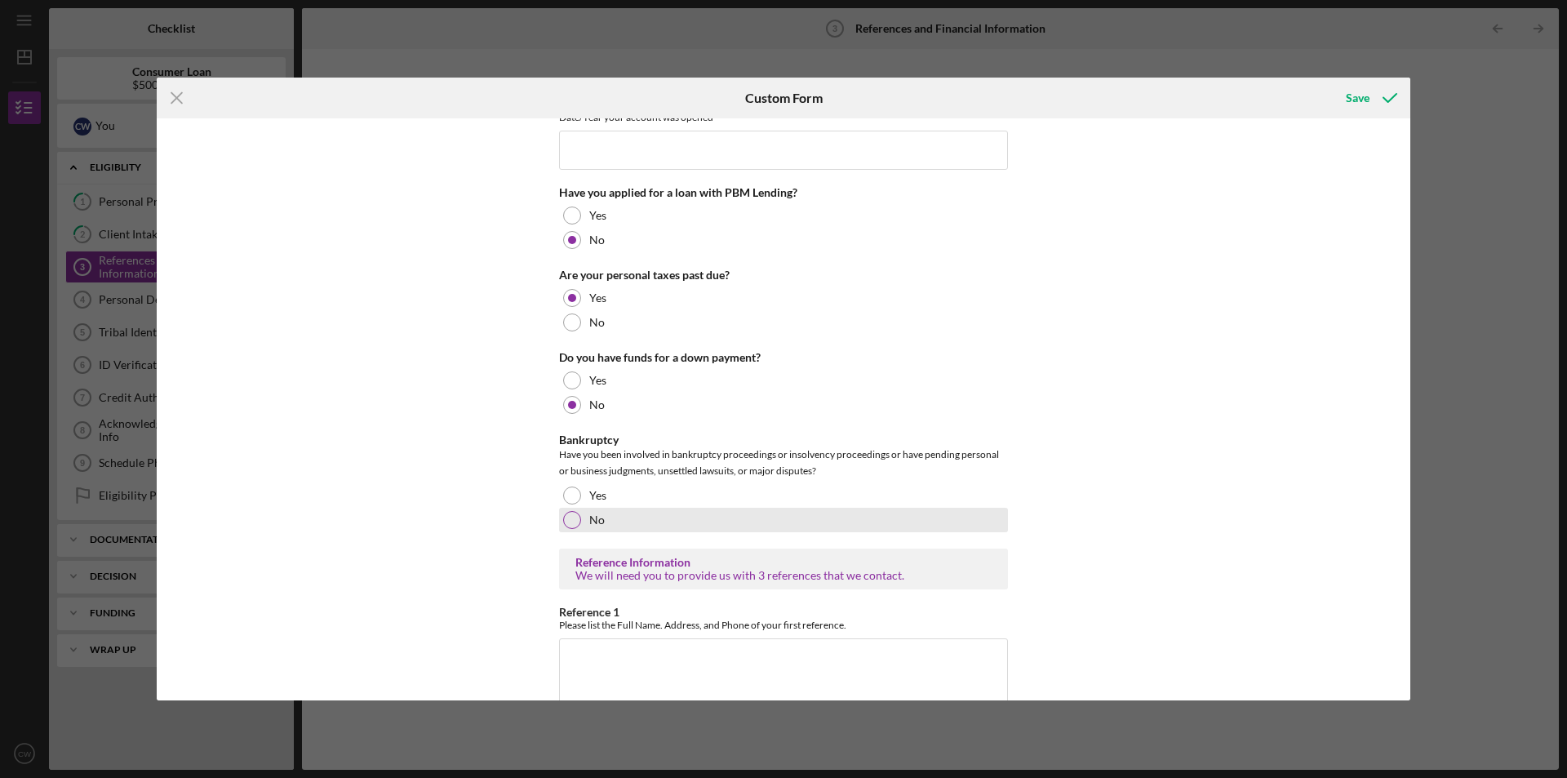
click at [593, 525] on label "No" at bounding box center [597, 519] width 16 height 13
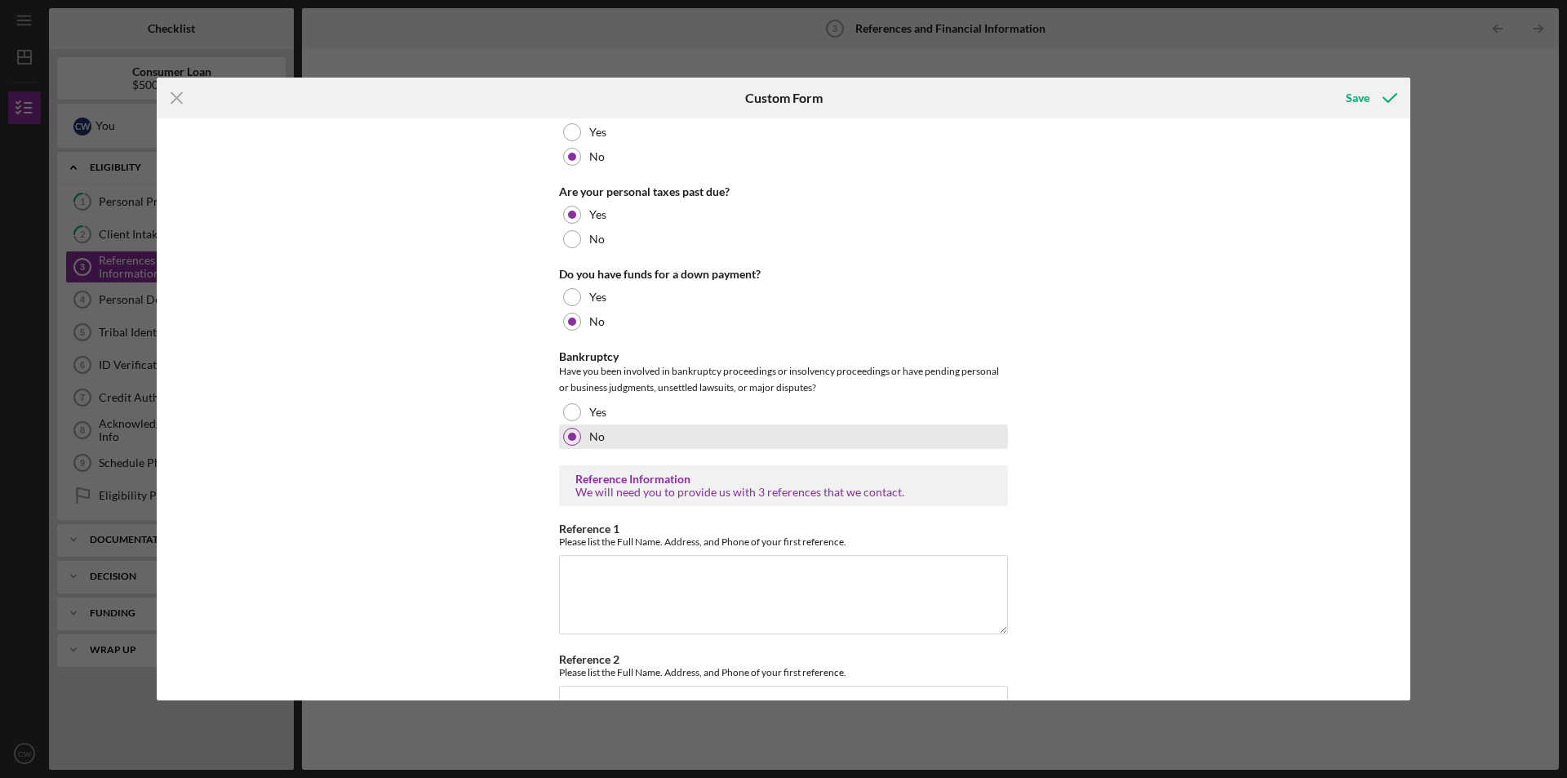
scroll to position [408, 0]
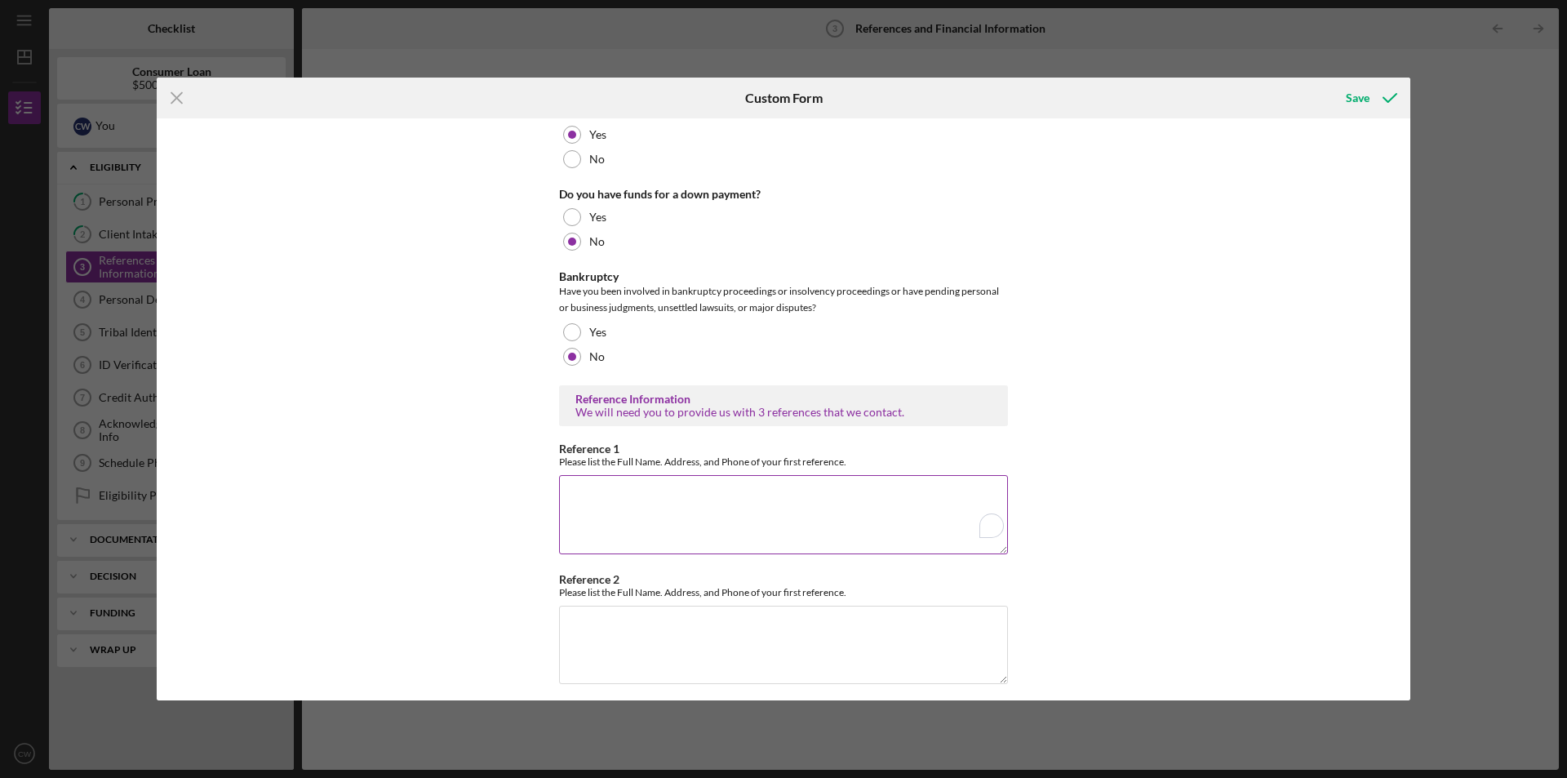
click at [607, 509] on textarea "Reference 1" at bounding box center [783, 514] width 449 height 78
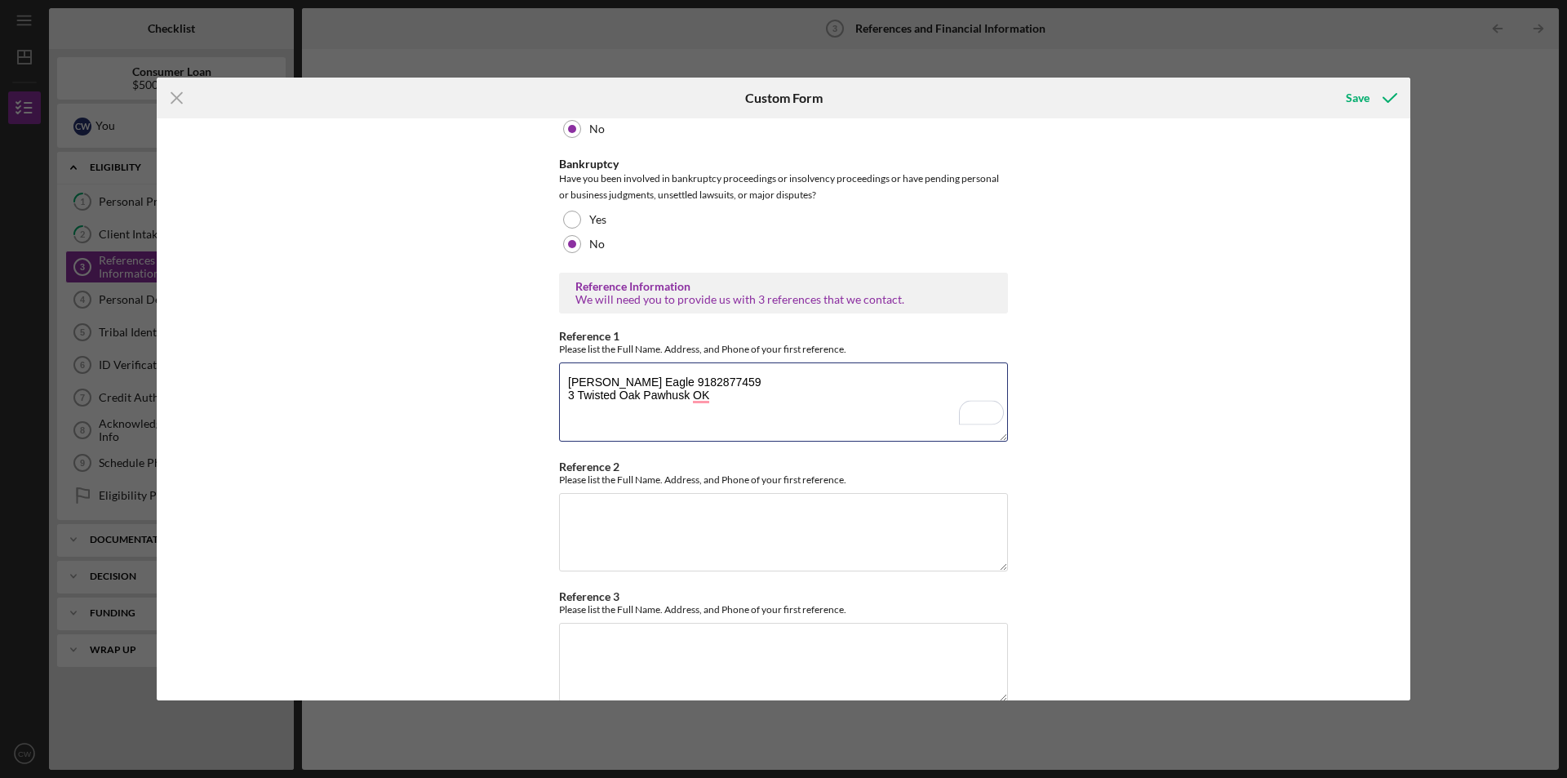
scroll to position [549, 0]
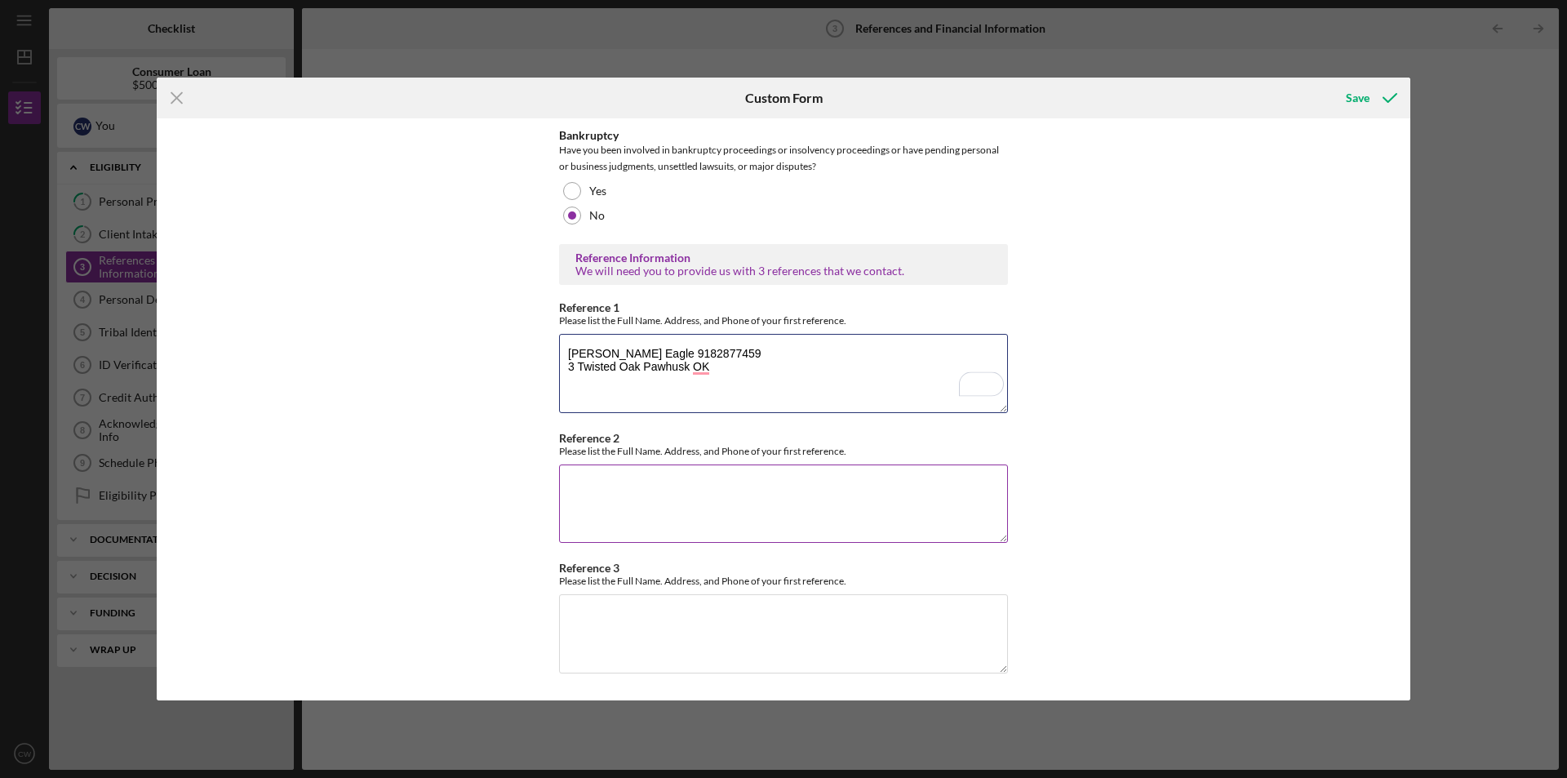
type textarea "[PERSON_NAME] Eagle 9182877459 3 Twisted Oak Pawhusk OK"
click at [660, 495] on textarea "Reference 2" at bounding box center [783, 503] width 449 height 78
click at [660, 495] on textarea "[PERSON_NAME] 9182878463" at bounding box center [783, 503] width 449 height 78
type textarea "[PERSON_NAME] 9182878463 [STREET_ADDRESS]"
click at [684, 632] on textarea "Reference 3" at bounding box center [783, 633] width 449 height 78
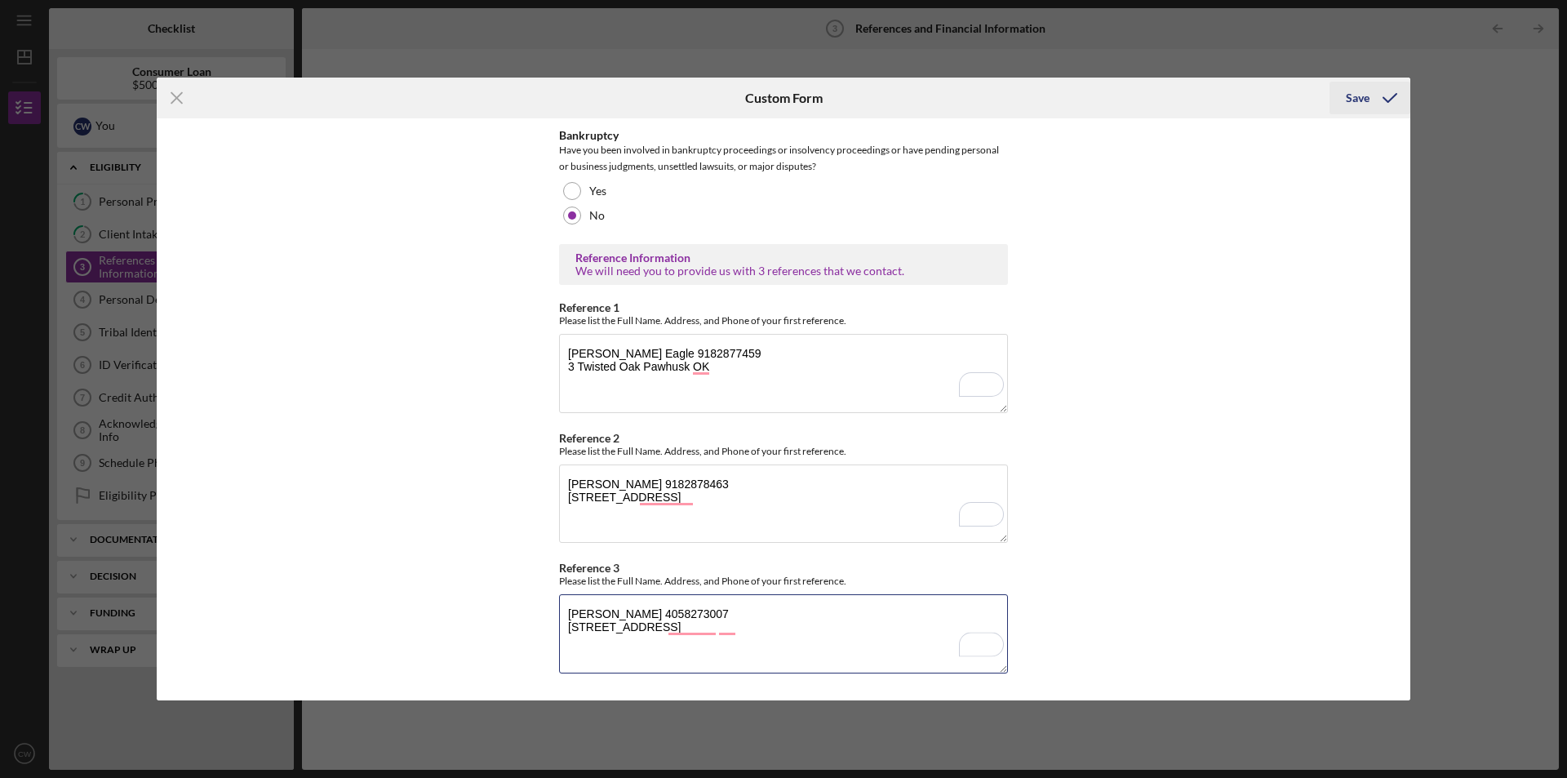
type textarea "[PERSON_NAME] 4058273007 [STREET_ADDRESS]"
click at [1394, 92] on icon "submit" at bounding box center [1389, 98] width 41 height 41
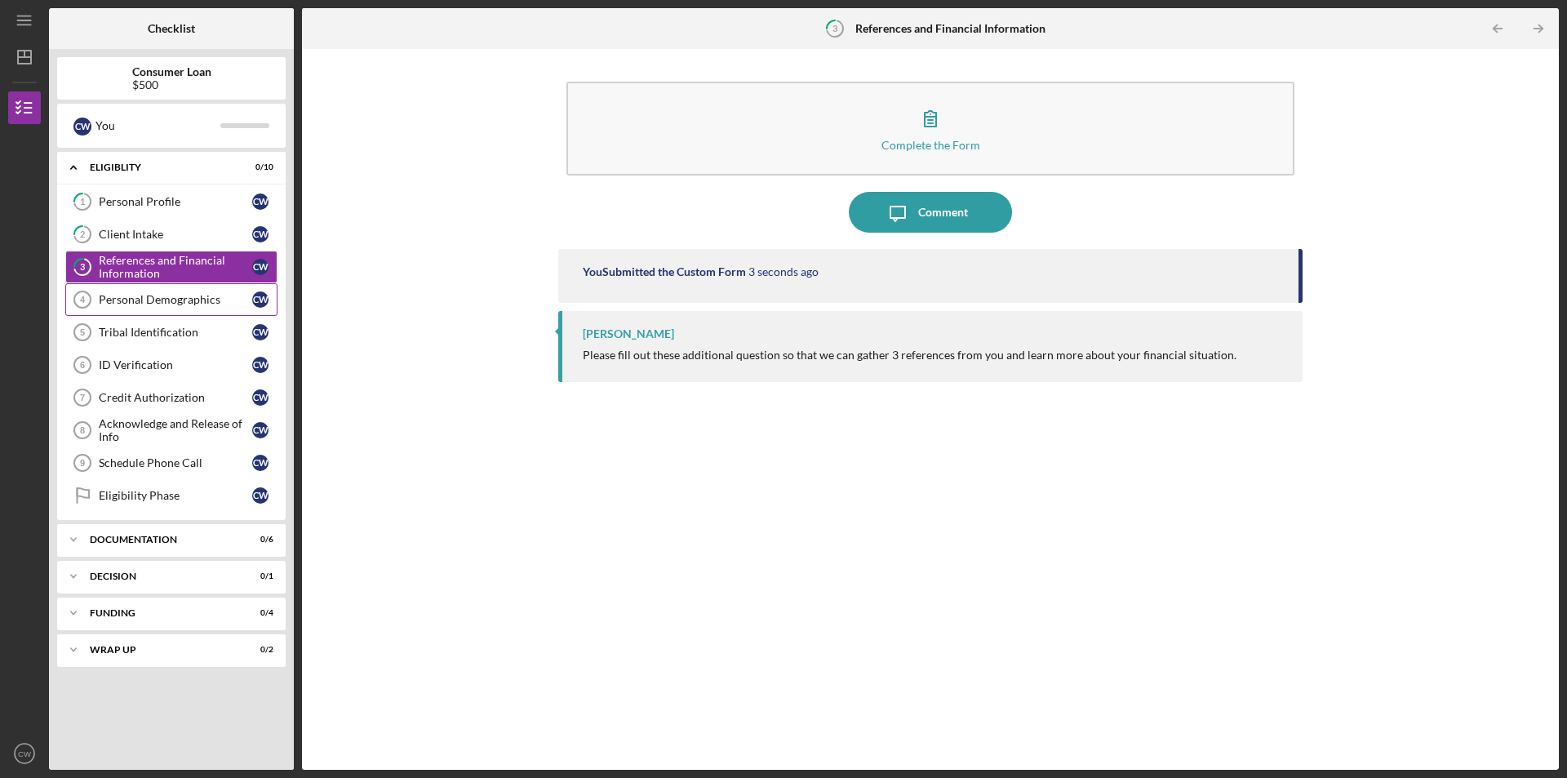
click at [208, 292] on link "Personal Demographics 4 Personal Demographics C W" at bounding box center [171, 299] width 212 height 33
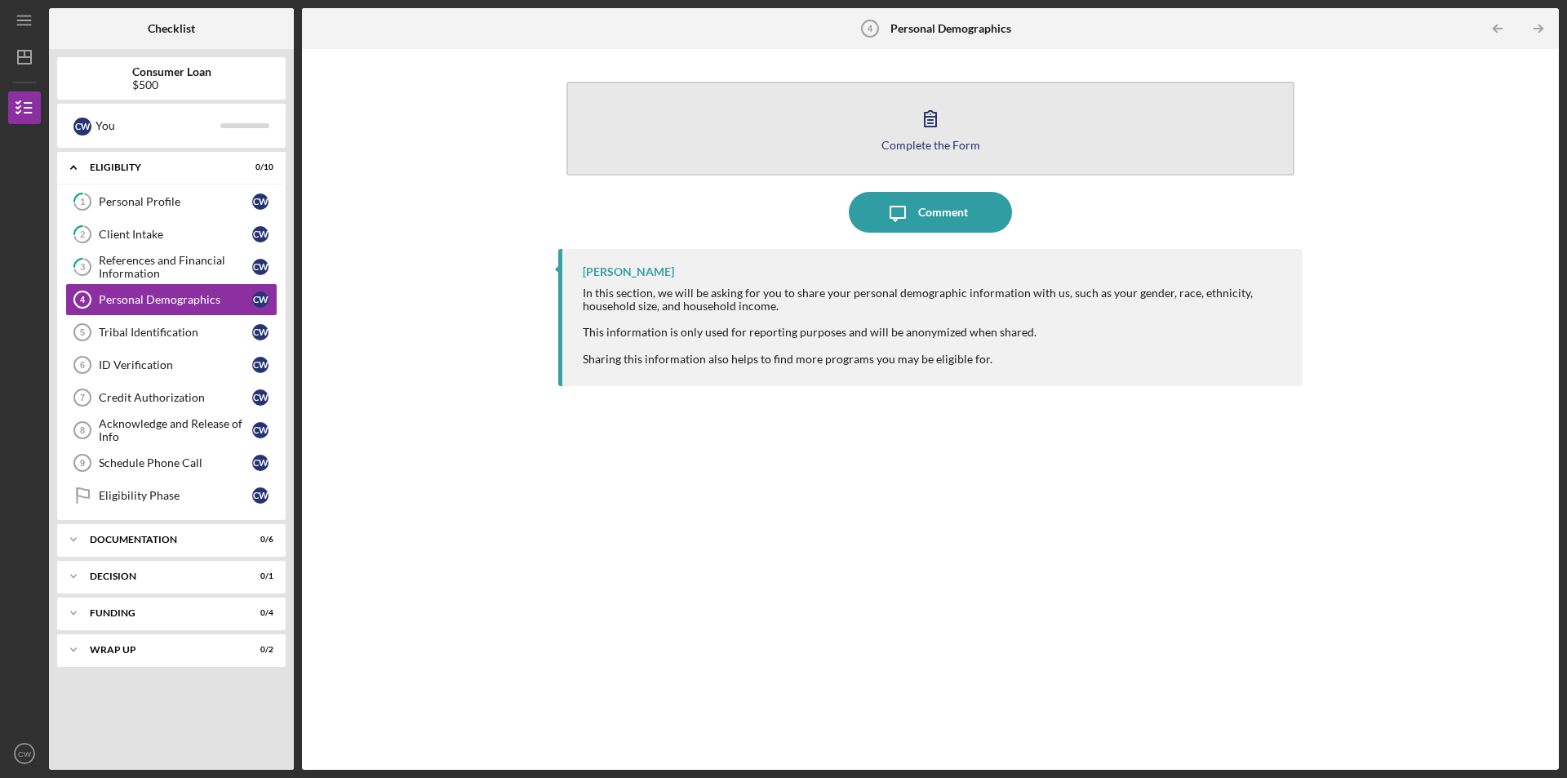
drag, startPoint x: 1037, startPoint y: 108, endPoint x: 1040, endPoint y: 116, distance: 8.8
click at [1040, 116] on button "Complete the Form Form" at bounding box center [930, 129] width 728 height 94
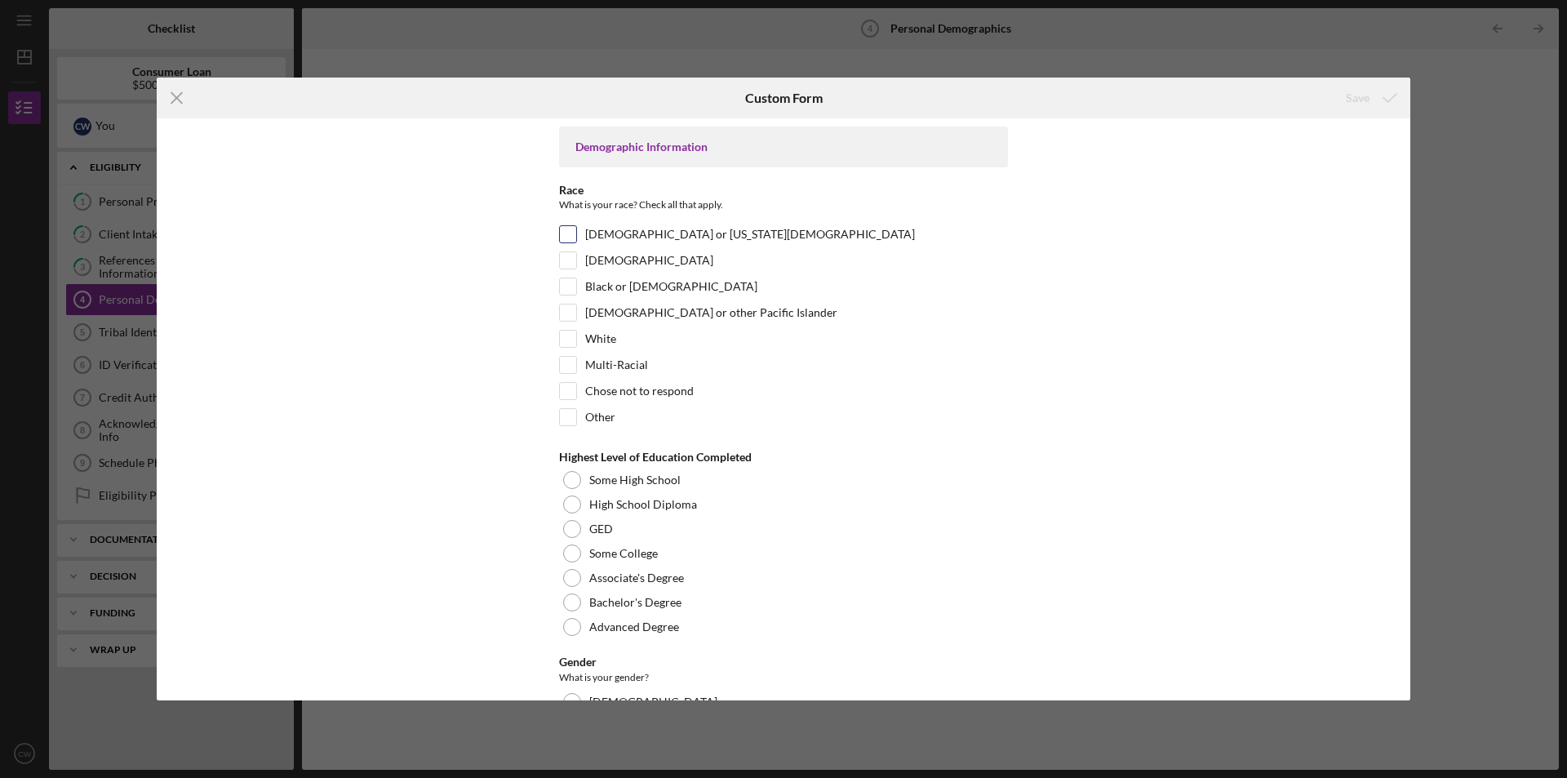
click at [608, 225] on div "[DEMOGRAPHIC_DATA] or [US_STATE][DEMOGRAPHIC_DATA]" at bounding box center [783, 238] width 449 height 26
click at [607, 231] on label "[DEMOGRAPHIC_DATA] or [US_STATE][DEMOGRAPHIC_DATA]" at bounding box center [750, 234] width 330 height 16
click at [576, 231] on input "[DEMOGRAPHIC_DATA] or [US_STATE][DEMOGRAPHIC_DATA]" at bounding box center [568, 234] width 16 height 16
checkbox input "true"
click at [717, 507] on div "High School Diploma" at bounding box center [783, 504] width 449 height 24
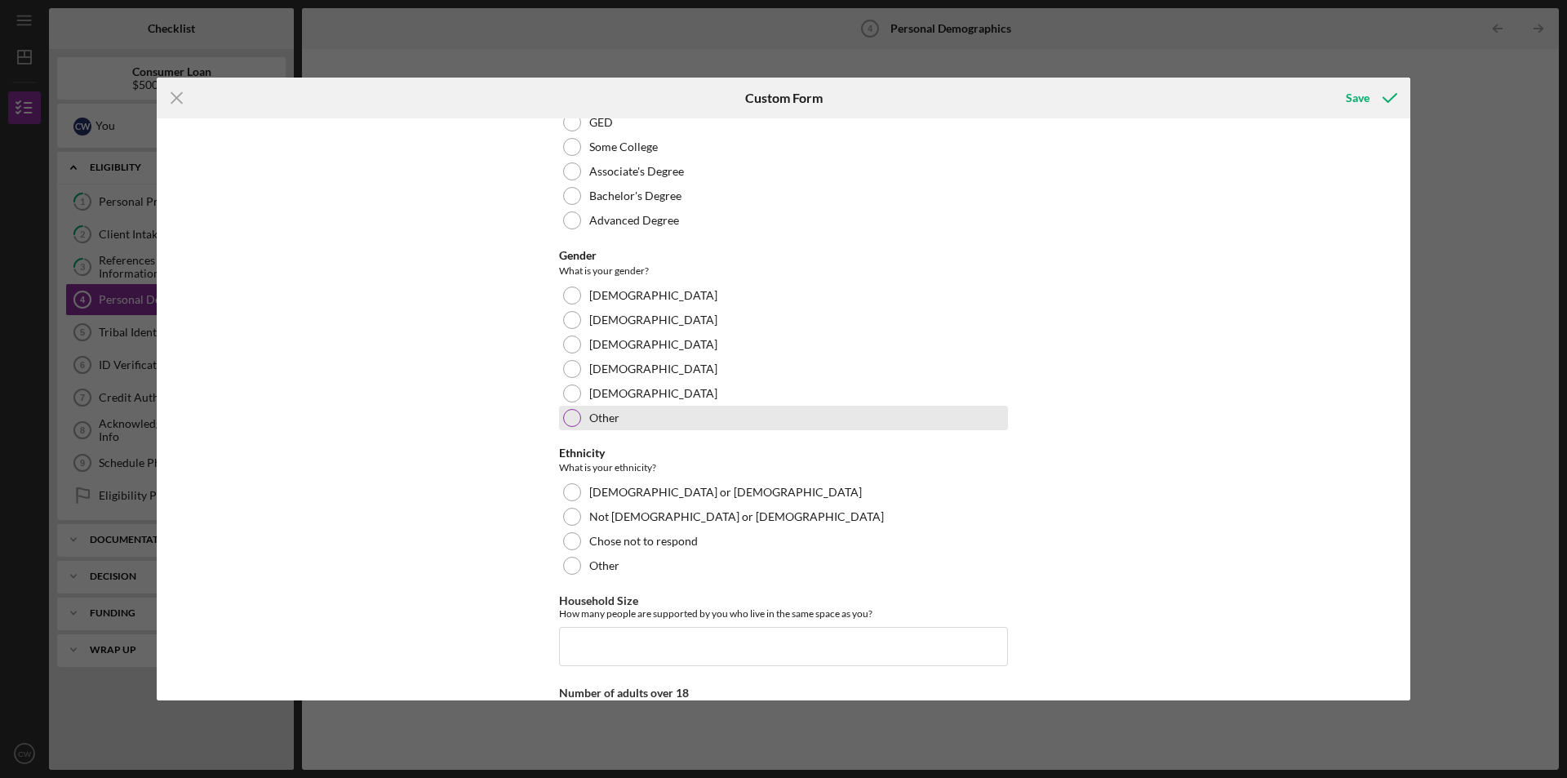
scroll to position [408, 0]
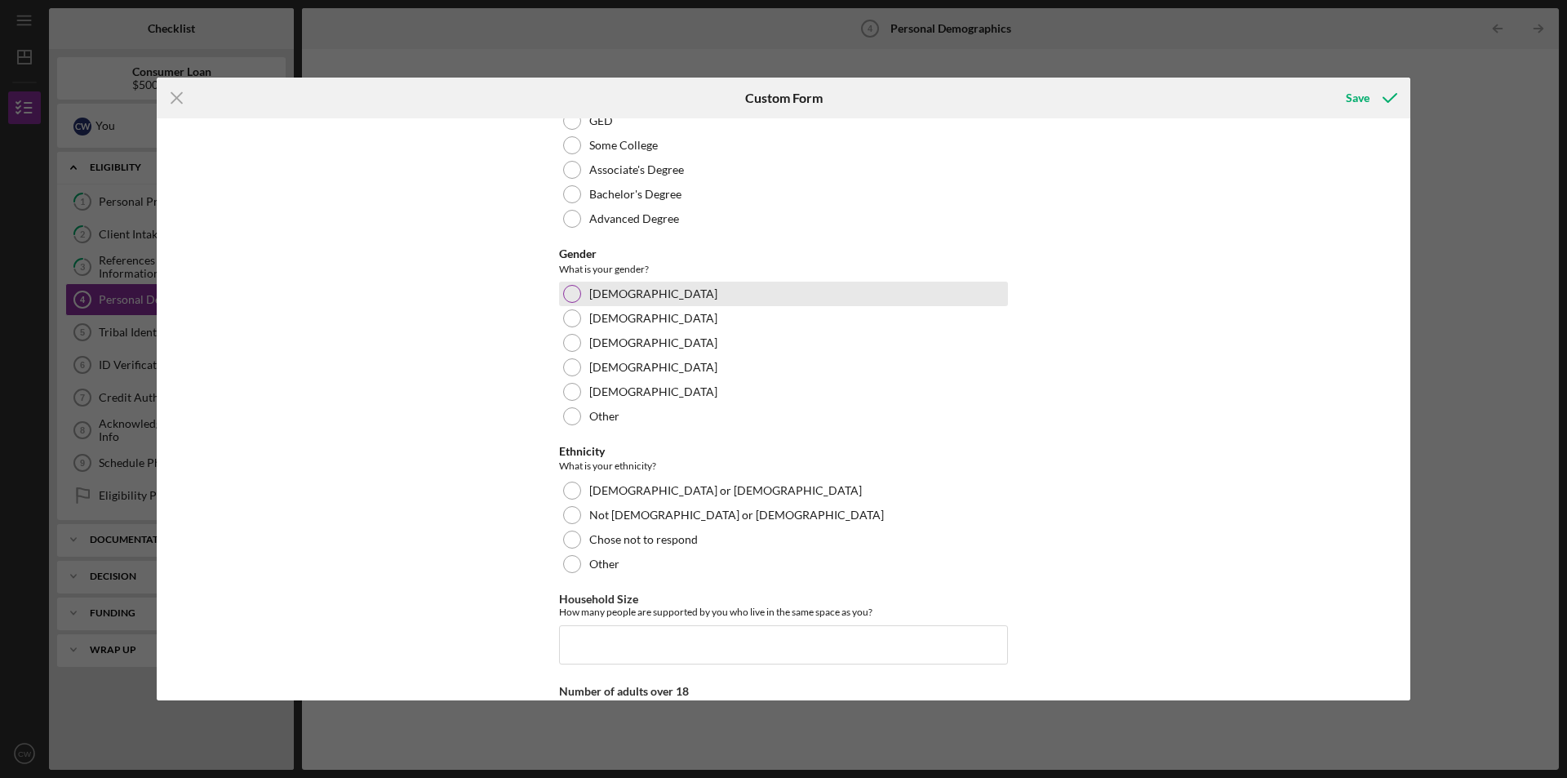
click at [644, 303] on div "[DEMOGRAPHIC_DATA]" at bounding box center [783, 293] width 449 height 24
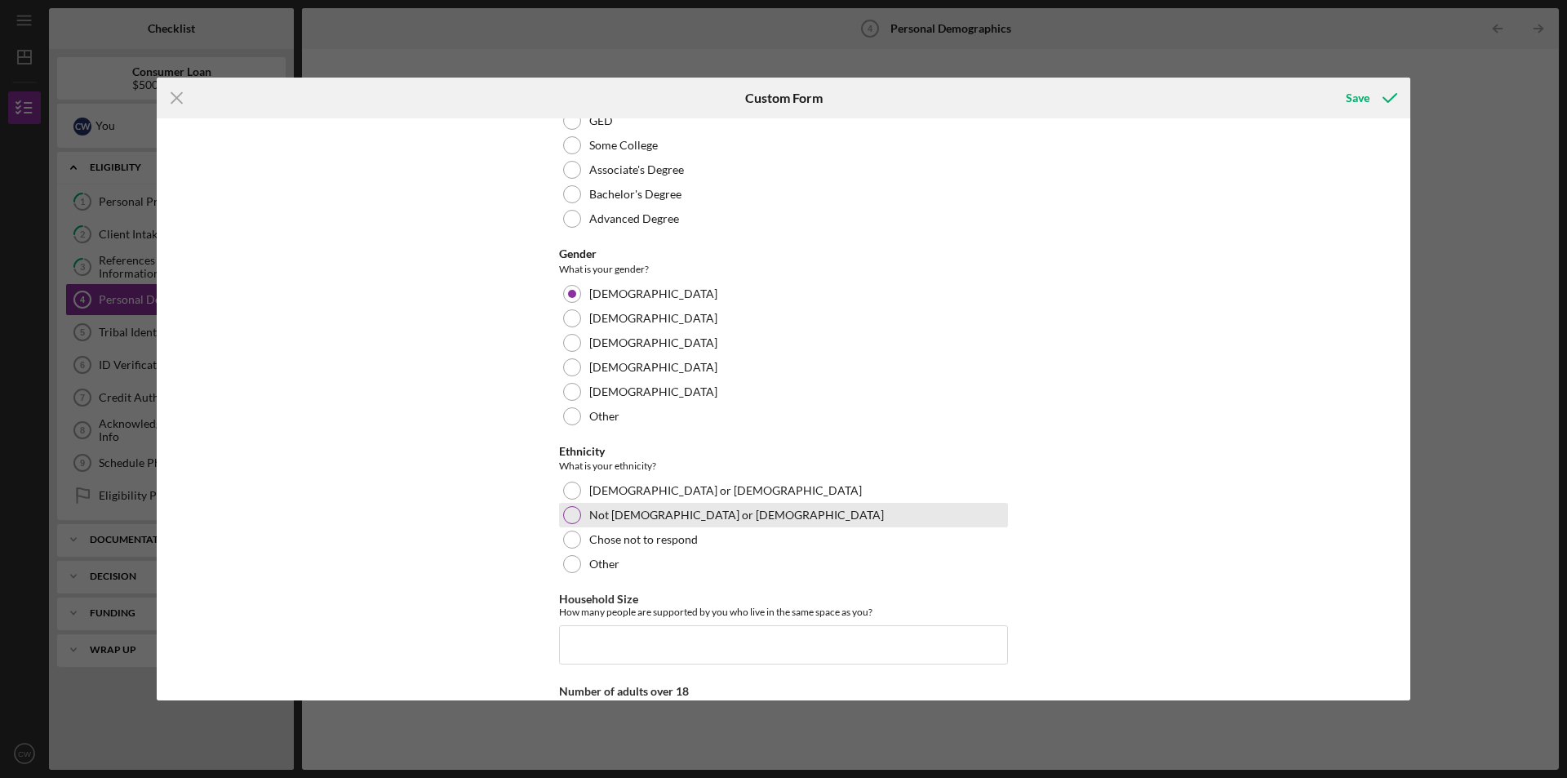
click at [775, 516] on div "Not [DEMOGRAPHIC_DATA] or [DEMOGRAPHIC_DATA]" at bounding box center [783, 515] width 449 height 24
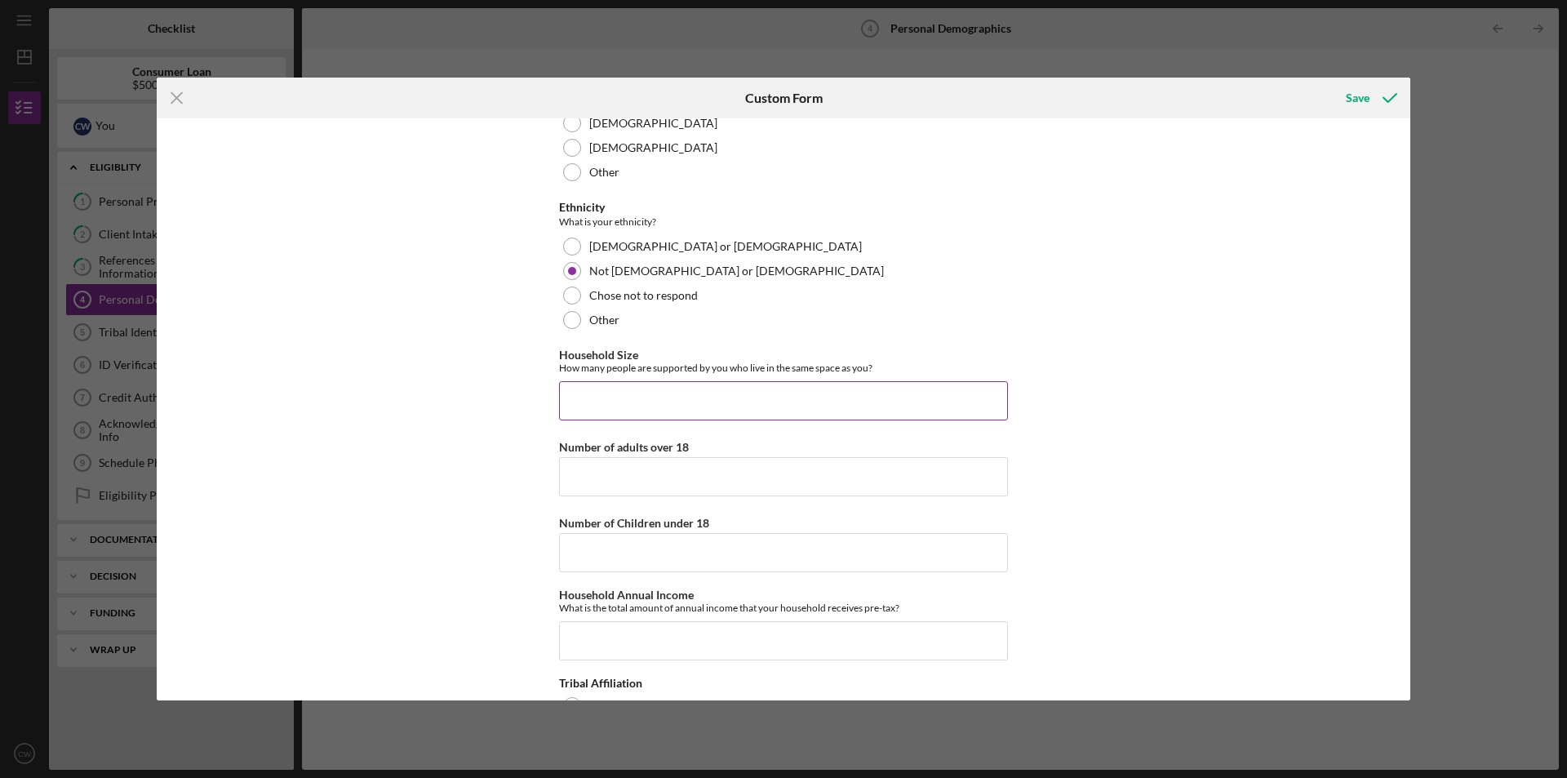
scroll to position [653, 0]
click at [809, 402] on input "Household Size" at bounding box center [783, 399] width 449 height 39
type input "2"
click at [606, 491] on input "Number of adults over 18" at bounding box center [783, 475] width 449 height 39
type input "1"
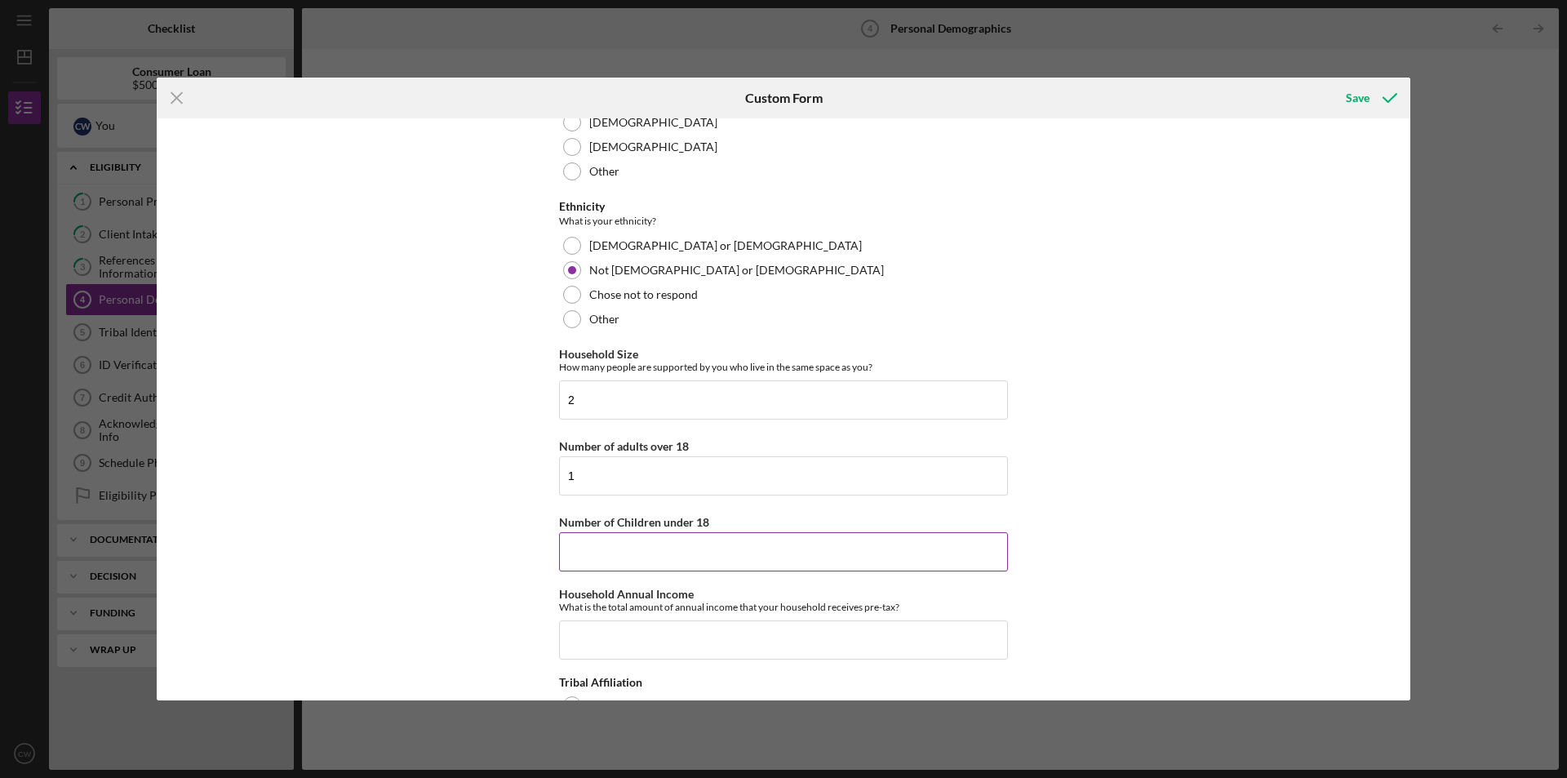
click at [614, 547] on input "Number of Children under 18" at bounding box center [783, 551] width 449 height 39
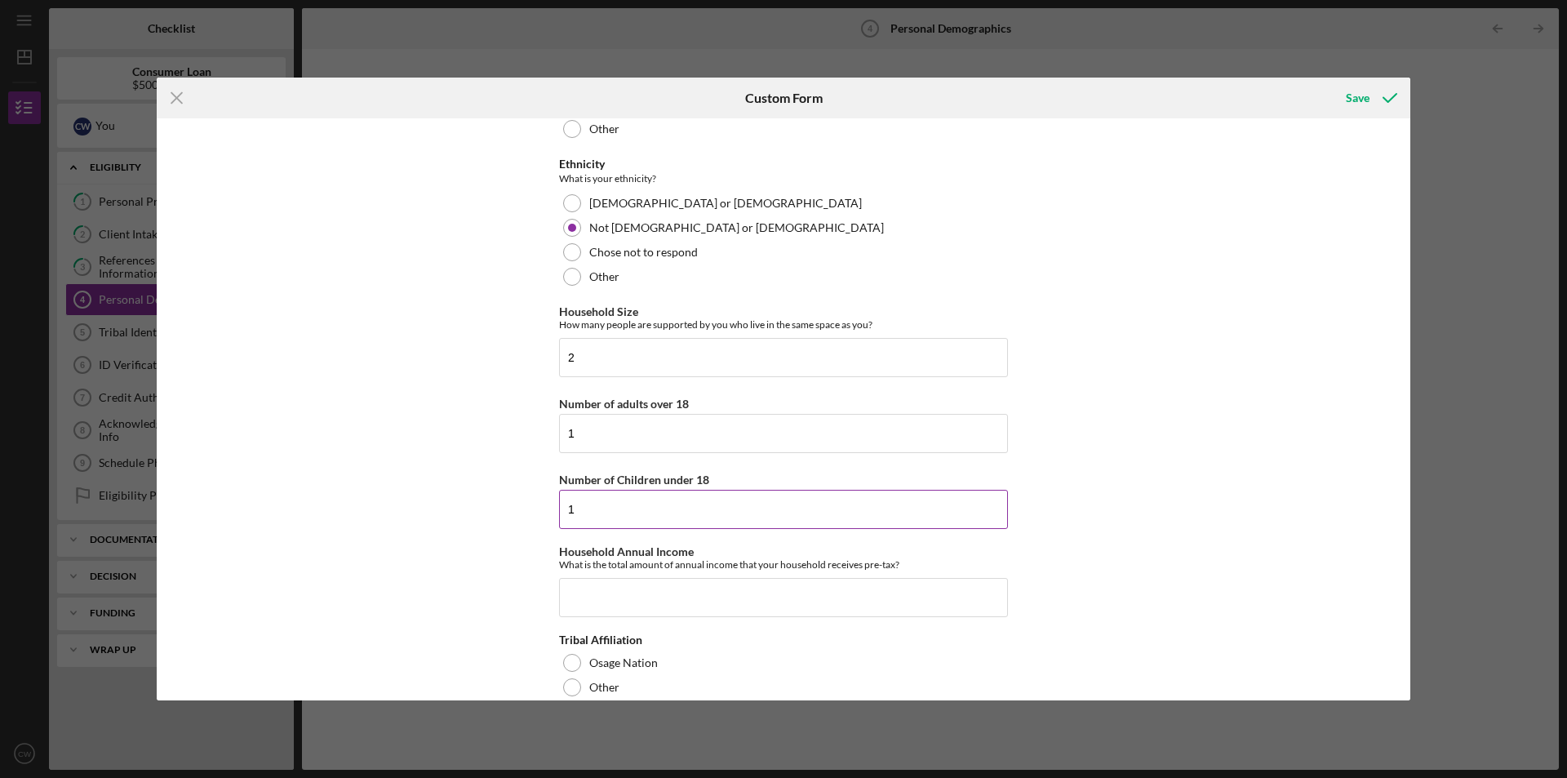
scroll to position [719, 0]
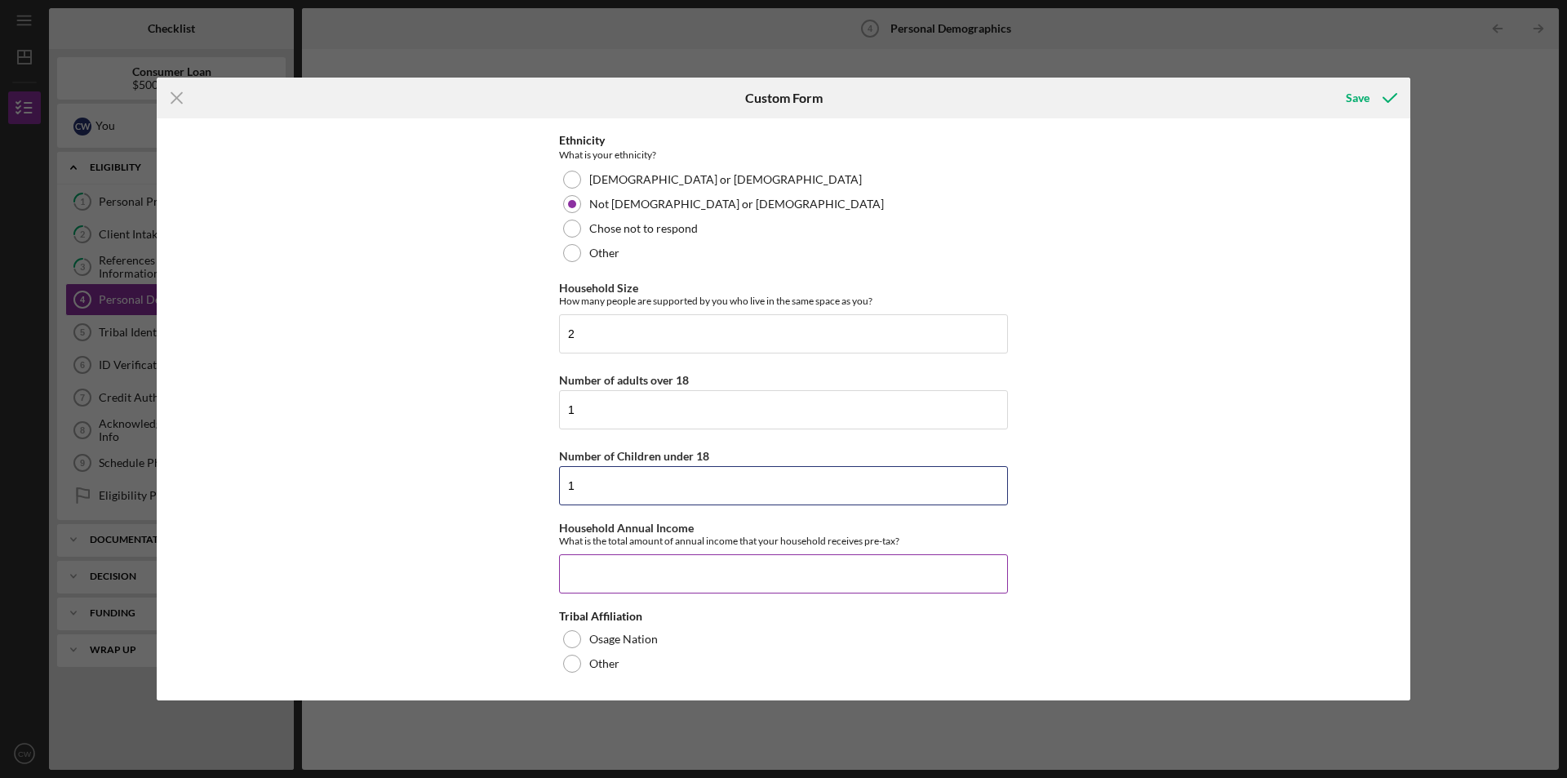
type input "1"
click at [671, 575] on input "Household Annual Income" at bounding box center [783, 573] width 449 height 39
type input "$64,581.78"
click at [626, 649] on div "Osage Nation" at bounding box center [783, 639] width 449 height 24
click at [1341, 97] on button "Save" at bounding box center [1369, 98] width 81 height 33
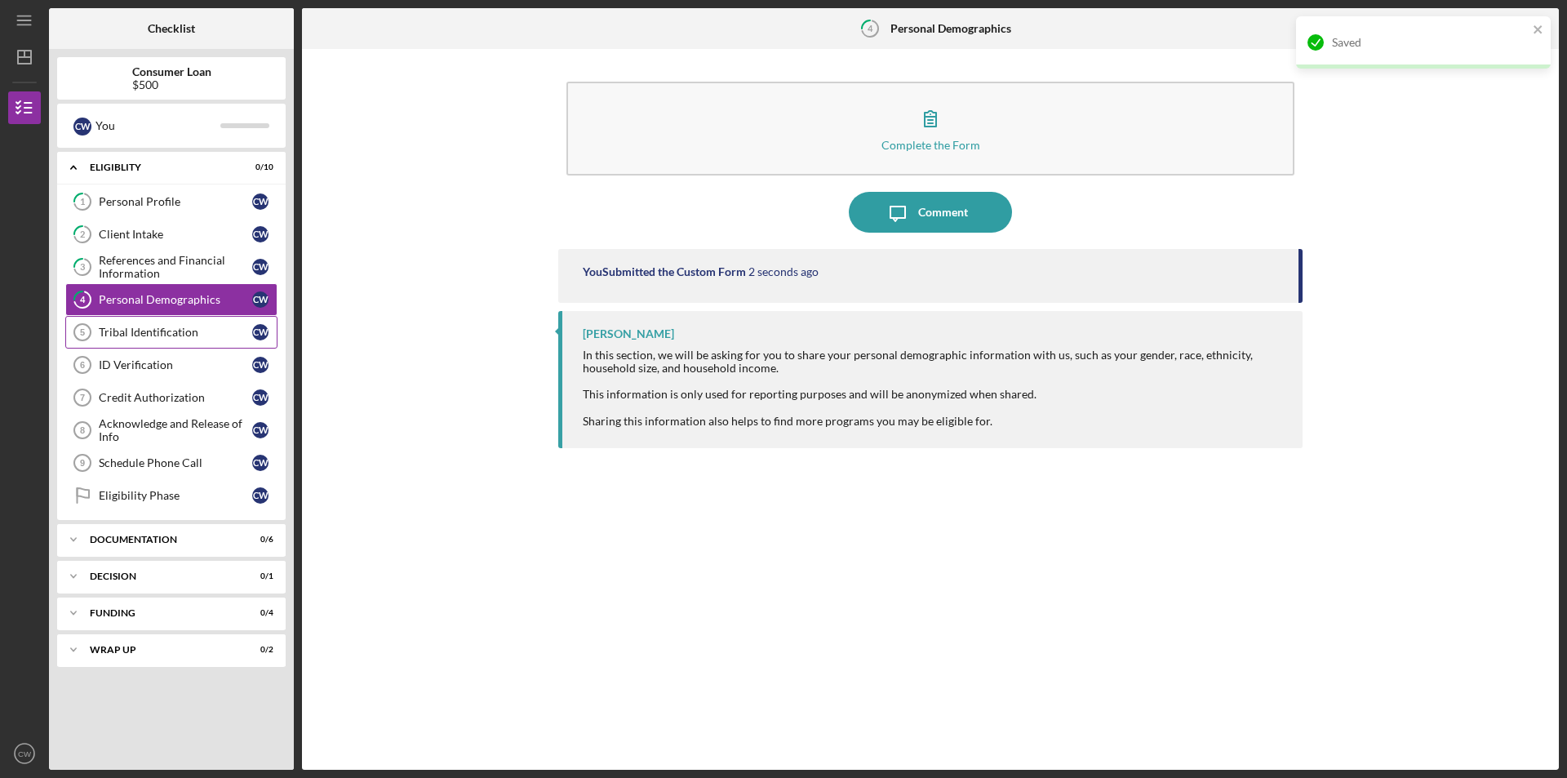
click at [202, 336] on div "Tribal Identification" at bounding box center [175, 332] width 153 height 13
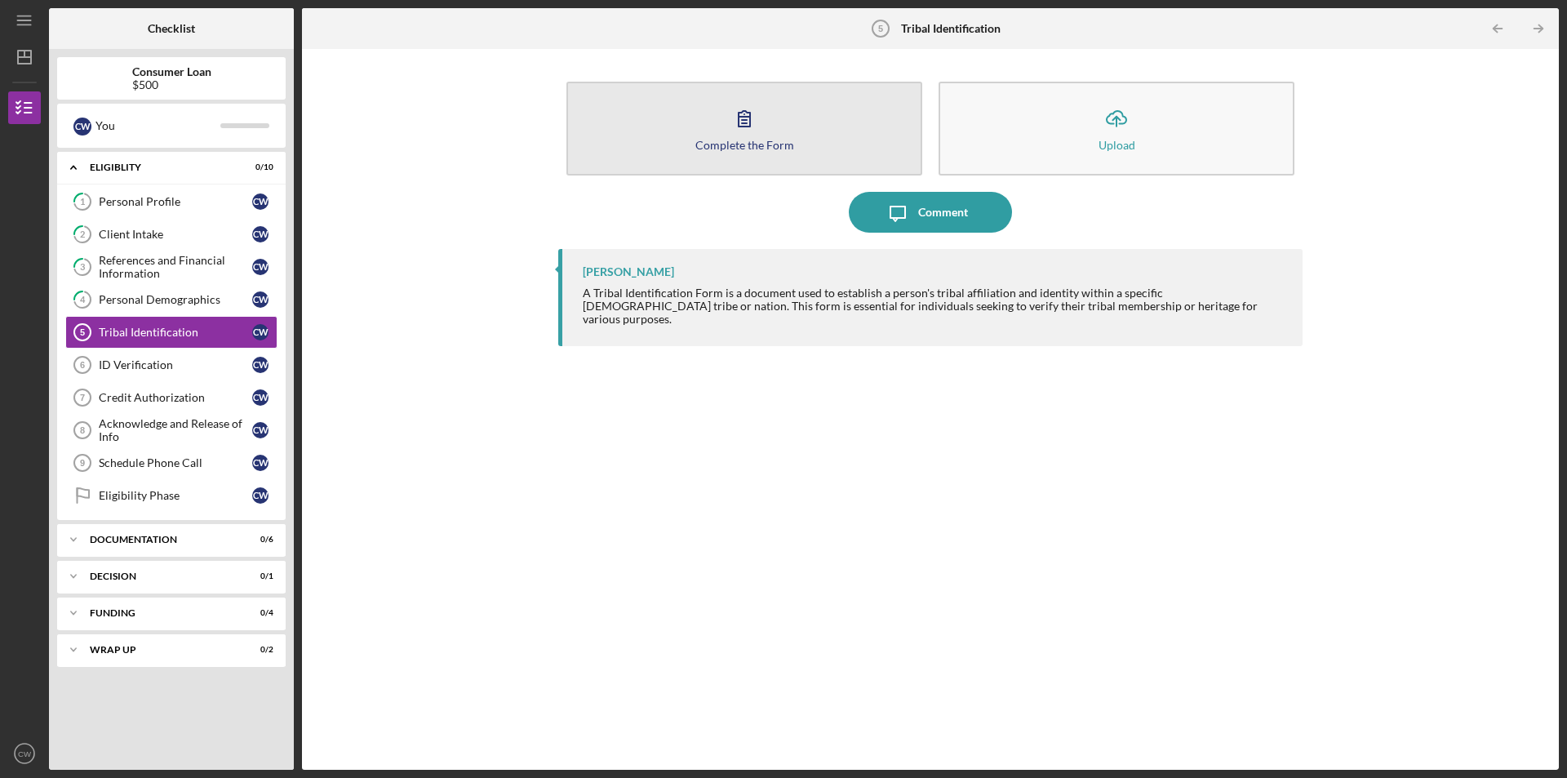
click at [849, 157] on button "Complete the Form Form" at bounding box center [744, 129] width 356 height 94
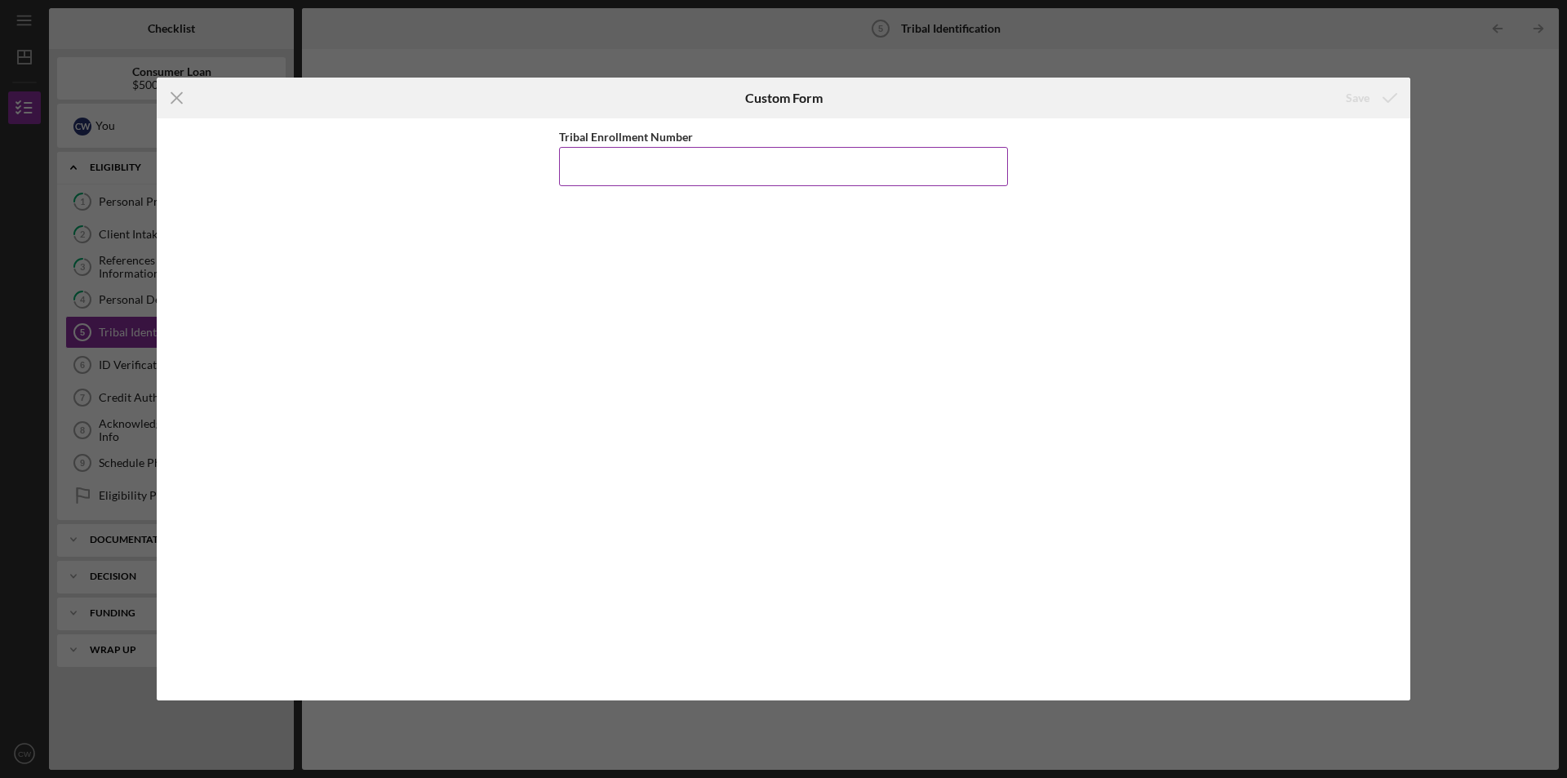
click at [827, 168] on input "Tribal Enrollment Number" at bounding box center [783, 166] width 449 height 39
type input "010862"
click at [1354, 91] on div "Save" at bounding box center [1357, 98] width 24 height 33
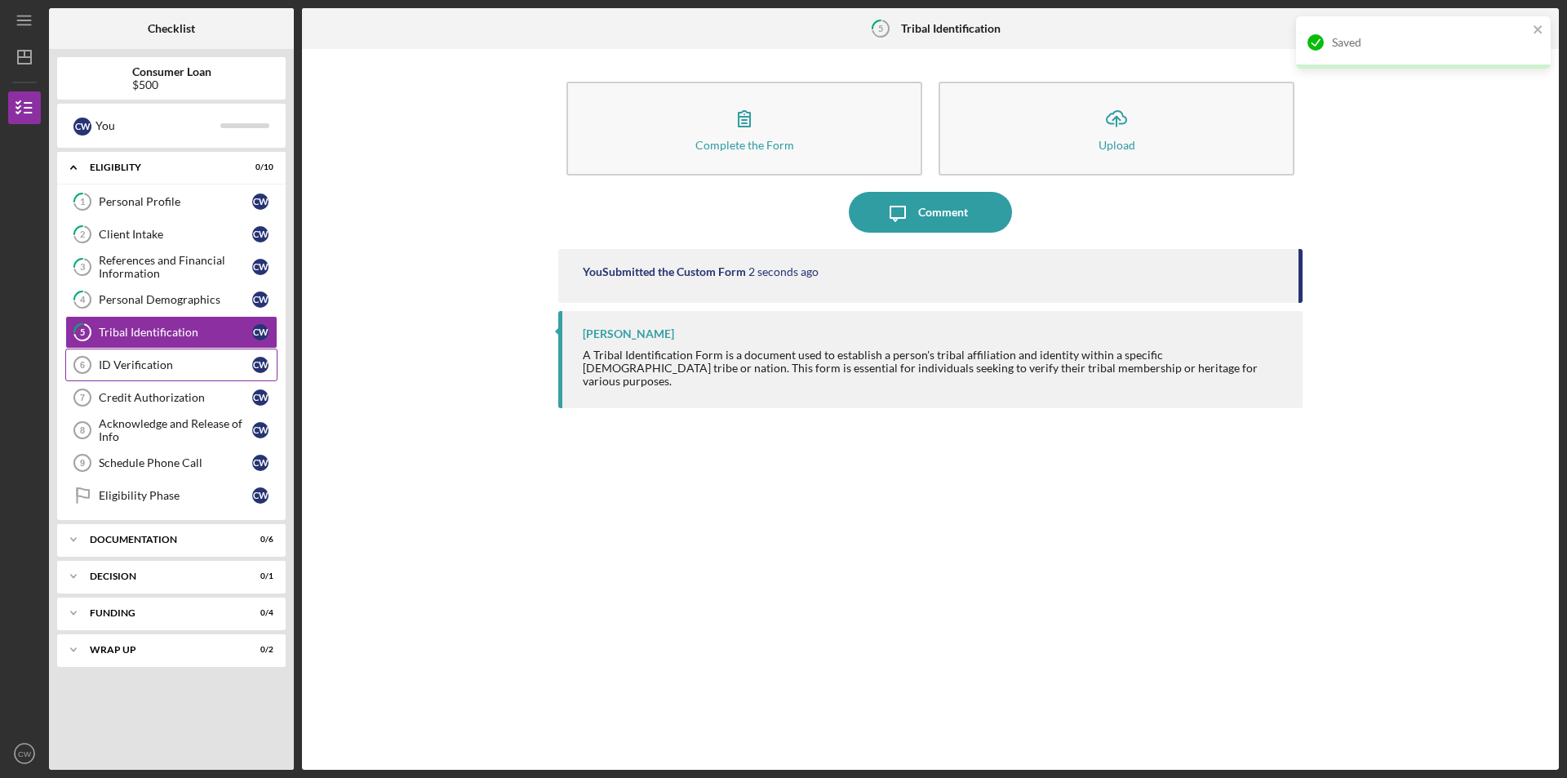
click at [188, 375] on link "ID Verification 6 ID Verification C W" at bounding box center [171, 364] width 212 height 33
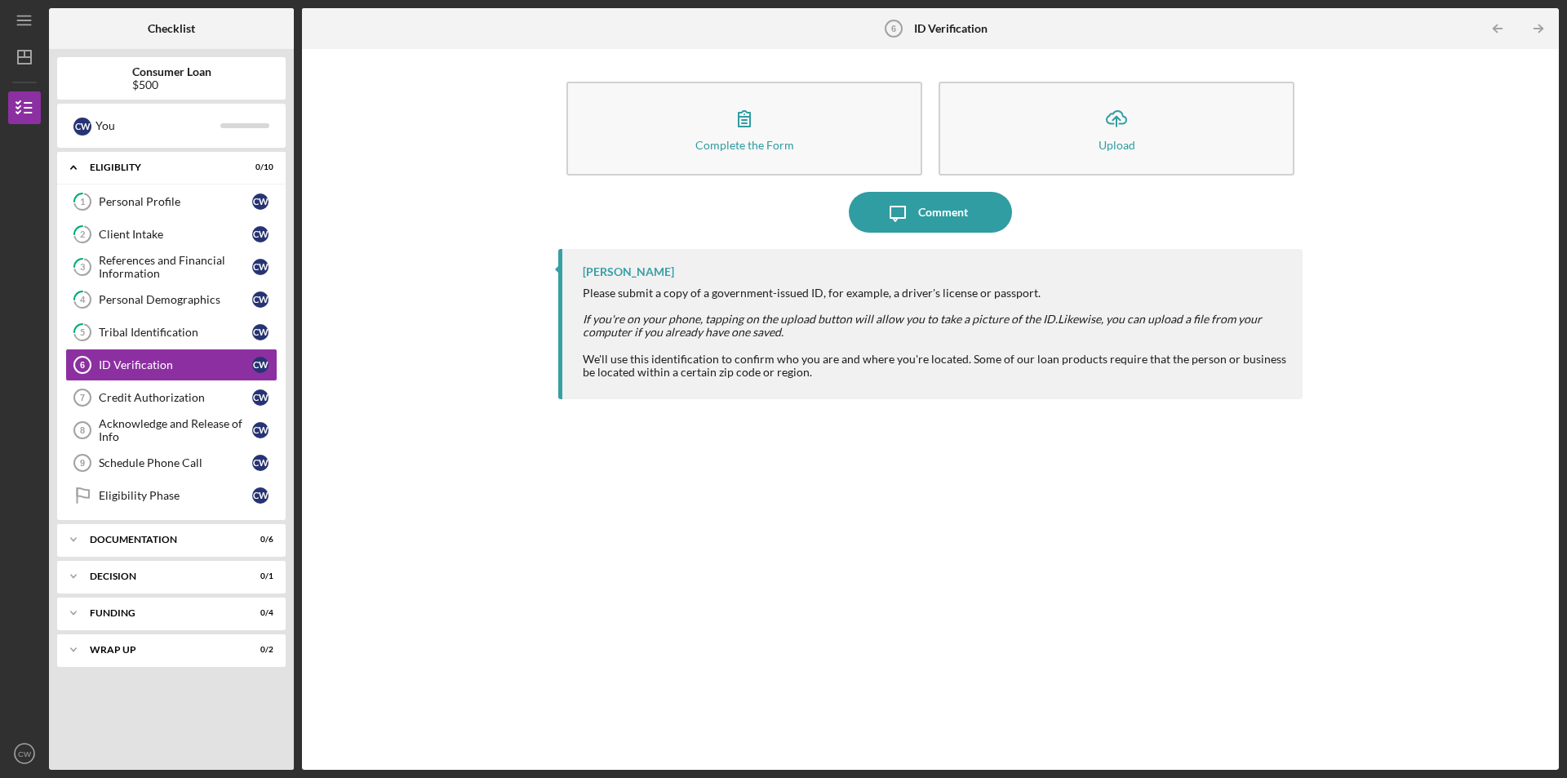
click at [750, 177] on div "Complete the Form Form Icon/Upload Upload" at bounding box center [930, 128] width 744 height 110
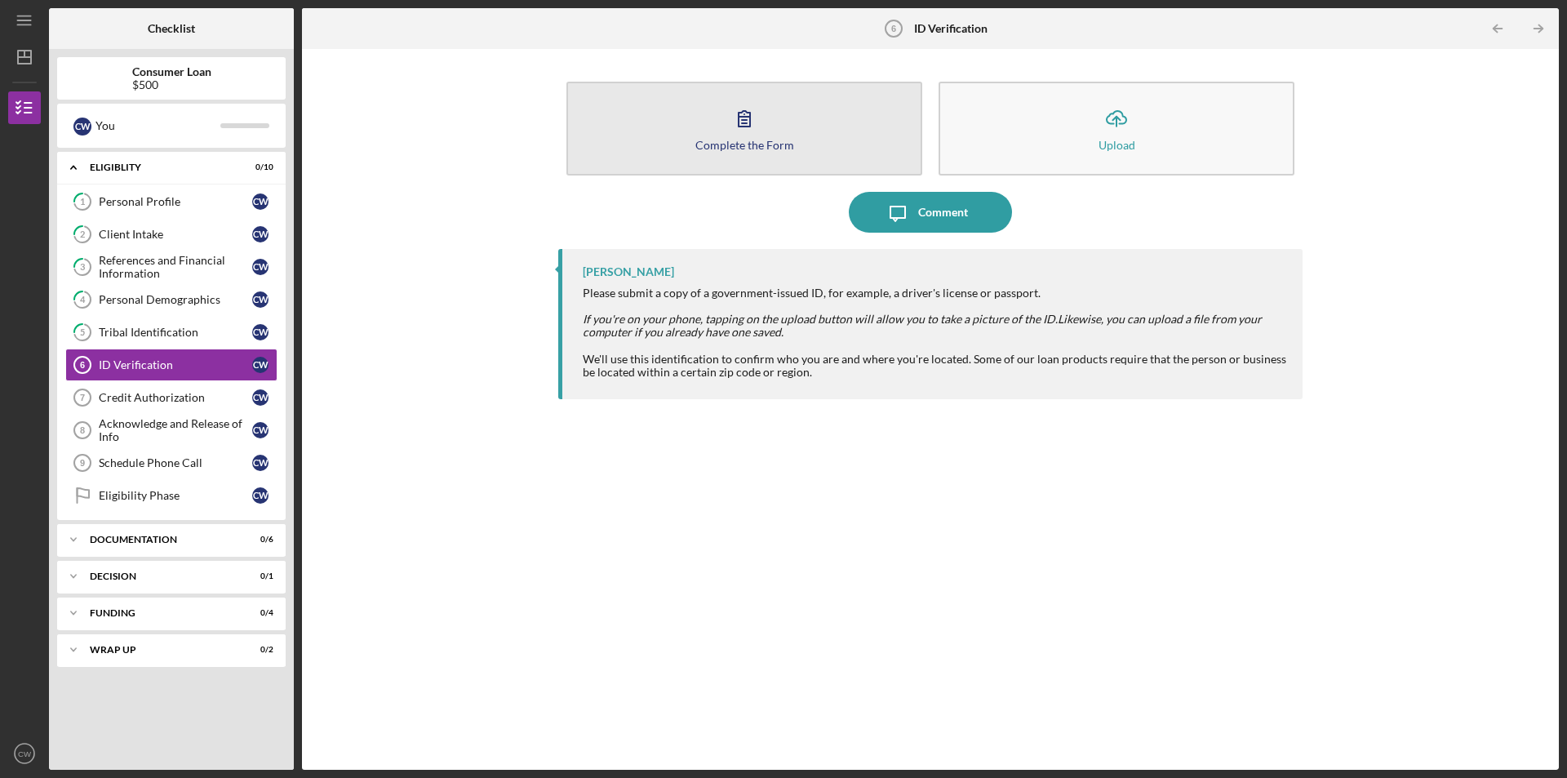
click at [756, 157] on button "Complete the Form Form" at bounding box center [744, 129] width 356 height 94
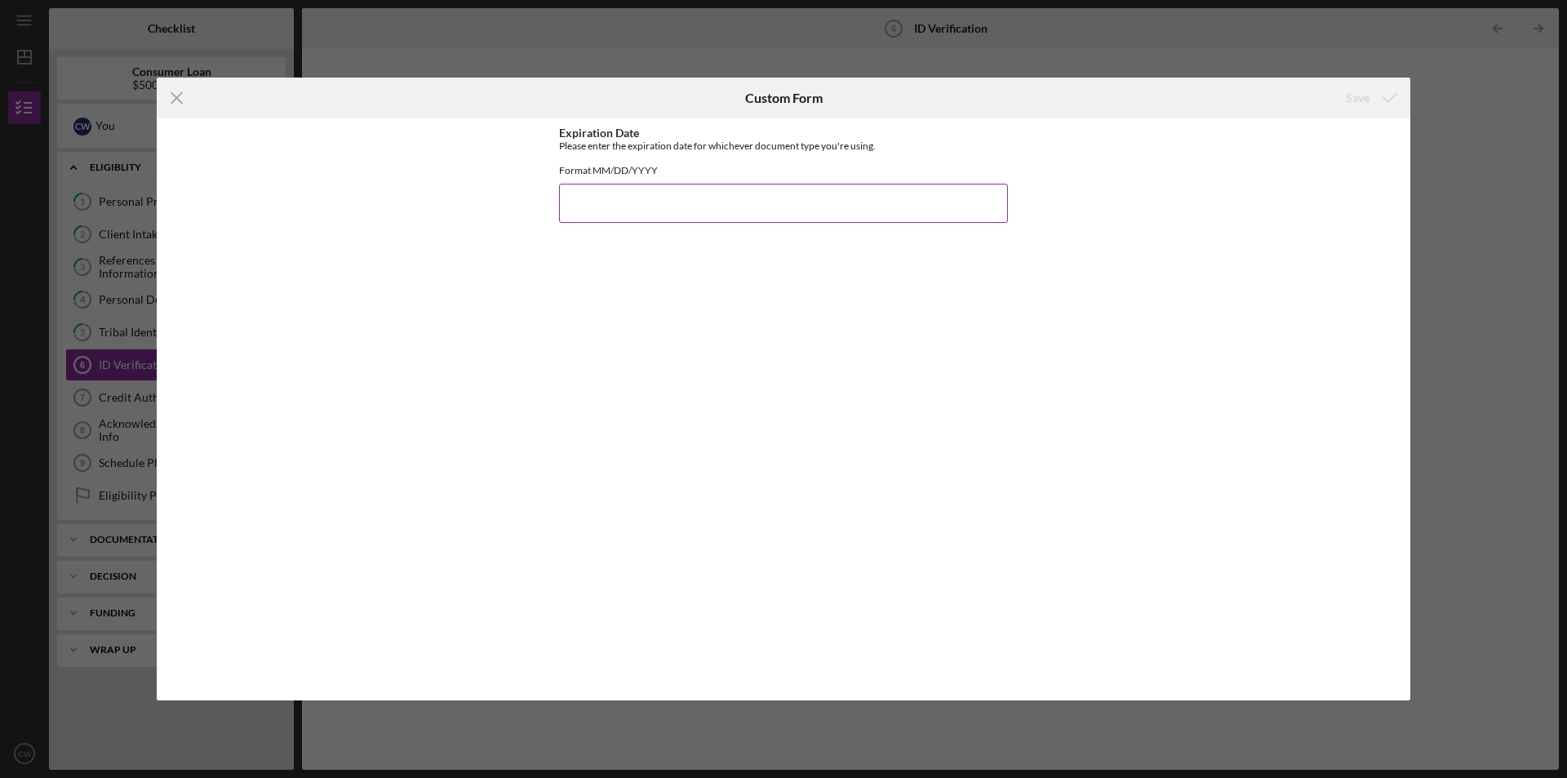
click at [872, 202] on input "Expiration Date" at bounding box center [783, 203] width 449 height 39
click at [814, 422] on div "Expiration Date Please enter the expiration date for whichever document type yo…" at bounding box center [783, 408] width 449 height 565
click at [771, 203] on input "12312026\" at bounding box center [783, 203] width 449 height 39
type input "12312026"
click at [1398, 101] on icon "submit" at bounding box center [1389, 98] width 41 height 41
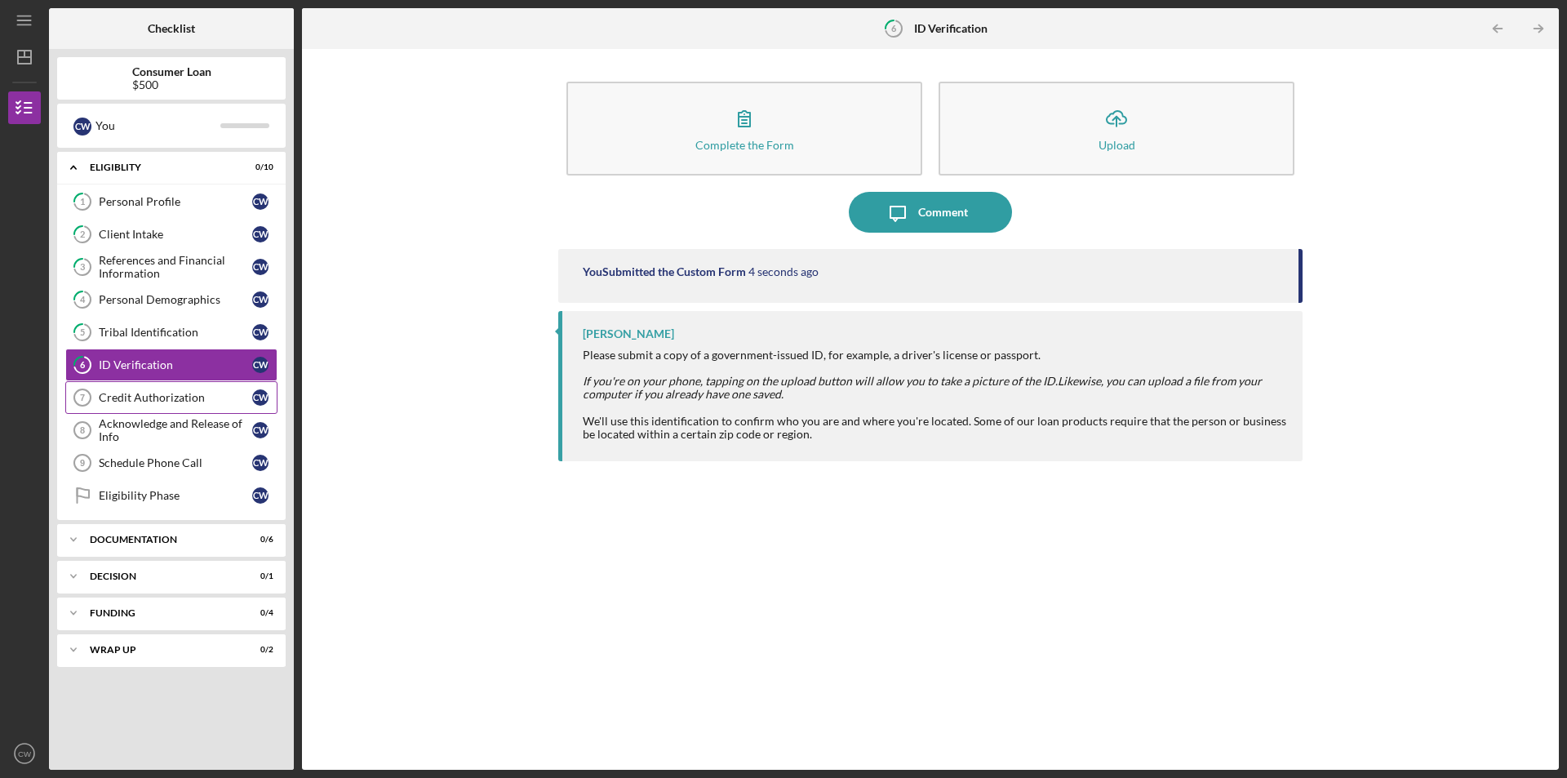
click at [144, 408] on link "Credit Authorization 7 Credit Authorization C W" at bounding box center [171, 397] width 212 height 33
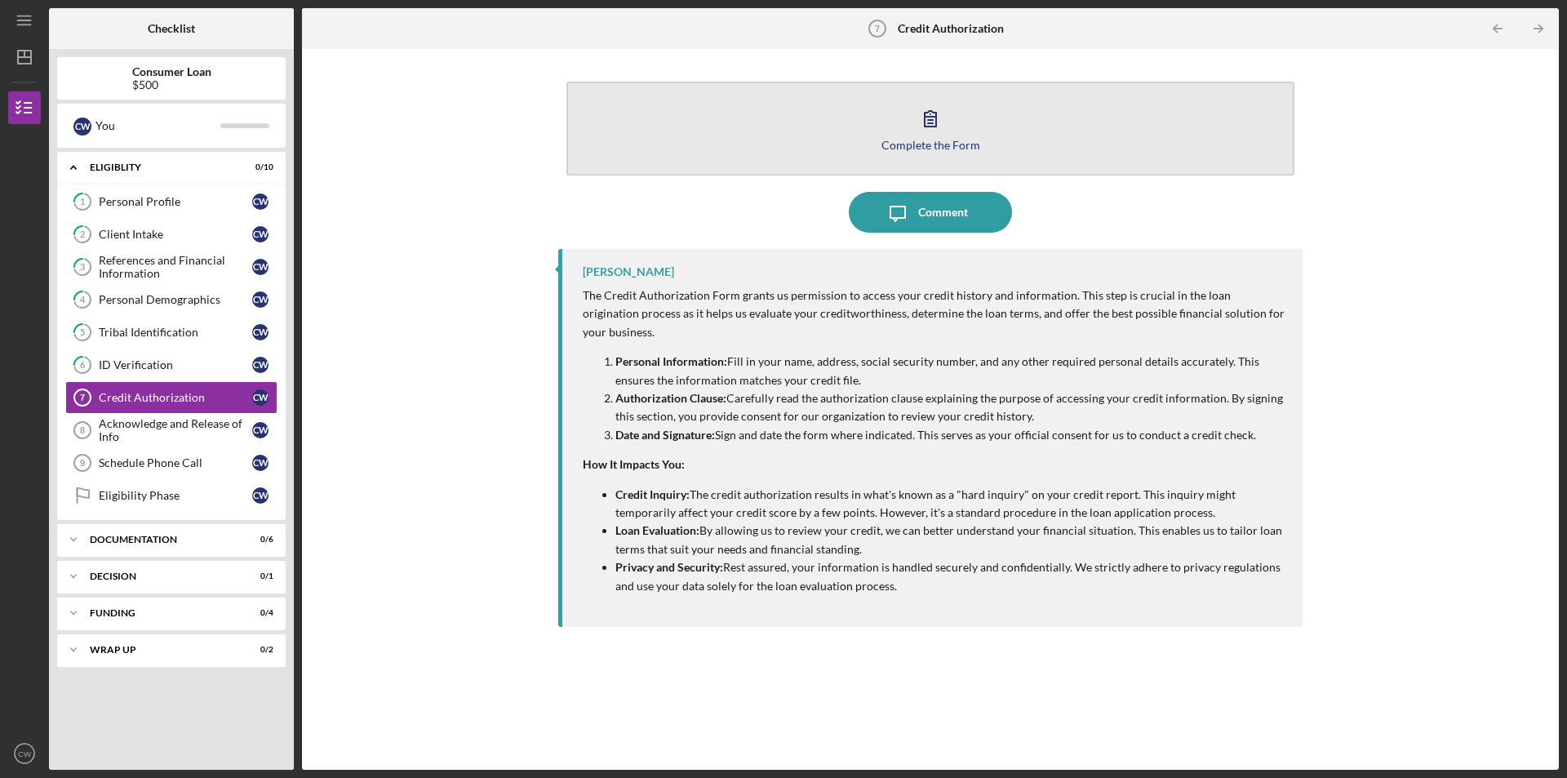
click at [976, 121] on button "Complete the Form Form" at bounding box center [930, 129] width 728 height 94
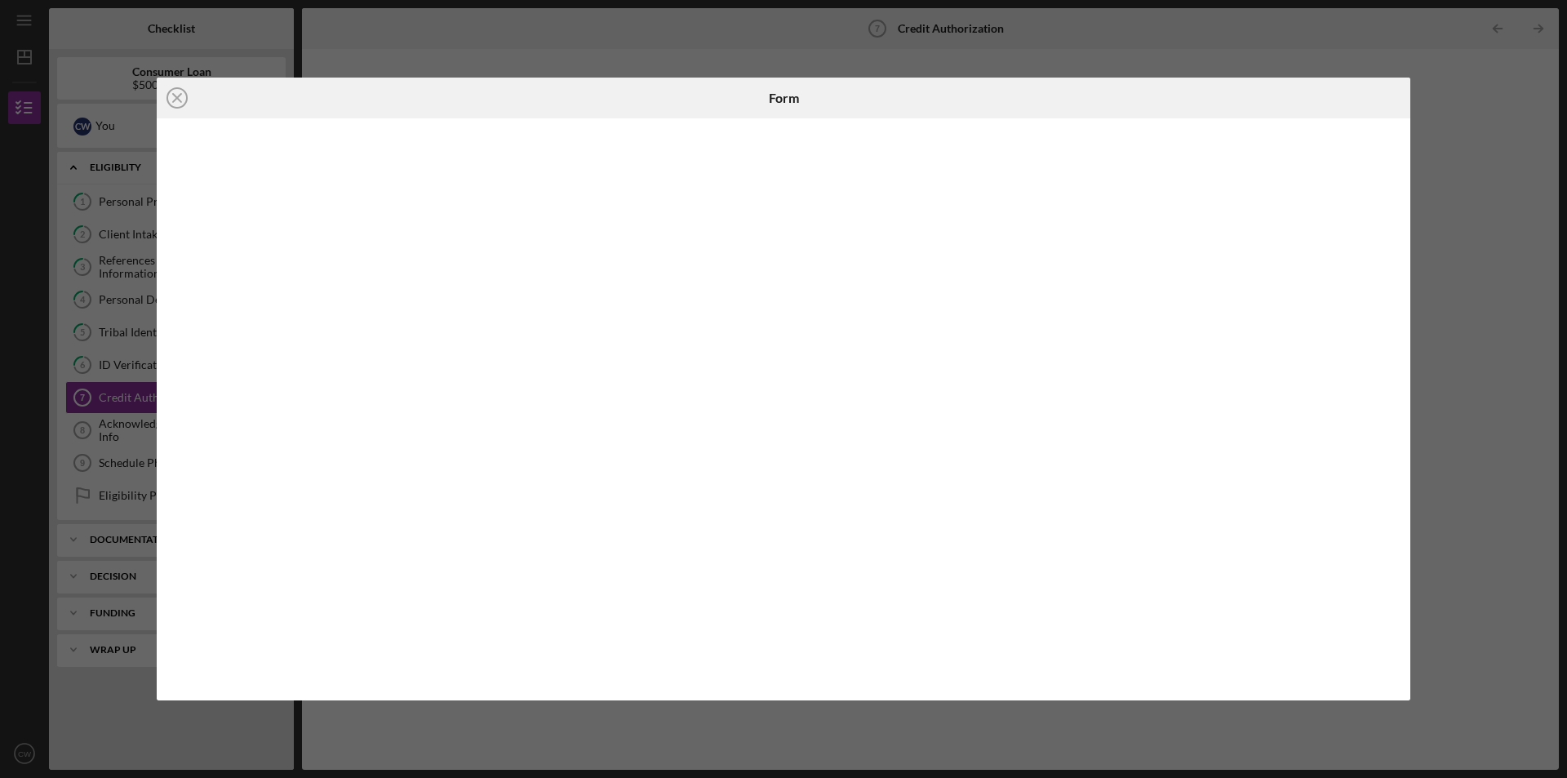
click at [653, 44] on div "Icon/Close Form" at bounding box center [783, 389] width 1567 height 778
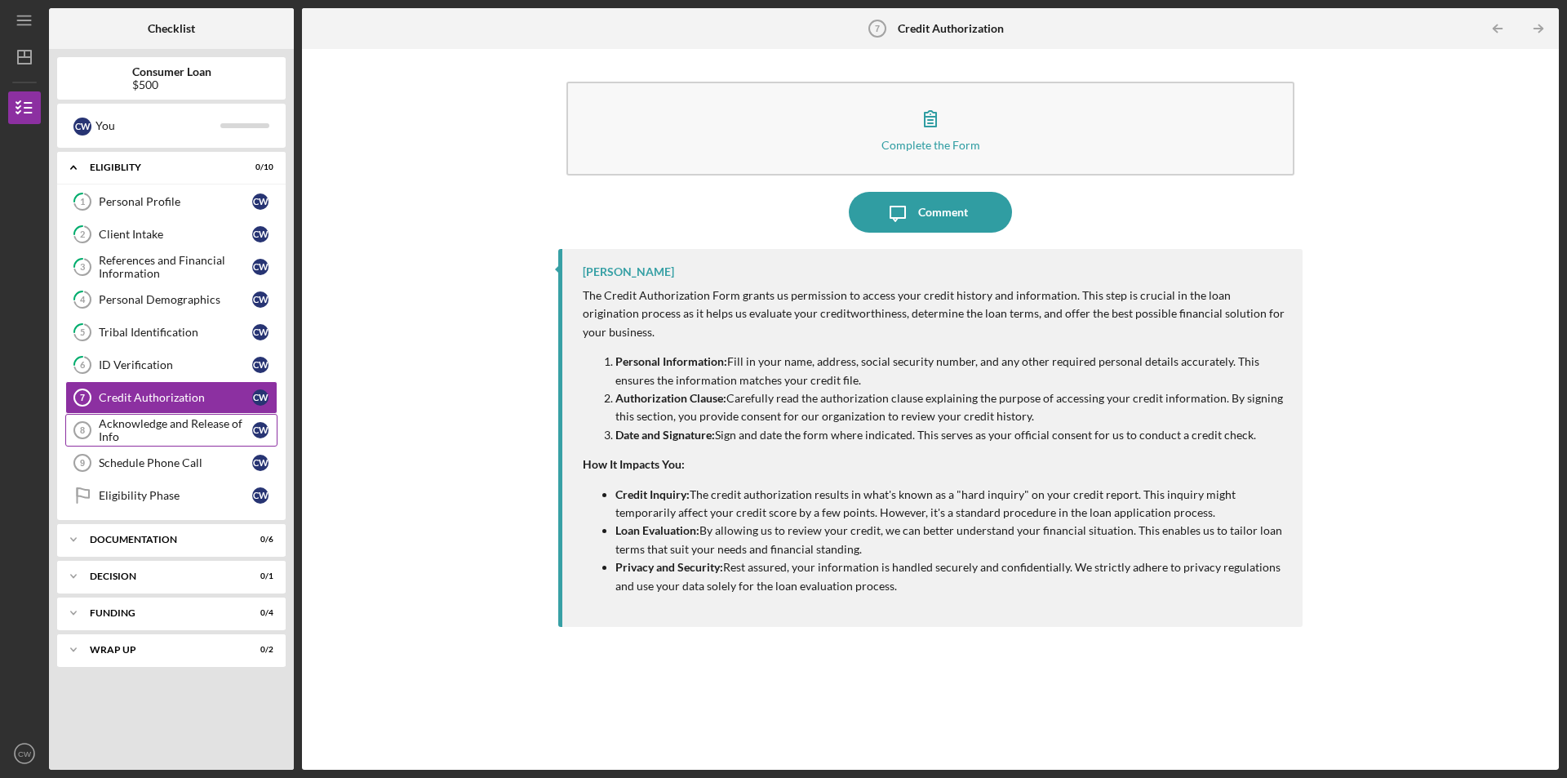
click at [131, 422] on div "Acknowledge and Release of Info" at bounding box center [175, 430] width 153 height 26
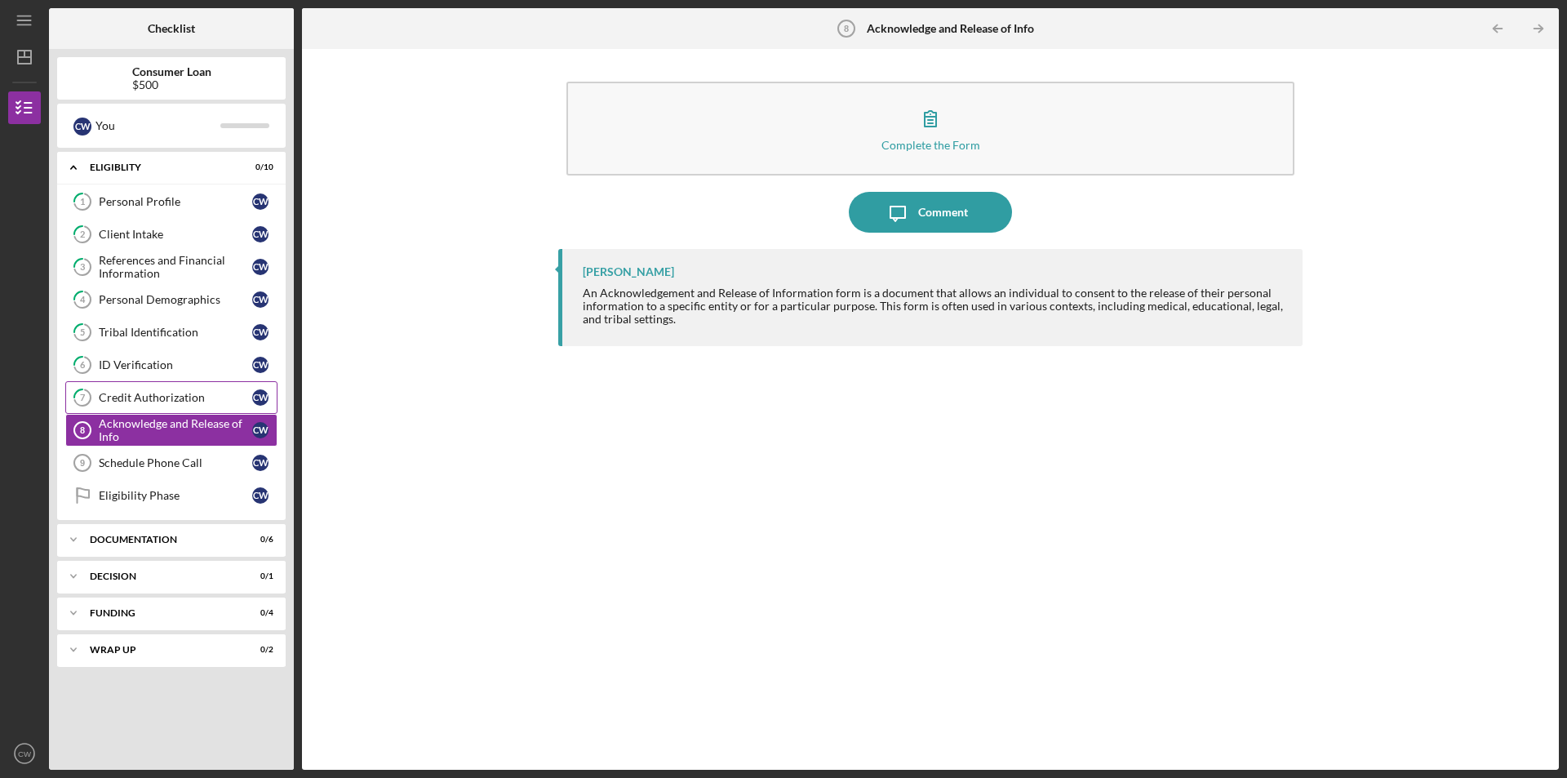
click at [152, 399] on div "Credit Authorization" at bounding box center [175, 397] width 153 height 13
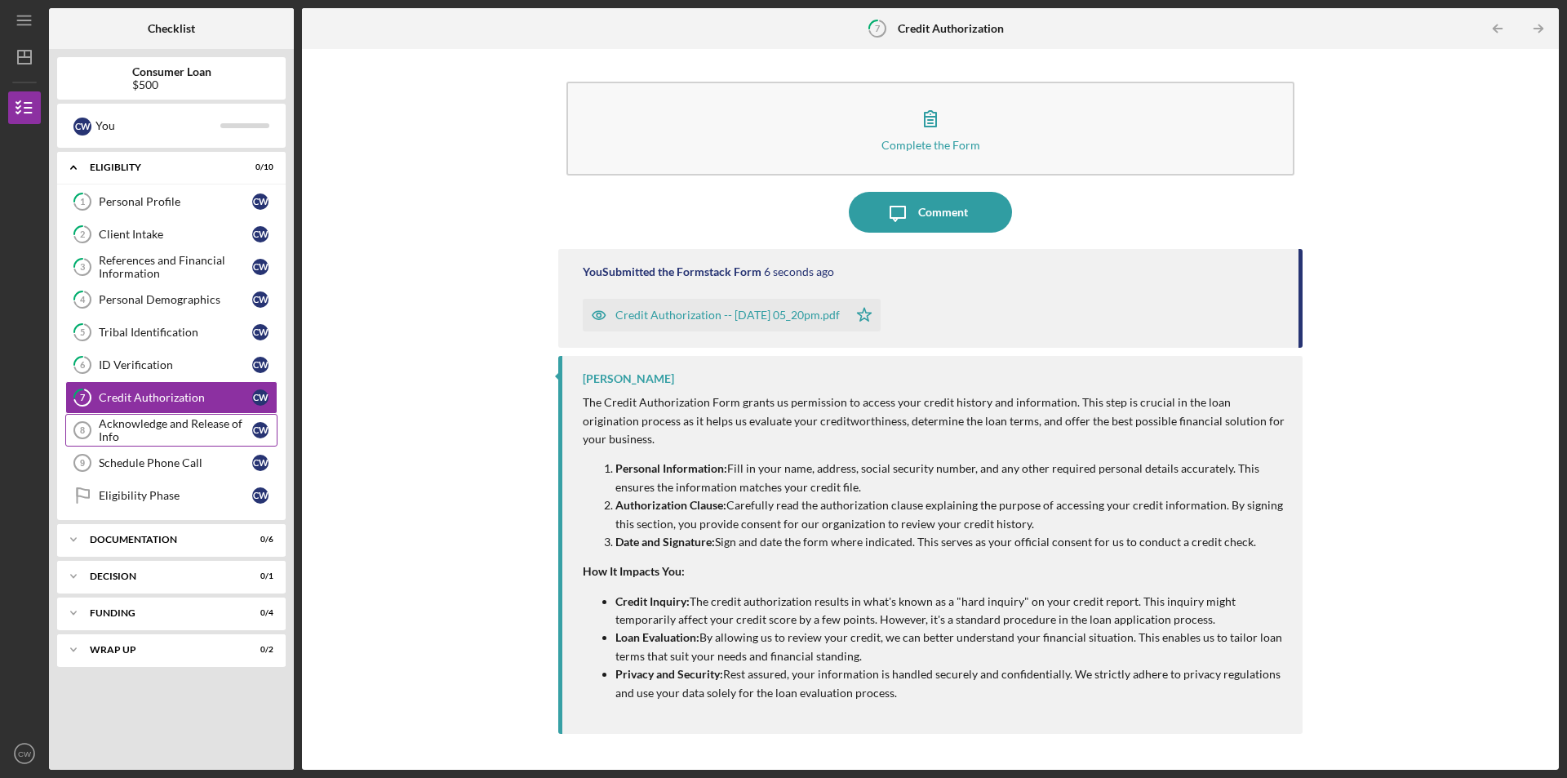
click at [171, 428] on div "Acknowledge and Release of Info" at bounding box center [175, 430] width 153 height 26
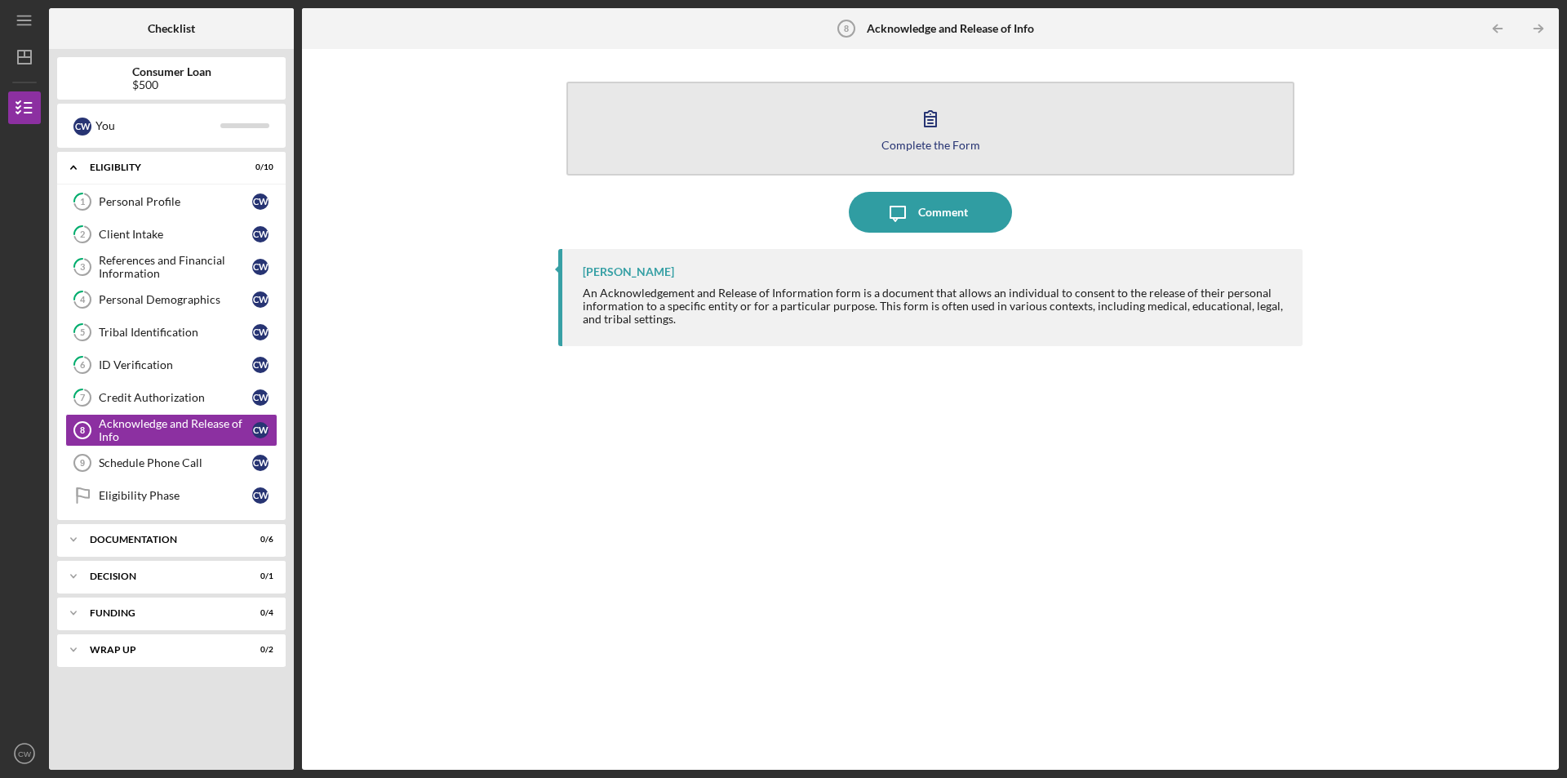
click at [921, 148] on div "Complete the Form" at bounding box center [930, 145] width 99 height 12
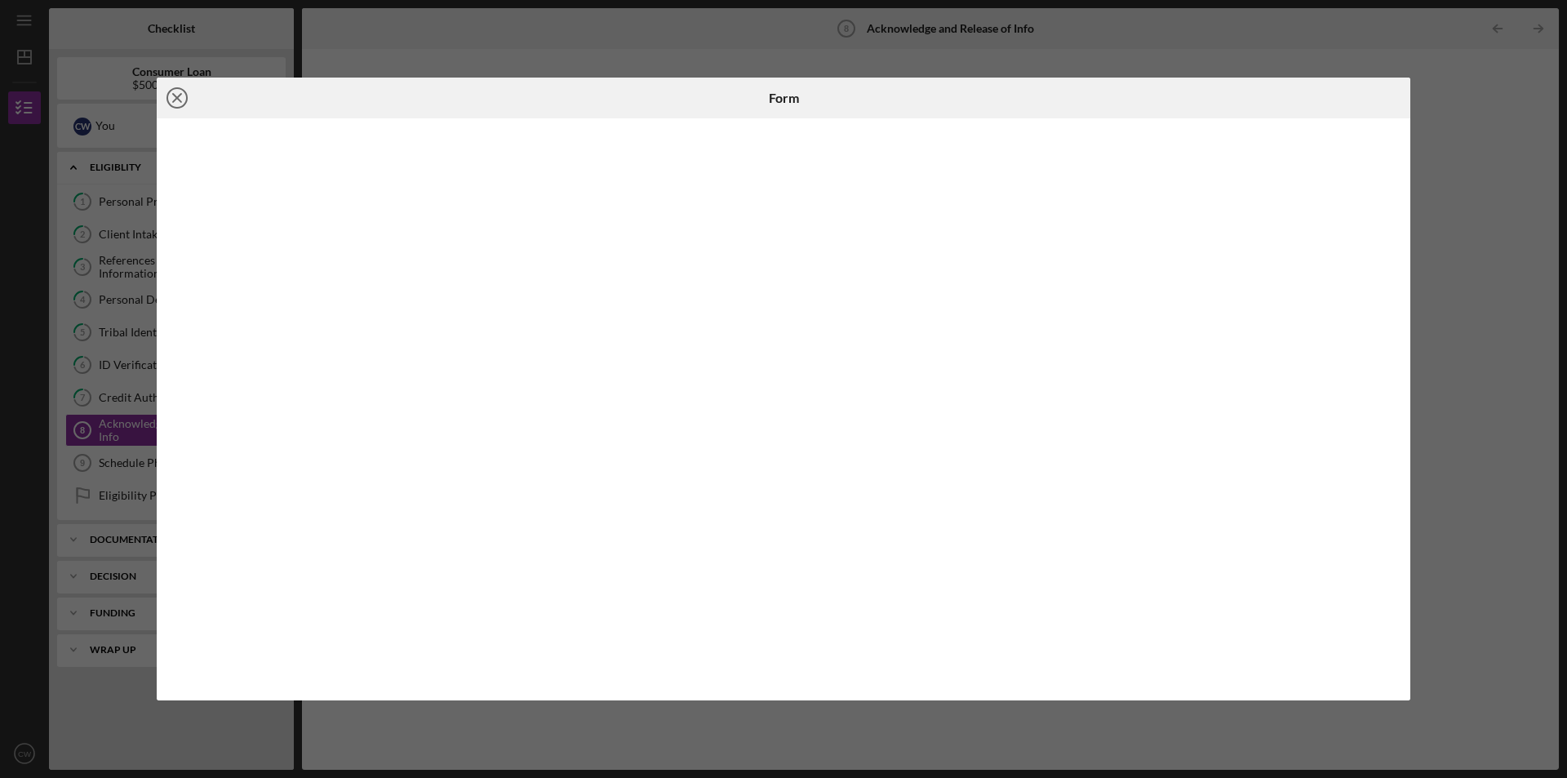
click at [167, 97] on circle at bounding box center [177, 98] width 20 height 20
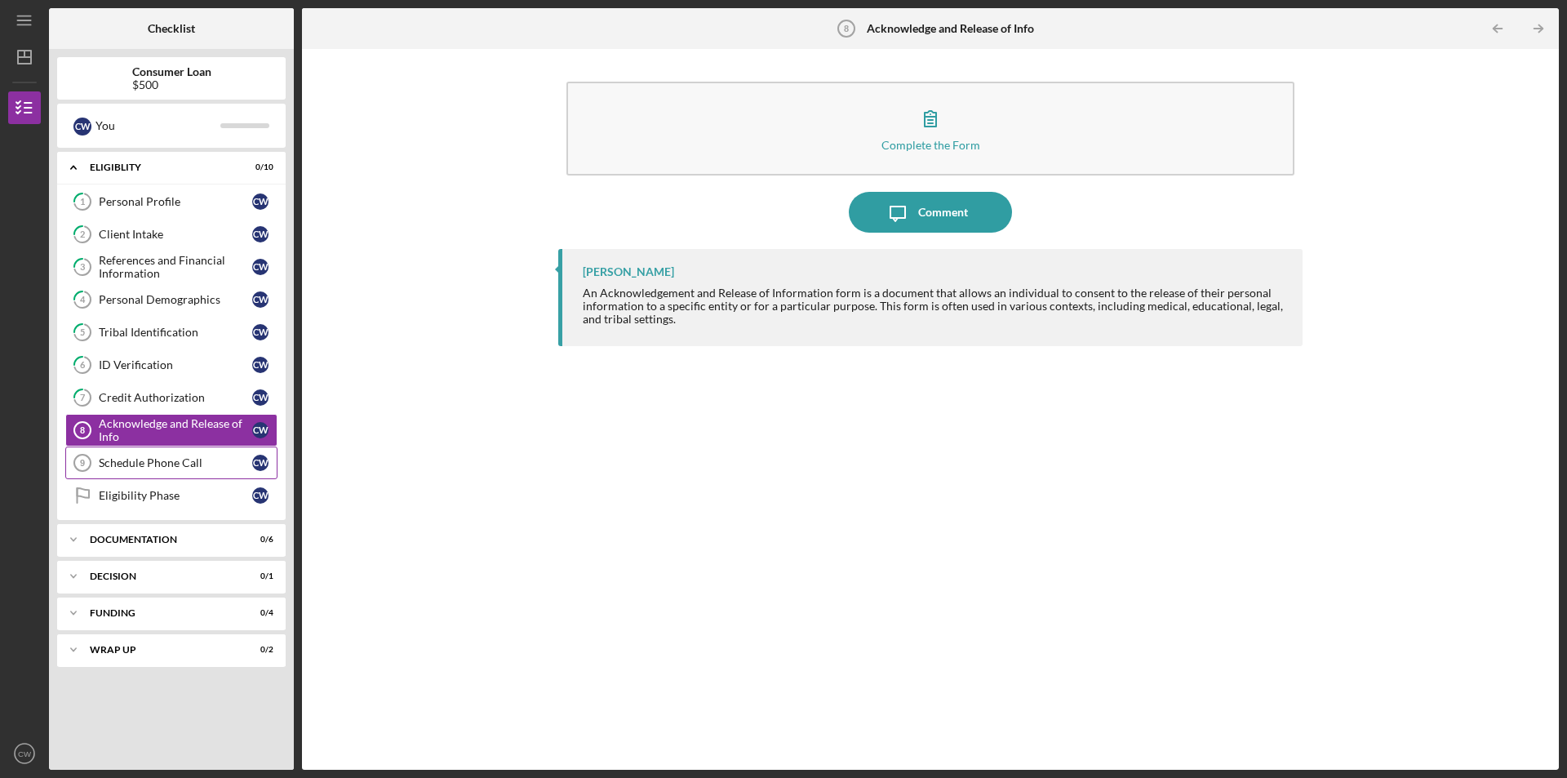
click at [128, 454] on link "Schedule Phone Call 9 Schedule Phone Call C W" at bounding box center [171, 462] width 212 height 33
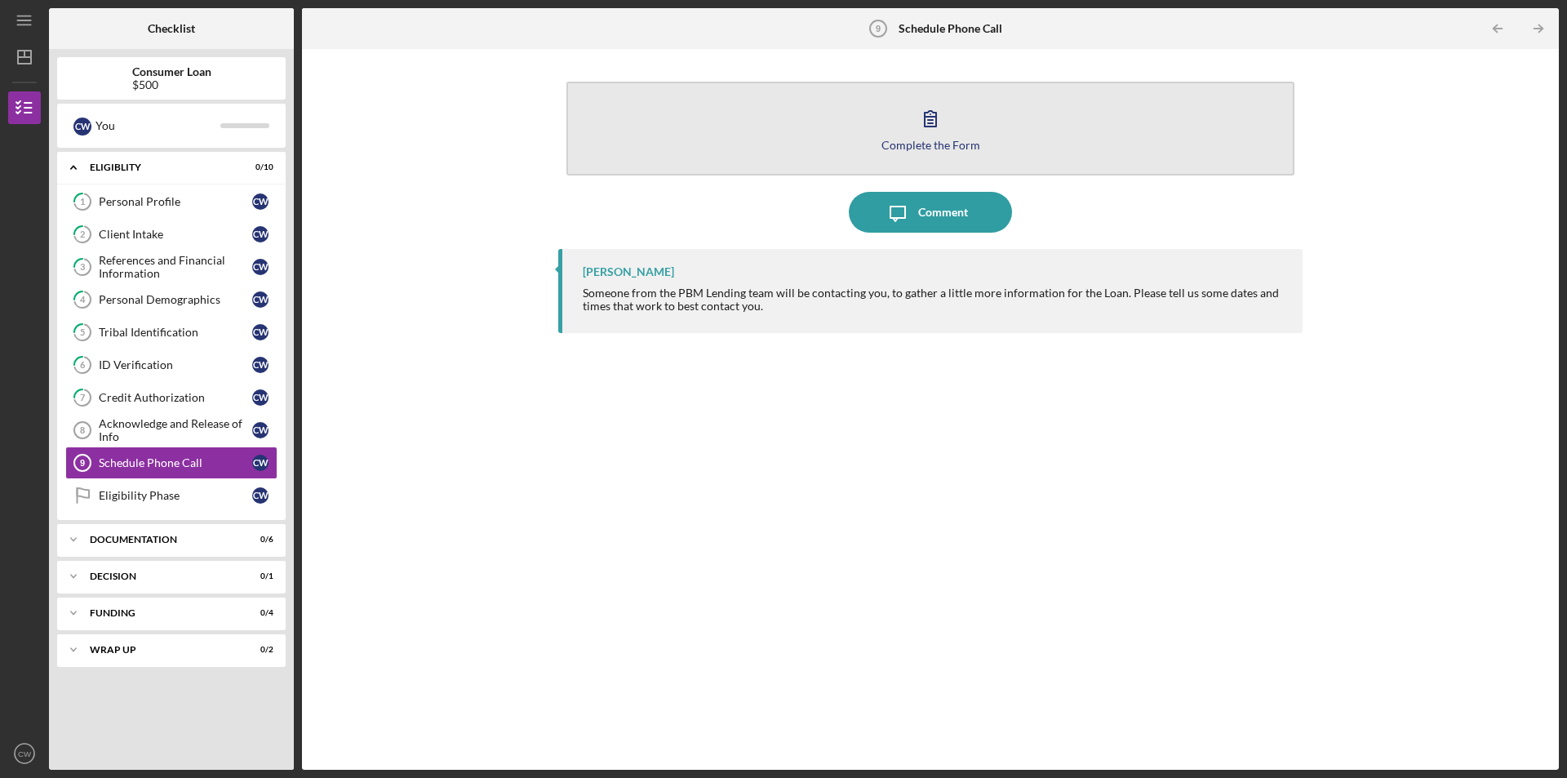
click at [871, 125] on button "Complete the Form Form" at bounding box center [930, 129] width 728 height 94
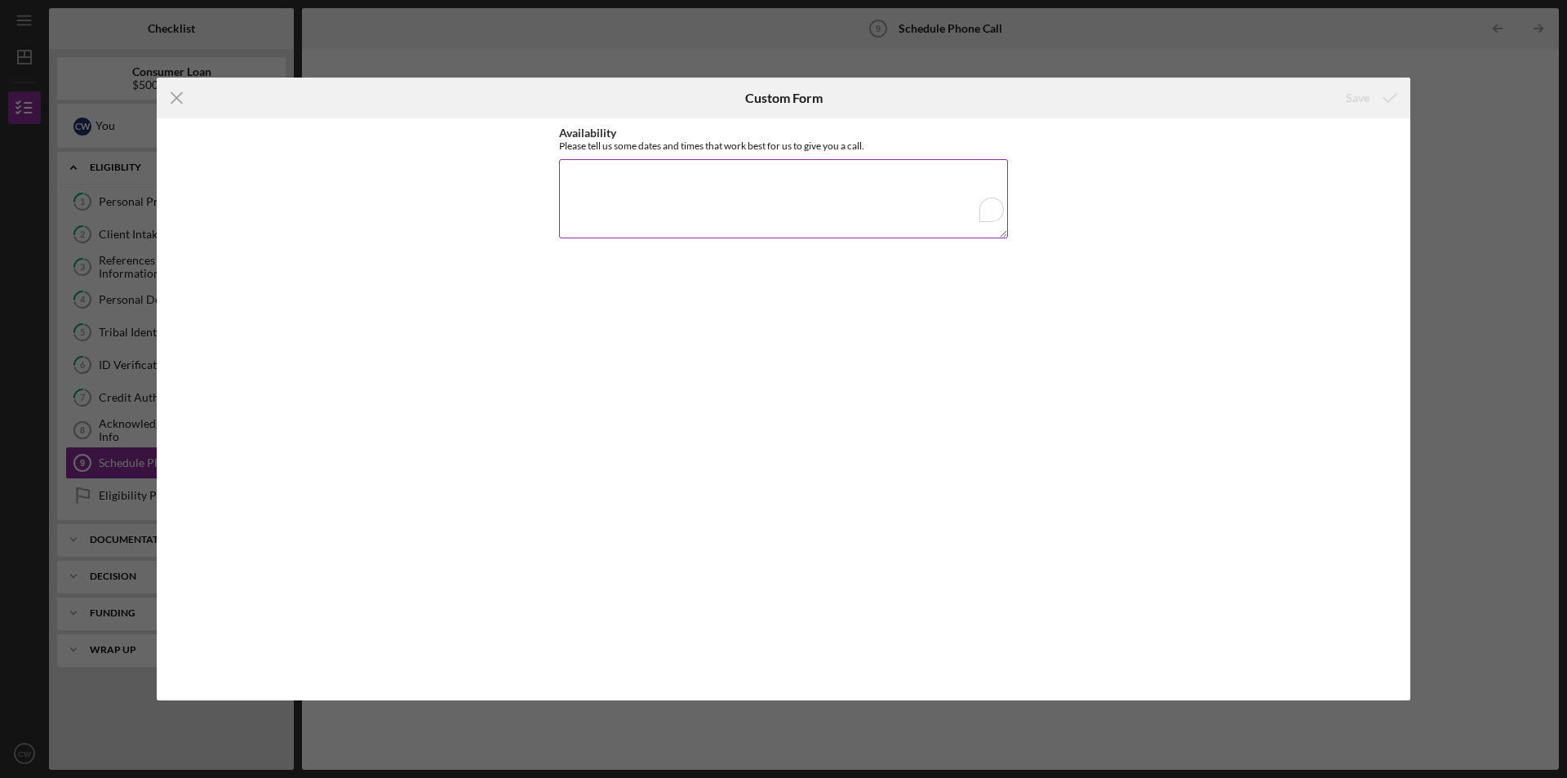
click at [818, 221] on textarea "Availability" at bounding box center [783, 198] width 449 height 78
type textarea "any time"
click at [1386, 107] on icon "submit" at bounding box center [1389, 98] width 41 height 41
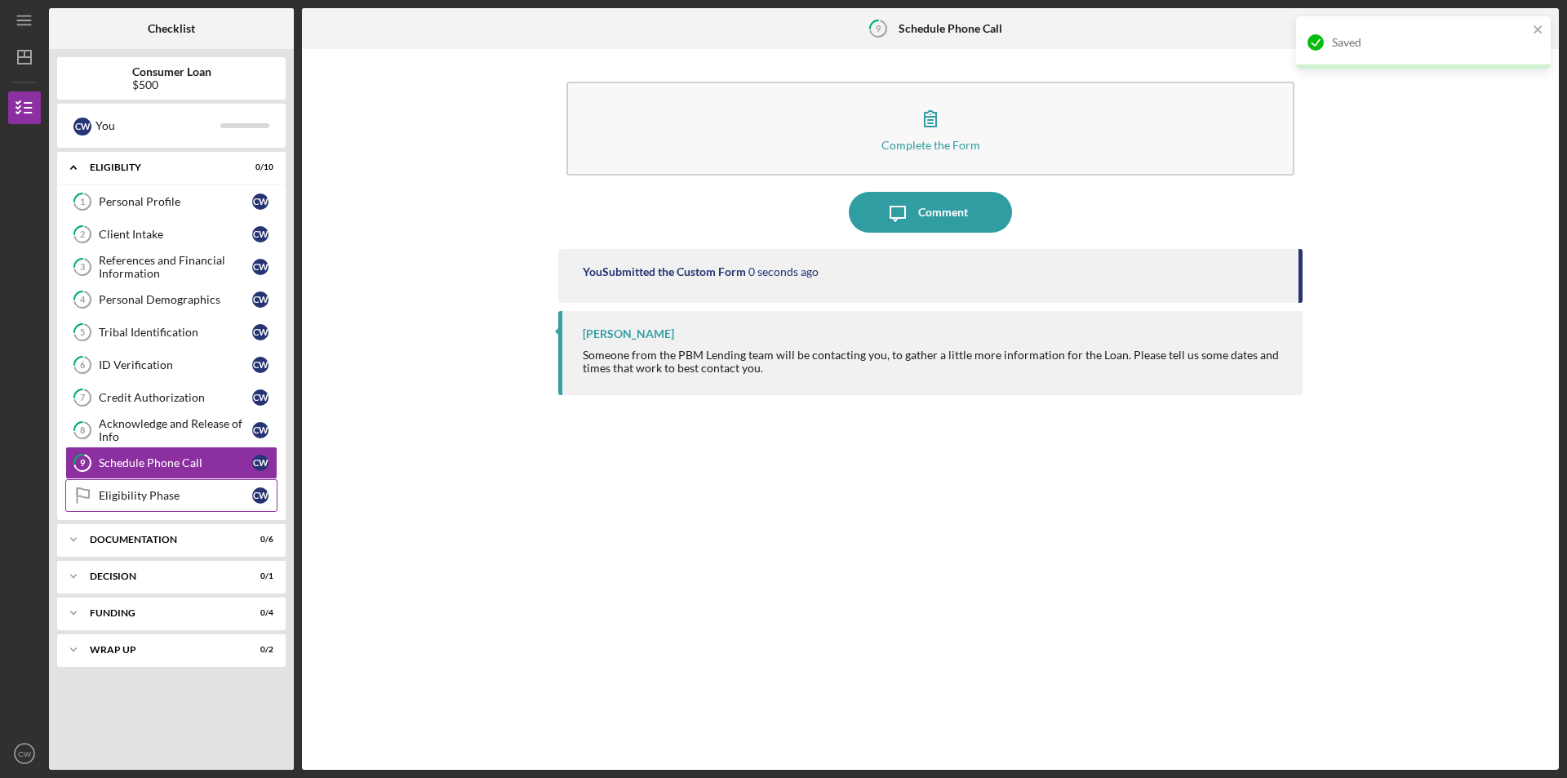
click at [123, 496] on div "Eligibility Phase" at bounding box center [175, 495] width 153 height 13
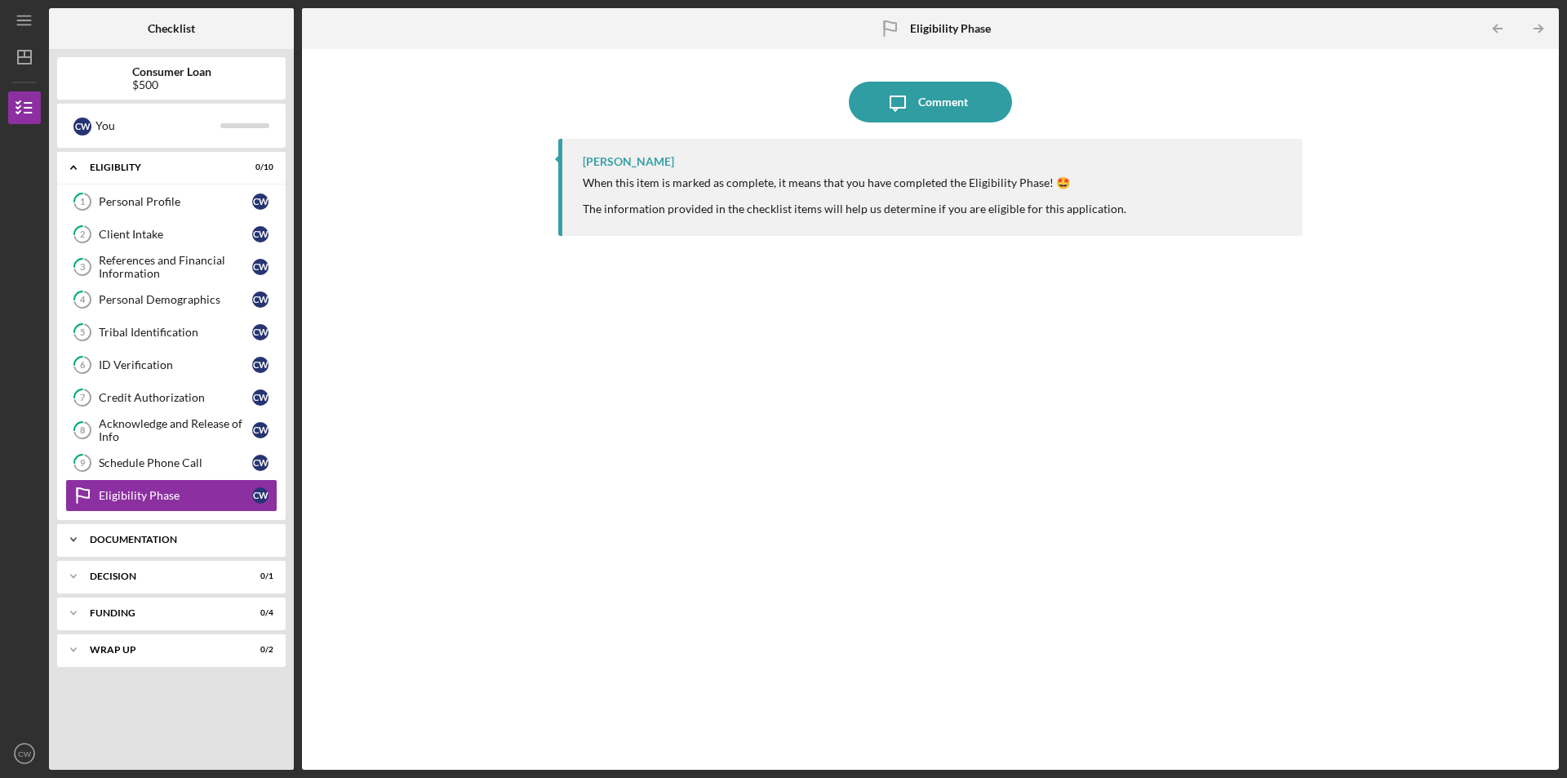
click at [72, 534] on icon "Icon/Expander" at bounding box center [73, 539] width 33 height 33
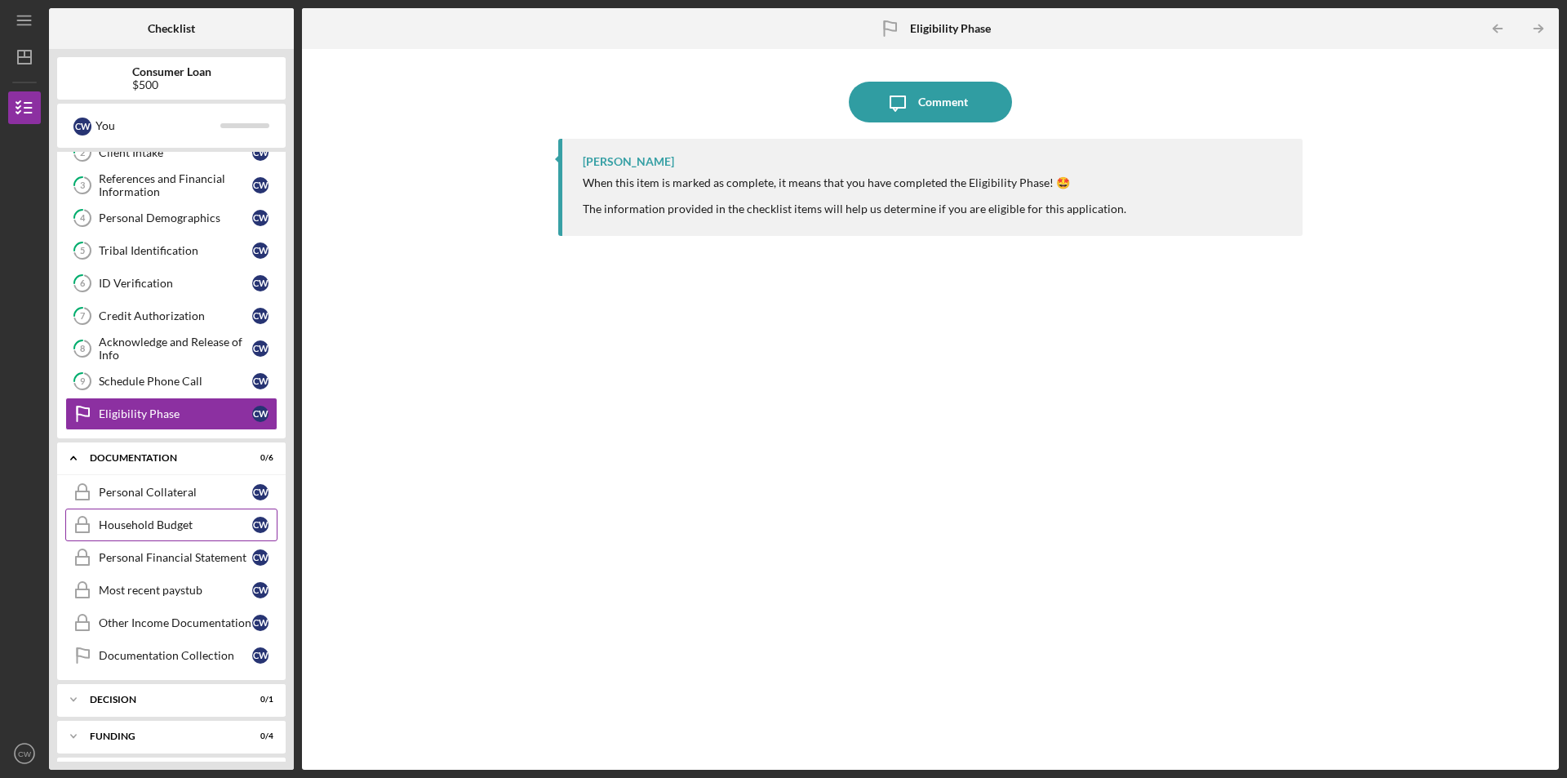
scroll to position [118, 0]
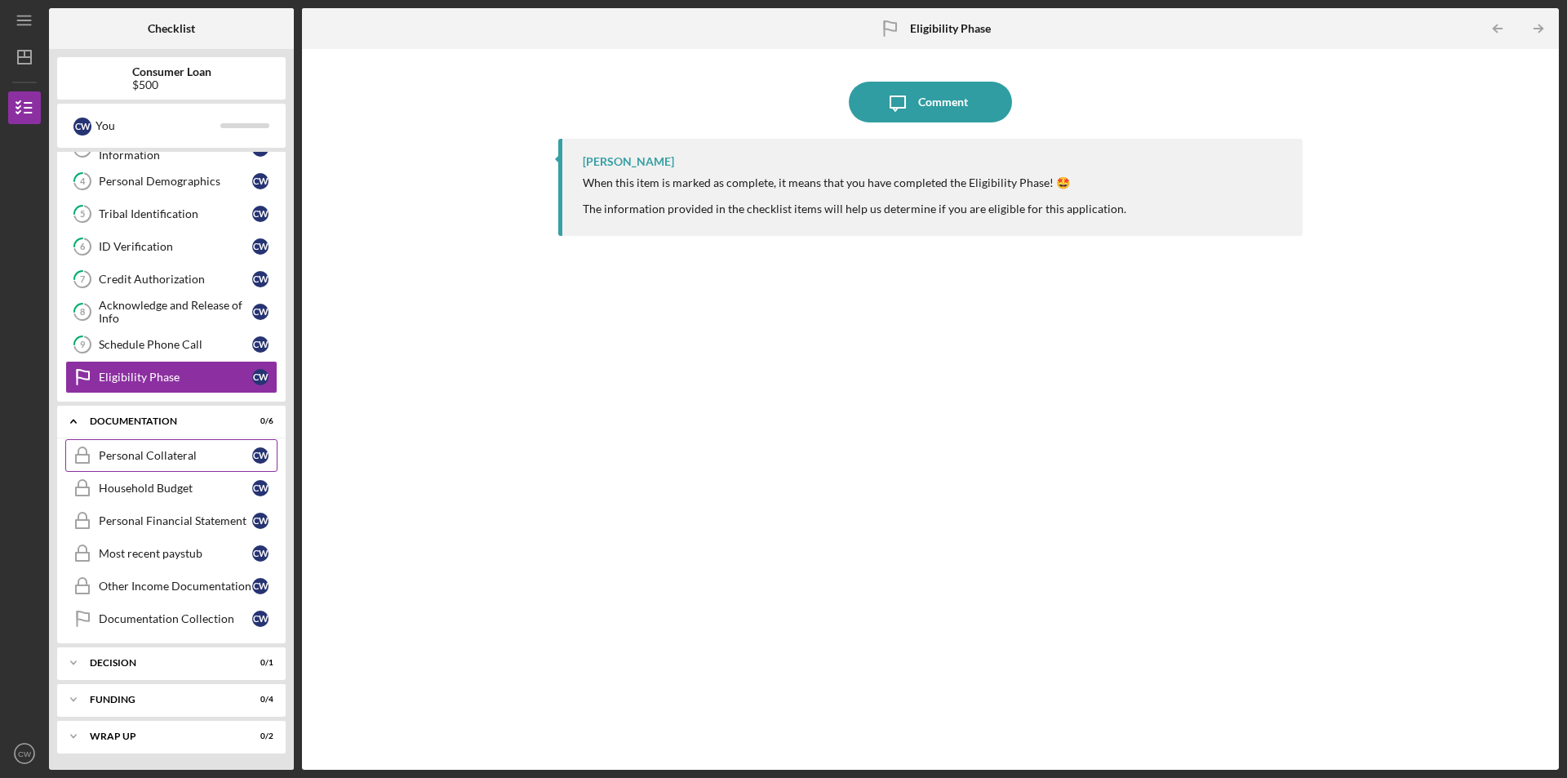
click at [209, 456] on div "Personal Collateral" at bounding box center [175, 455] width 153 height 13
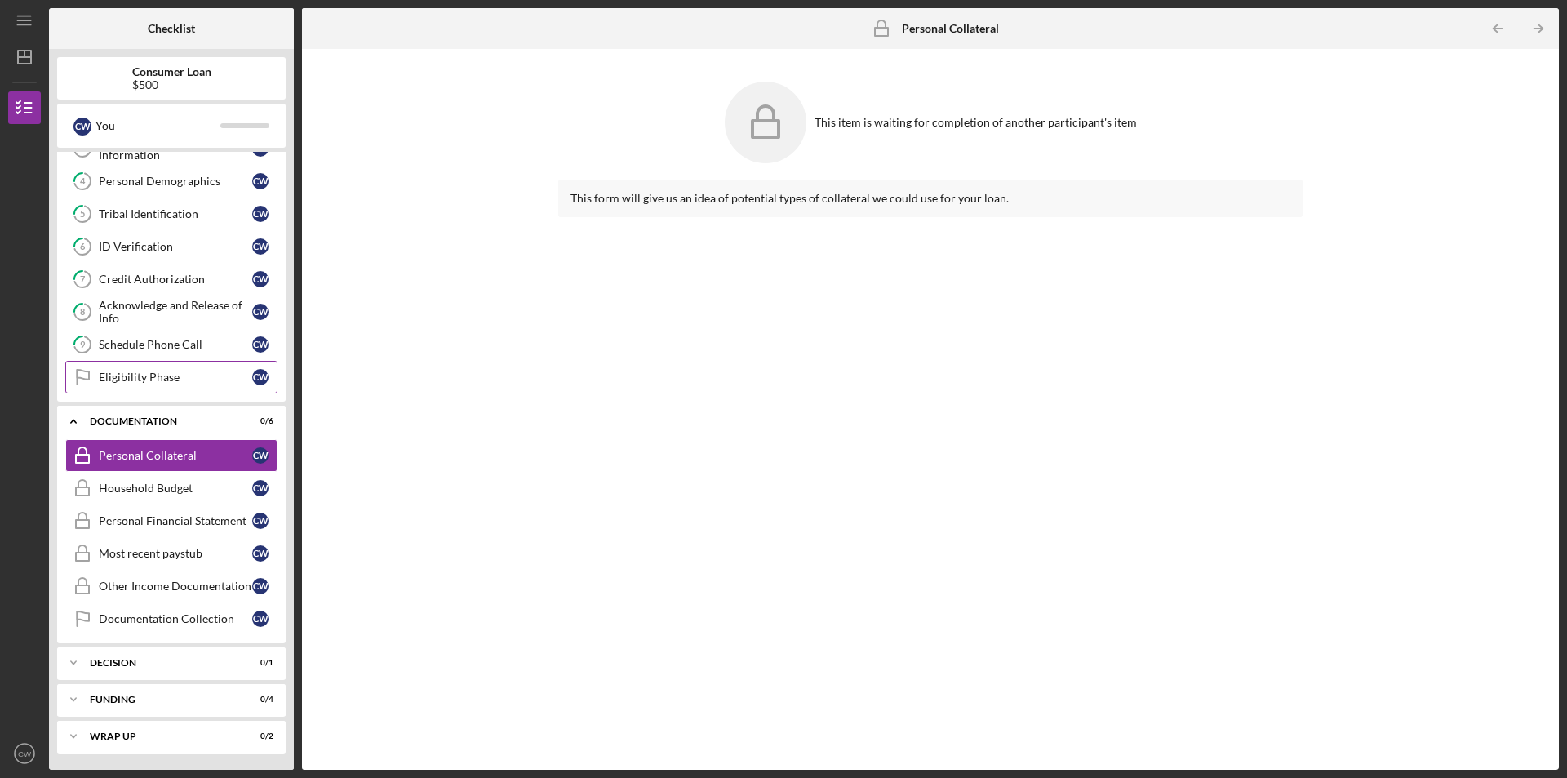
click at [194, 385] on link "Eligibility Phase Eligibility Phase C W" at bounding box center [171, 377] width 212 height 33
